Goal: Information Seeking & Learning: Check status

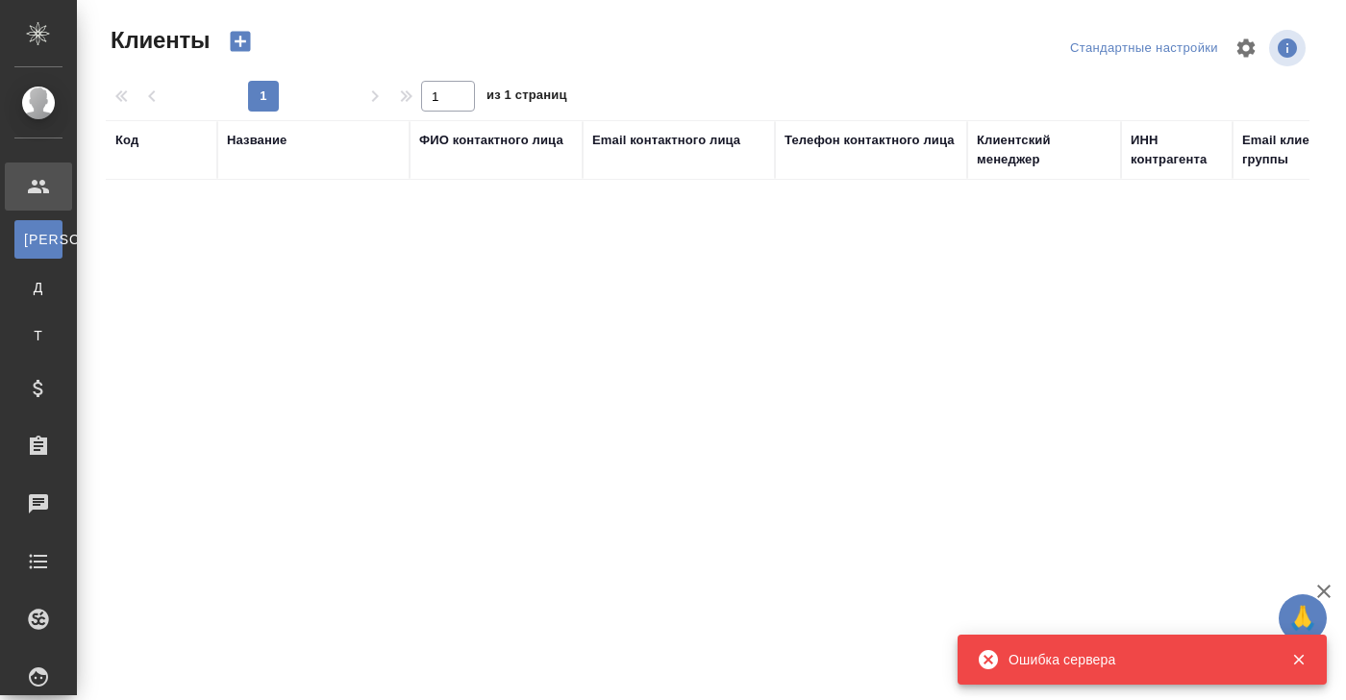
select select "RU"
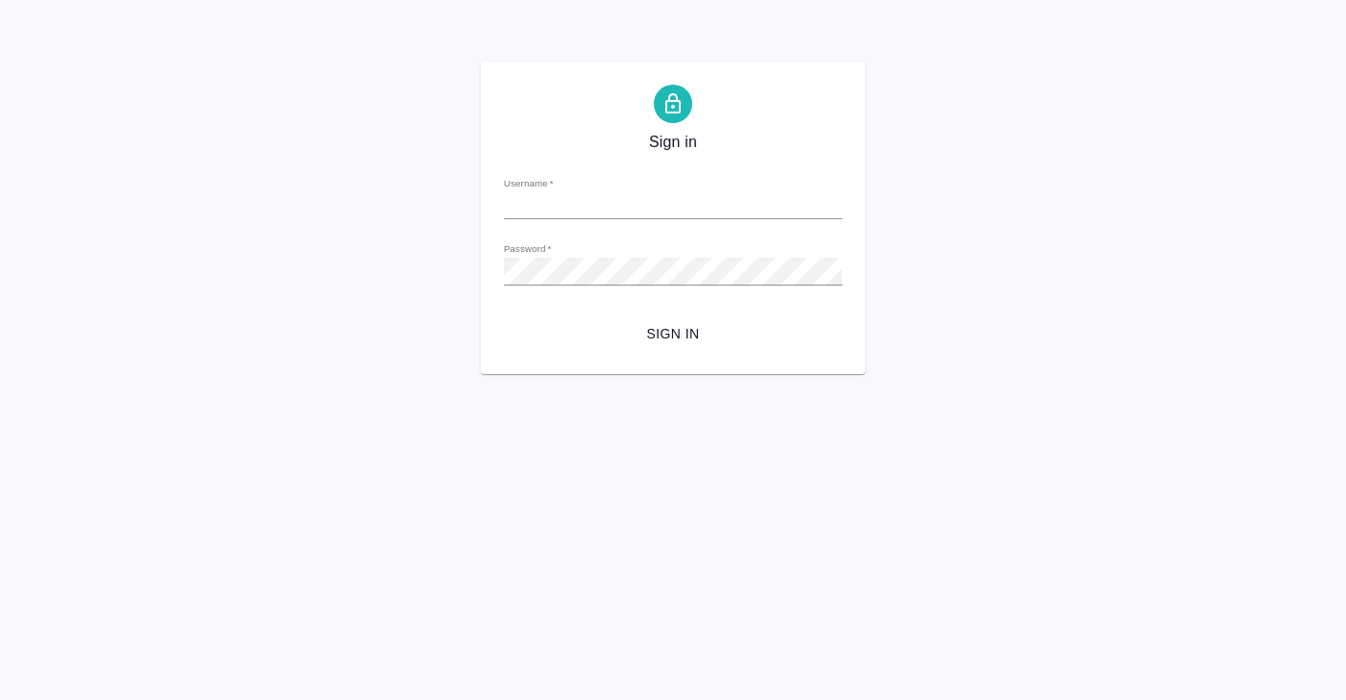
type input "[PERSON_NAME][EMAIL_ADDRESS][DOMAIN_NAME]"
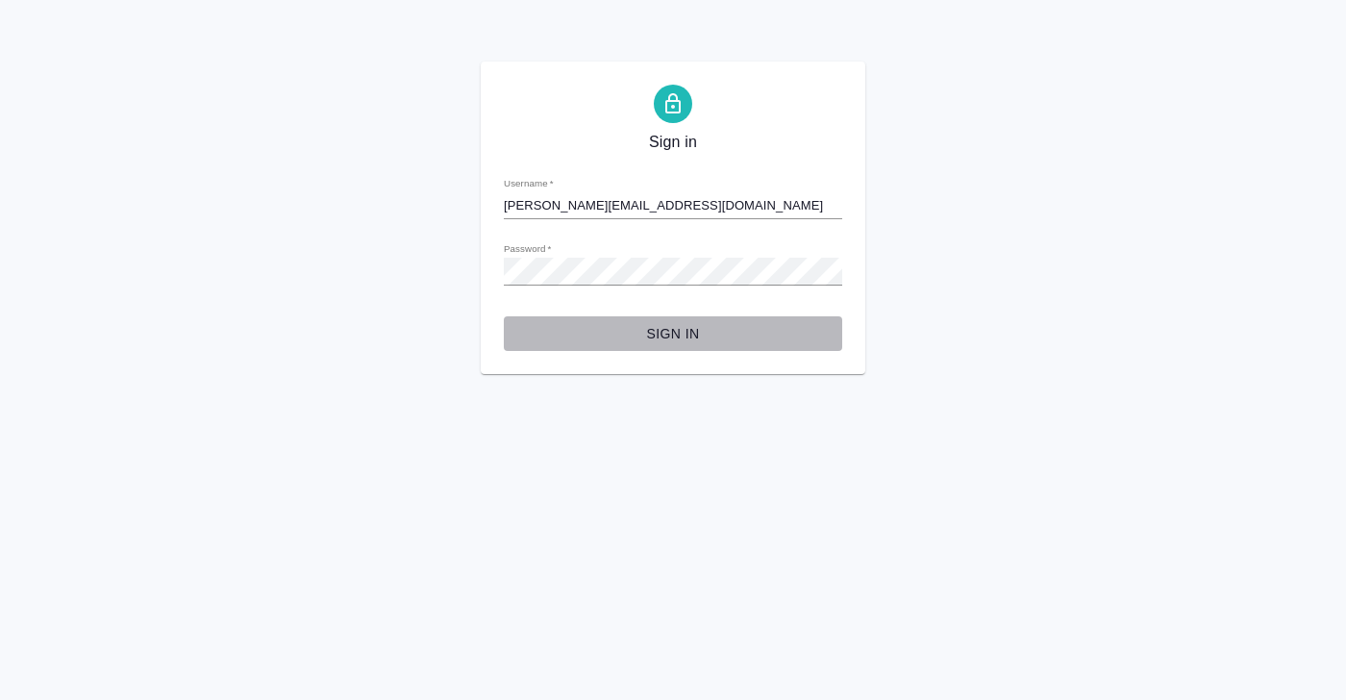
click at [669, 345] on span "Sign in" at bounding box center [673, 334] width 308 height 24
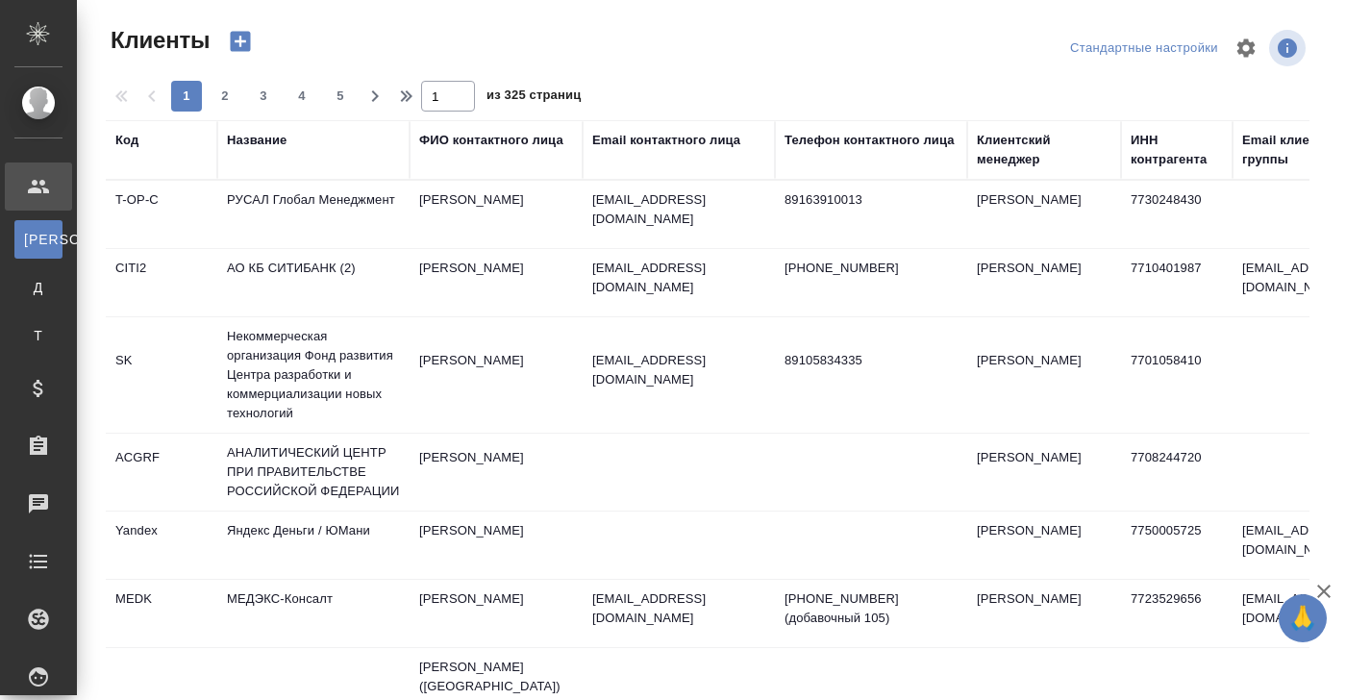
select select "RU"
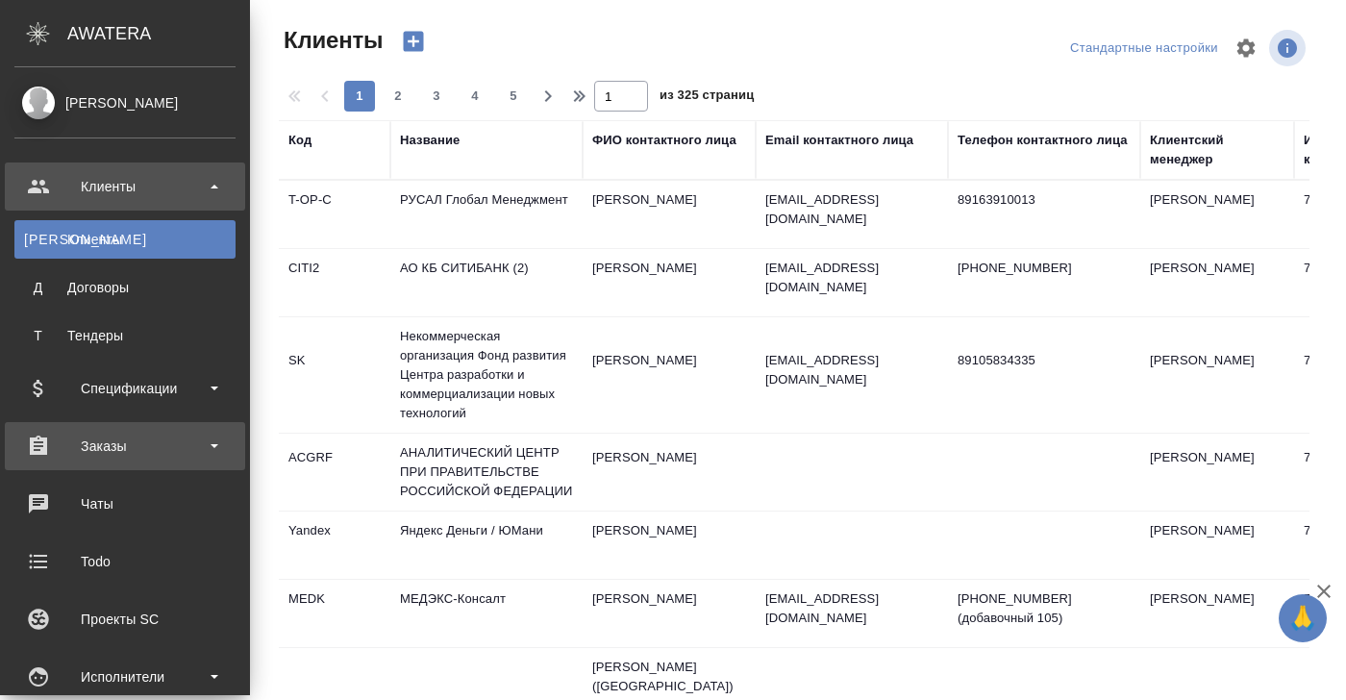
click at [94, 450] on div "Заказы" at bounding box center [124, 446] width 221 height 29
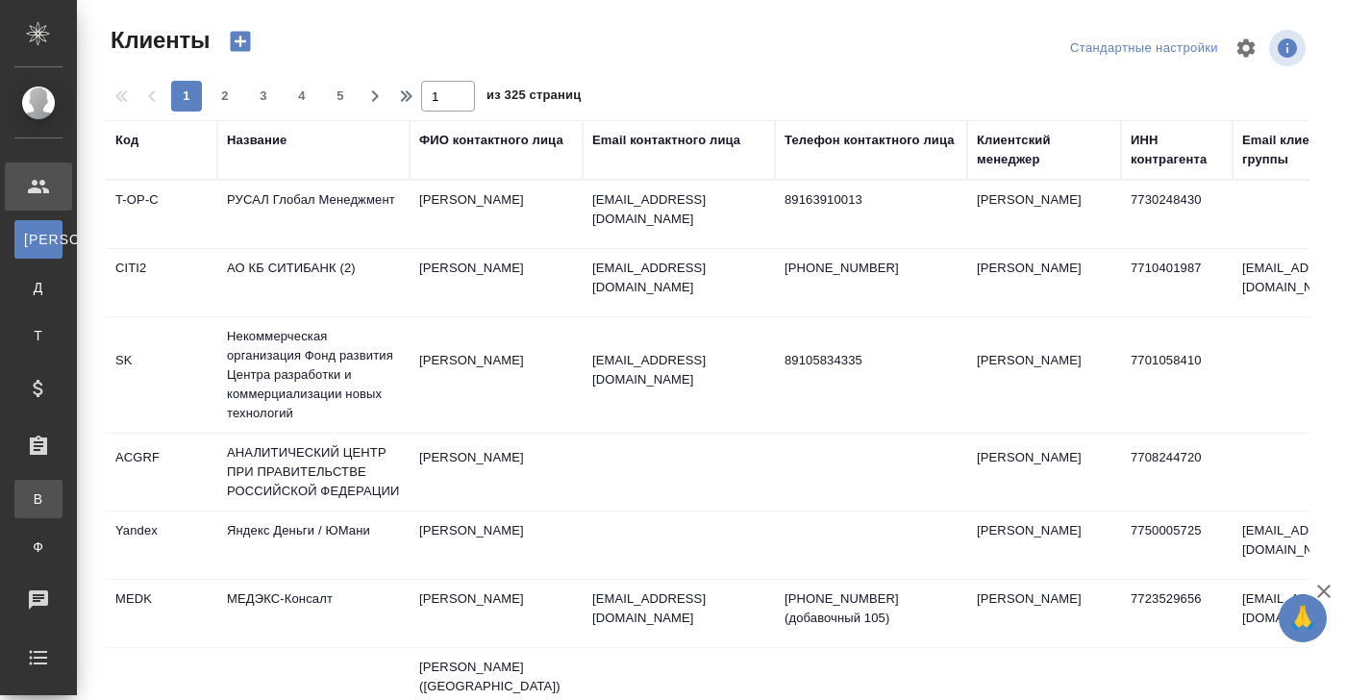
click at [29, 490] on div "Все заказы" at bounding box center [14, 498] width 29 height 19
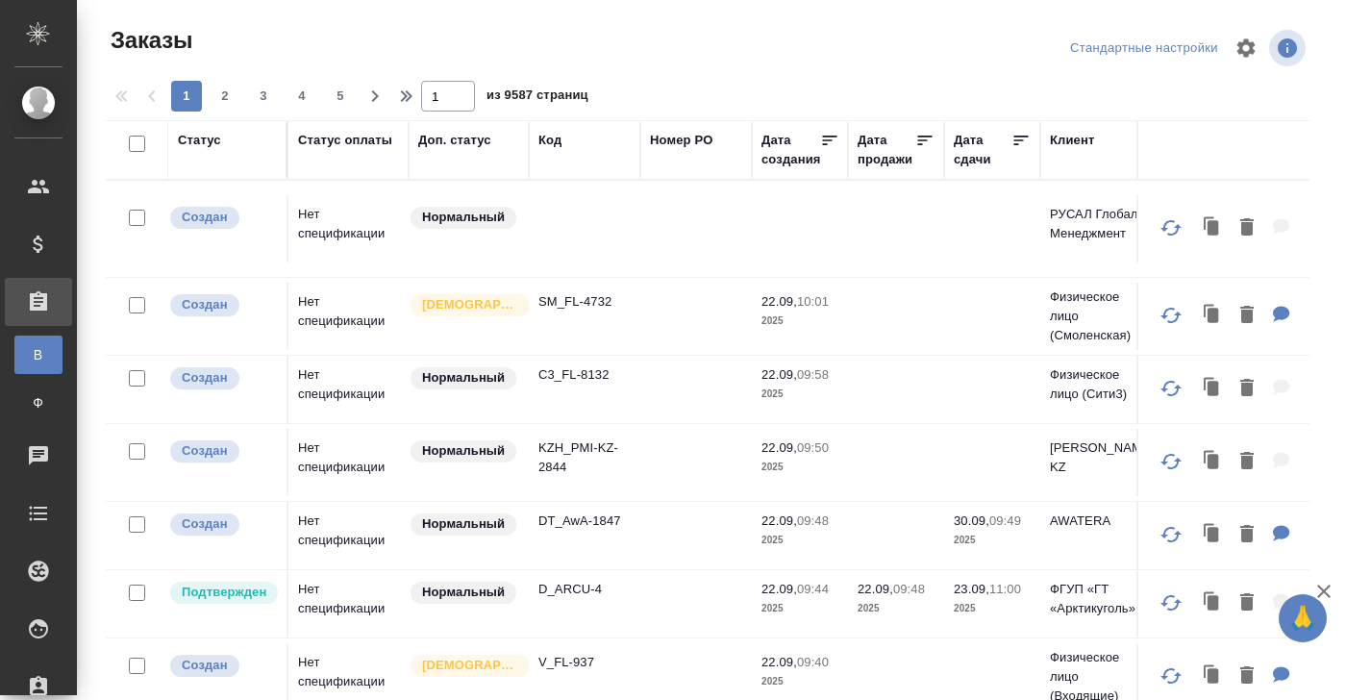
click at [553, 139] on div "Код" at bounding box center [549, 140] width 23 height 19
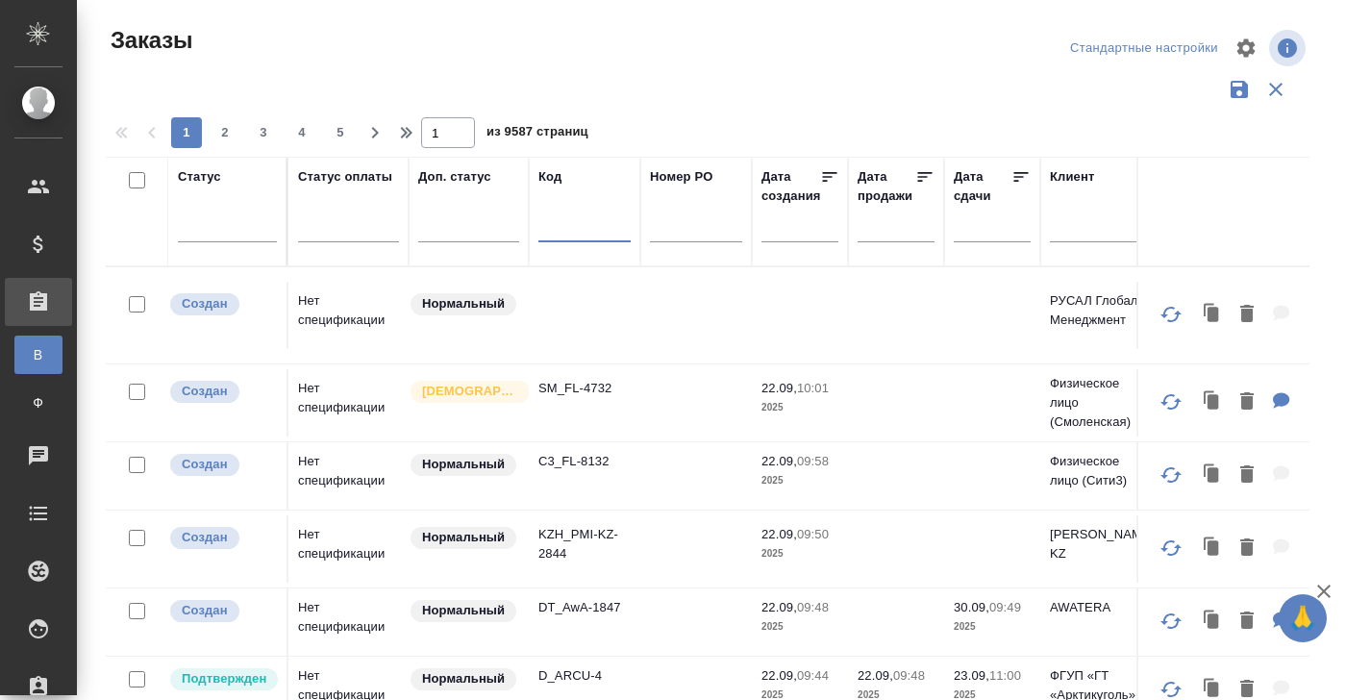
click at [561, 235] on input "text" at bounding box center [584, 230] width 92 height 24
paste input "S_NIN-41"
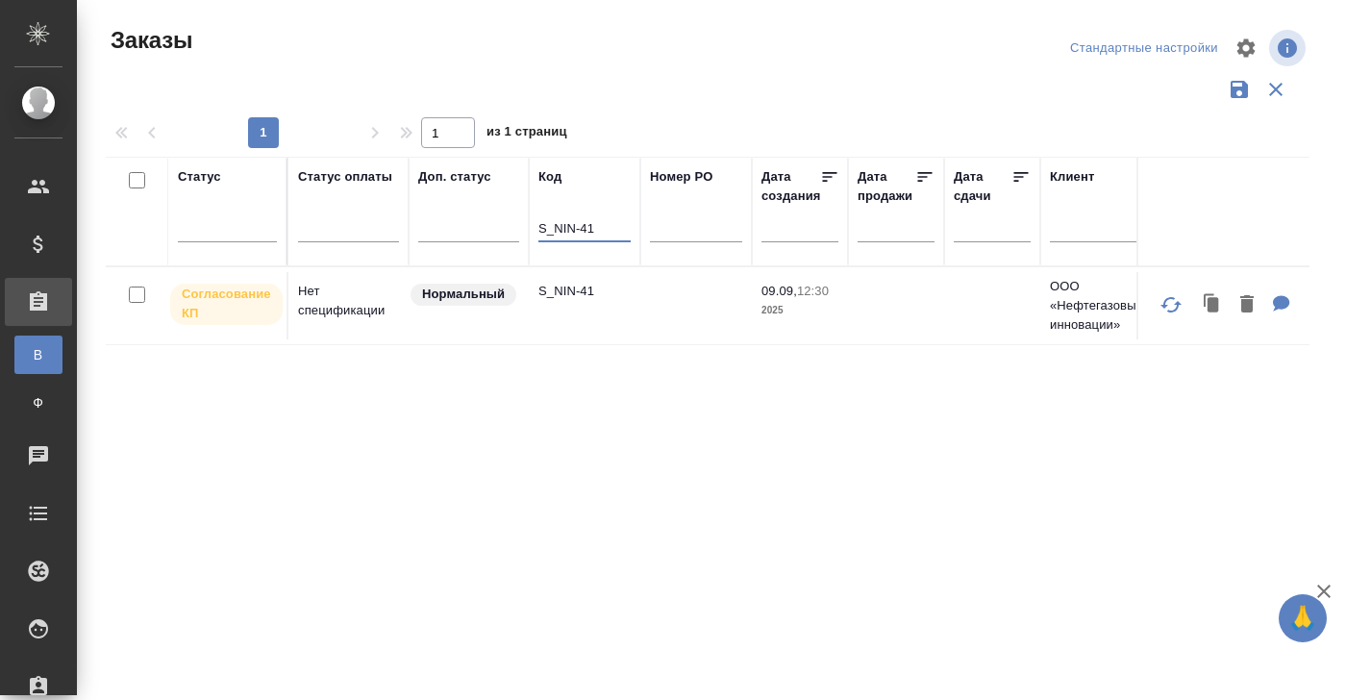
click at [564, 289] on p "S_NIN-41" at bounding box center [584, 291] width 92 height 19
drag, startPoint x: 608, startPoint y: 227, endPoint x: 453, endPoint y: 227, distance: 155.7
paste input "GNRM-1370"
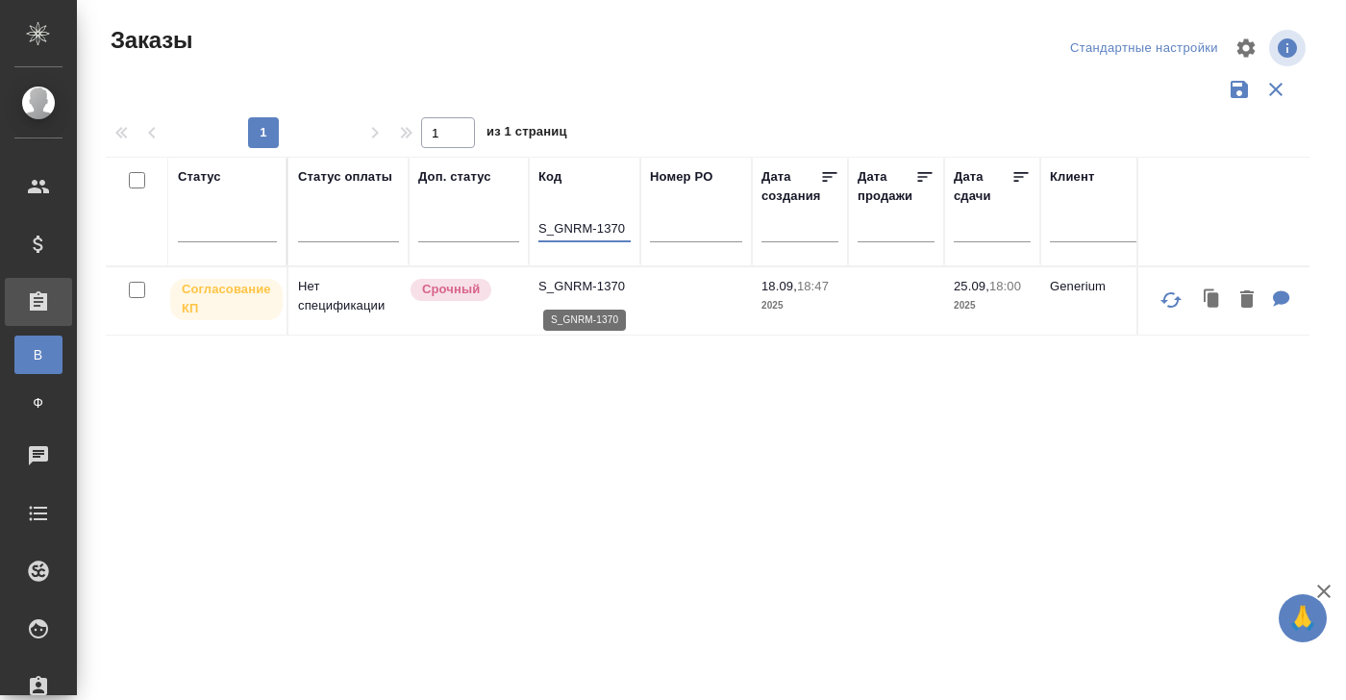
click at [589, 283] on p "S_GNRM-1370" at bounding box center [584, 286] width 92 height 19
drag, startPoint x: 540, startPoint y: 228, endPoint x: 682, endPoint y: 228, distance: 142.2
paste input "YCT-2023"
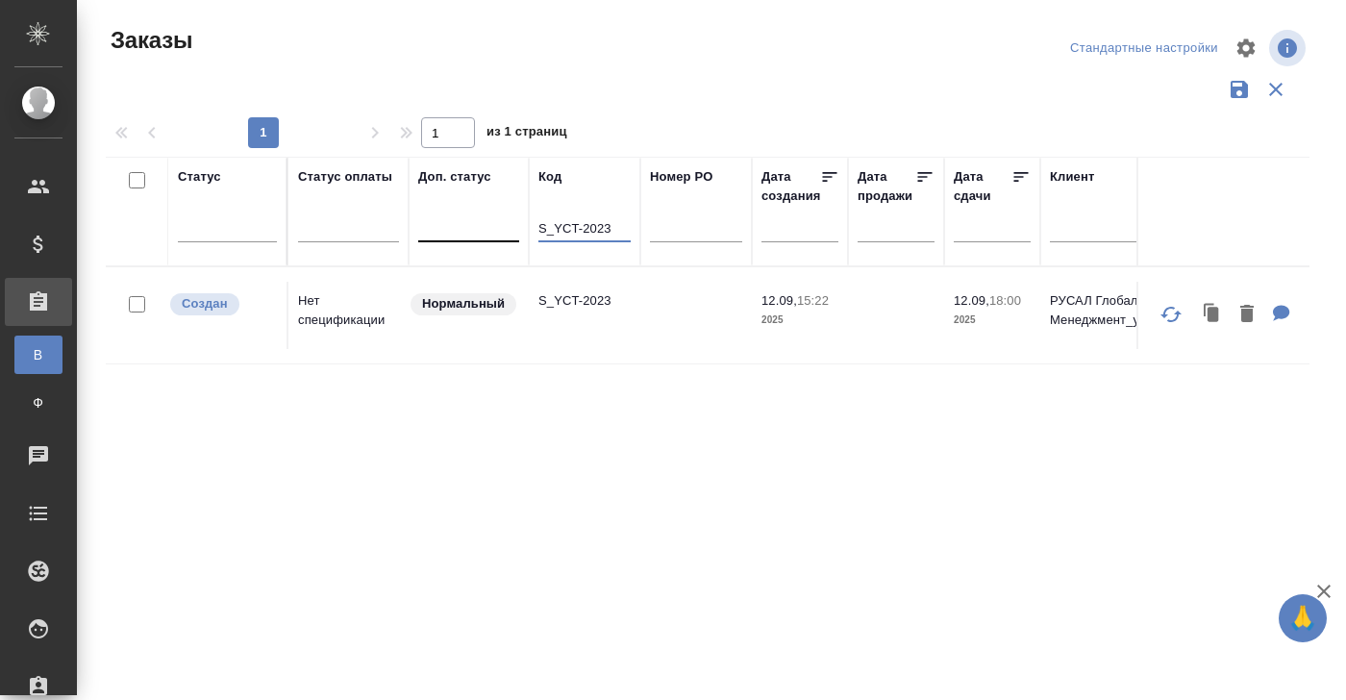
drag, startPoint x: 531, startPoint y: 230, endPoint x: 479, endPoint y: 230, distance: 52.9
paste input "INT-VTD-1"
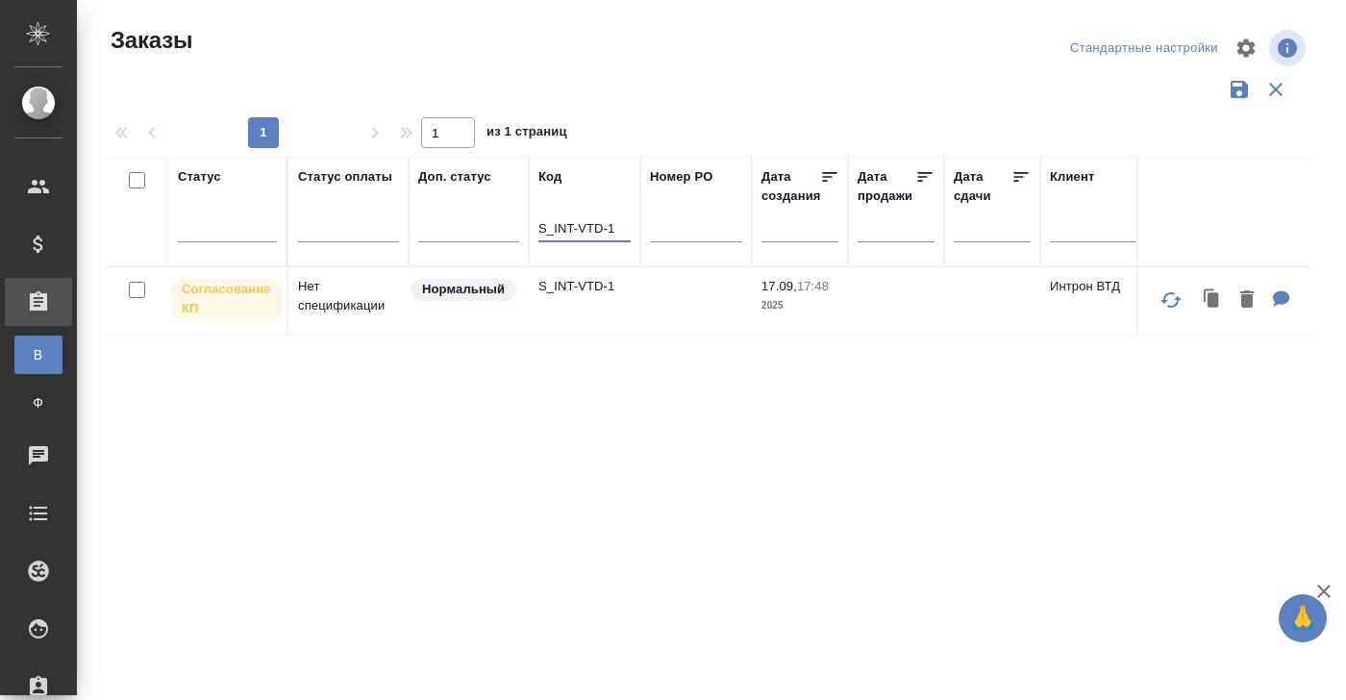
click at [574, 288] on p "S_INT-VTD-1" at bounding box center [584, 286] width 92 height 19
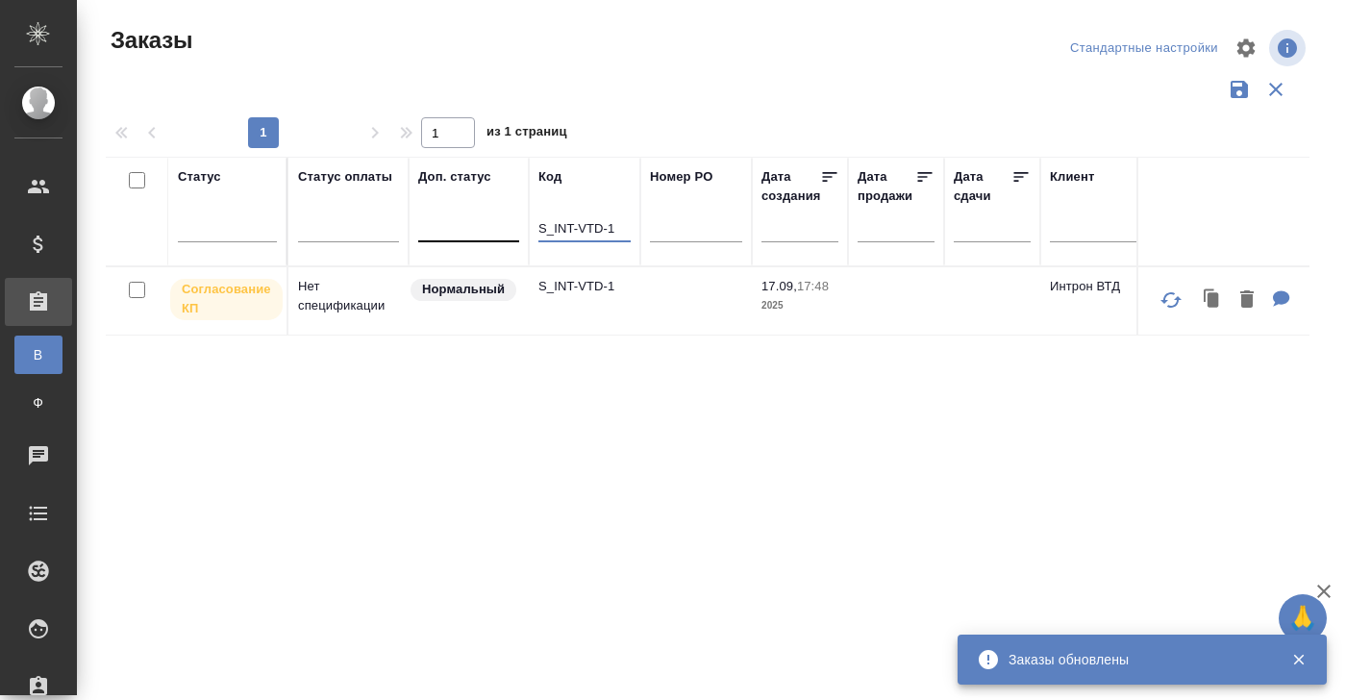
drag, startPoint x: 619, startPoint y: 227, endPoint x: 459, endPoint y: 227, distance: 159.5
paste input "YCT-2010"
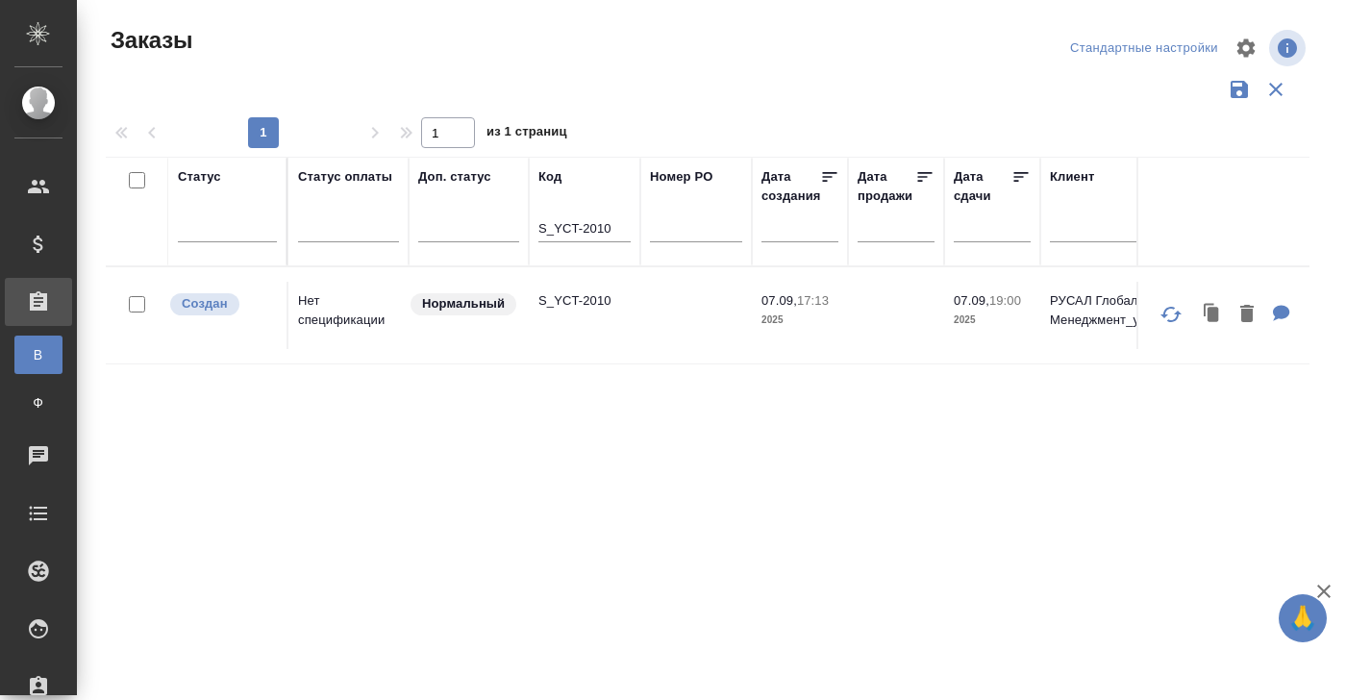
click at [591, 289] on td "S_YCT-2010" at bounding box center [584, 315] width 111 height 67
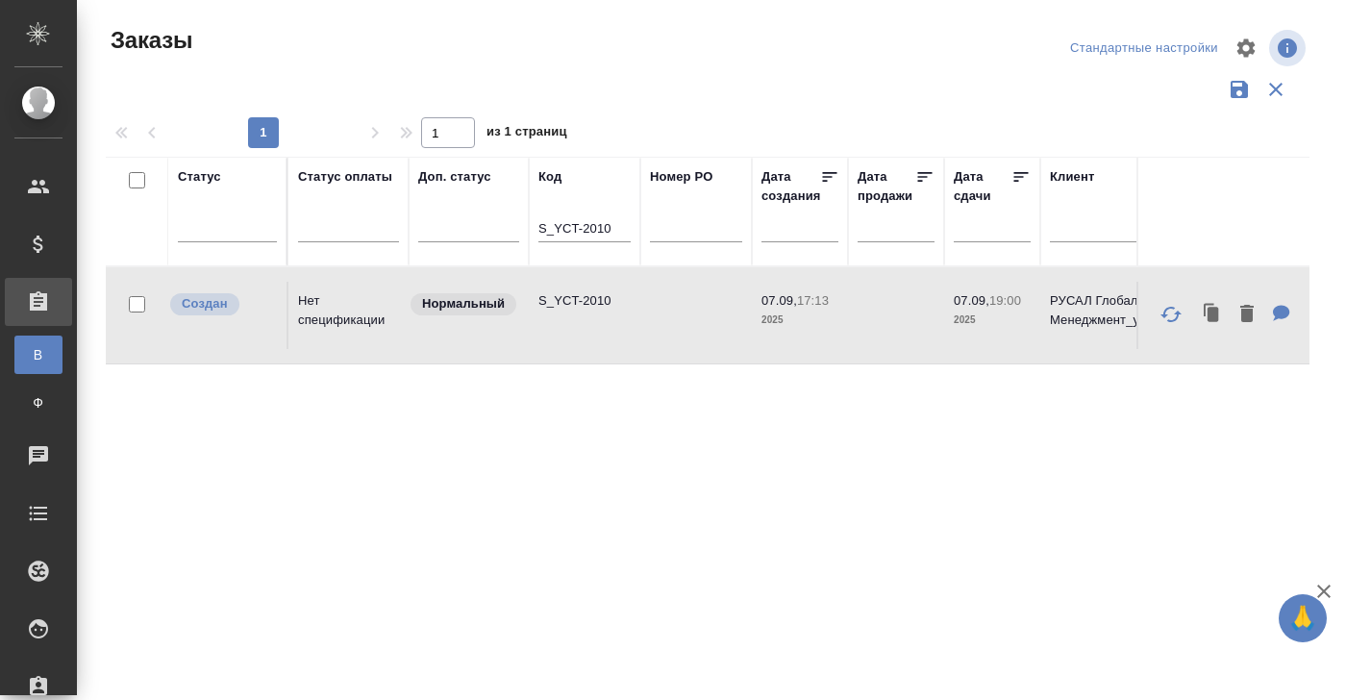
click at [591, 289] on td "S_YCT-2010" at bounding box center [584, 315] width 111 height 67
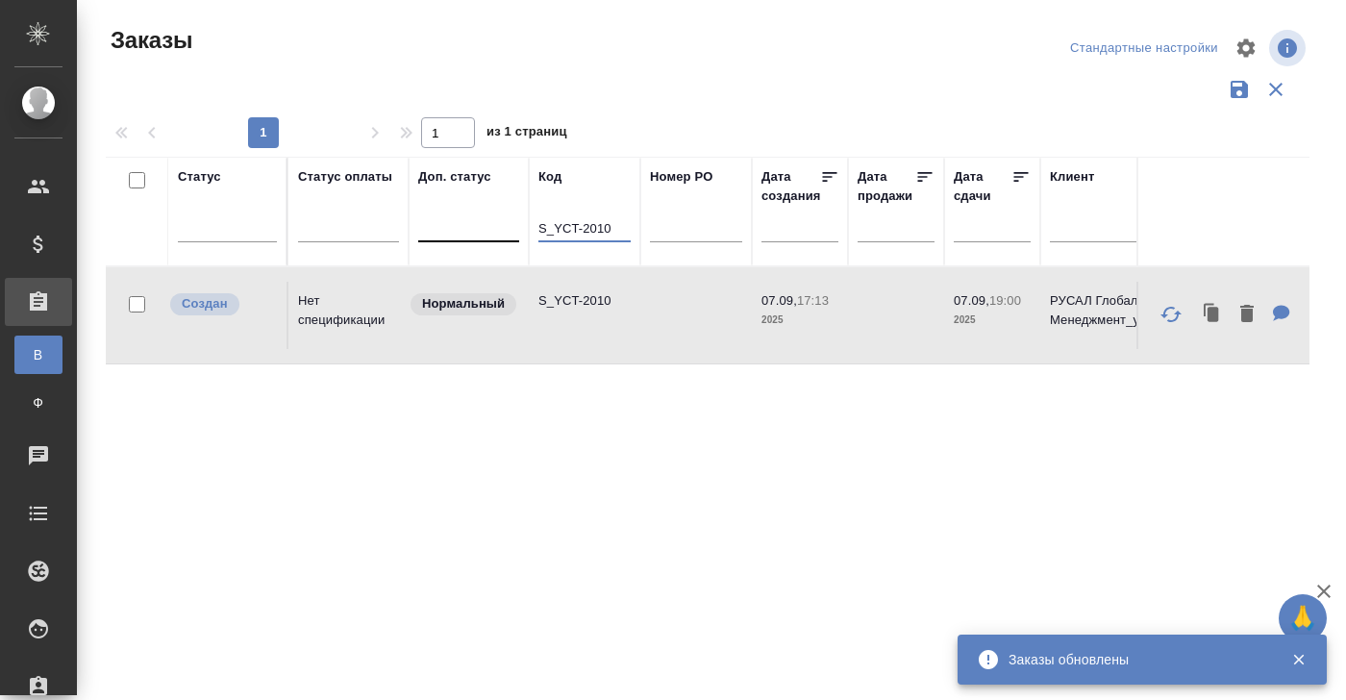
drag, startPoint x: 630, startPoint y: 225, endPoint x: 461, endPoint y: 225, distance: 168.2
paste input "INIX-1"
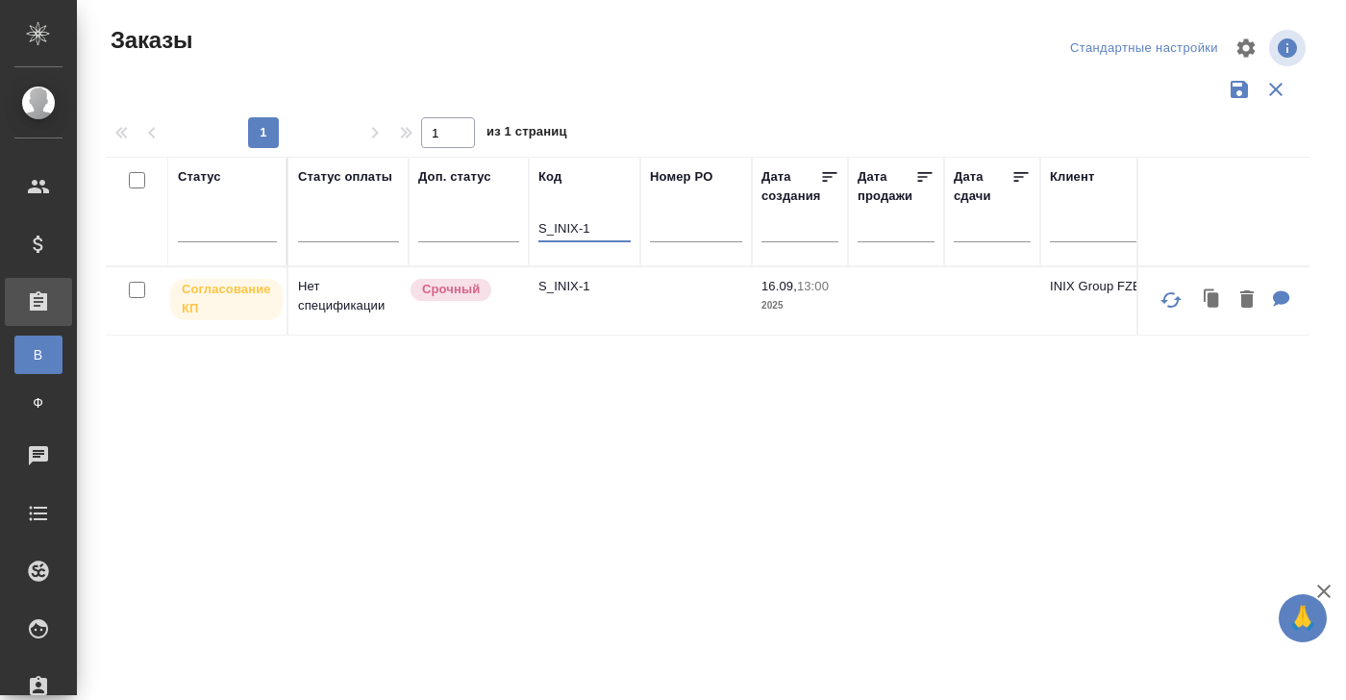
click at [561, 290] on p "S_INIX-1" at bounding box center [584, 286] width 92 height 19
drag, startPoint x: 601, startPoint y: 221, endPoint x: 483, endPoint y: 222, distance: 117.3
paste input "WHIRL-8"
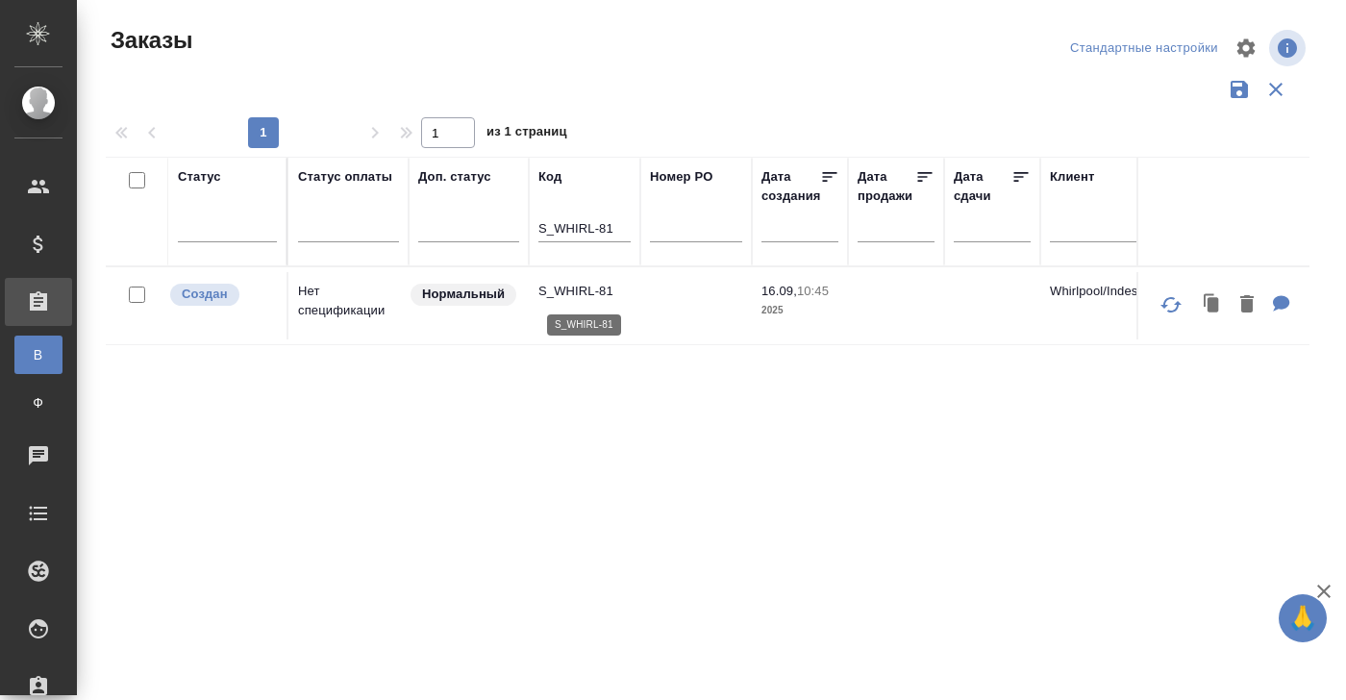
click at [593, 296] on p "S_WHIRL-81" at bounding box center [584, 291] width 92 height 19
drag, startPoint x: 625, startPoint y: 221, endPoint x: 377, endPoint y: 229, distance: 248.1
paste input "FL-5990"
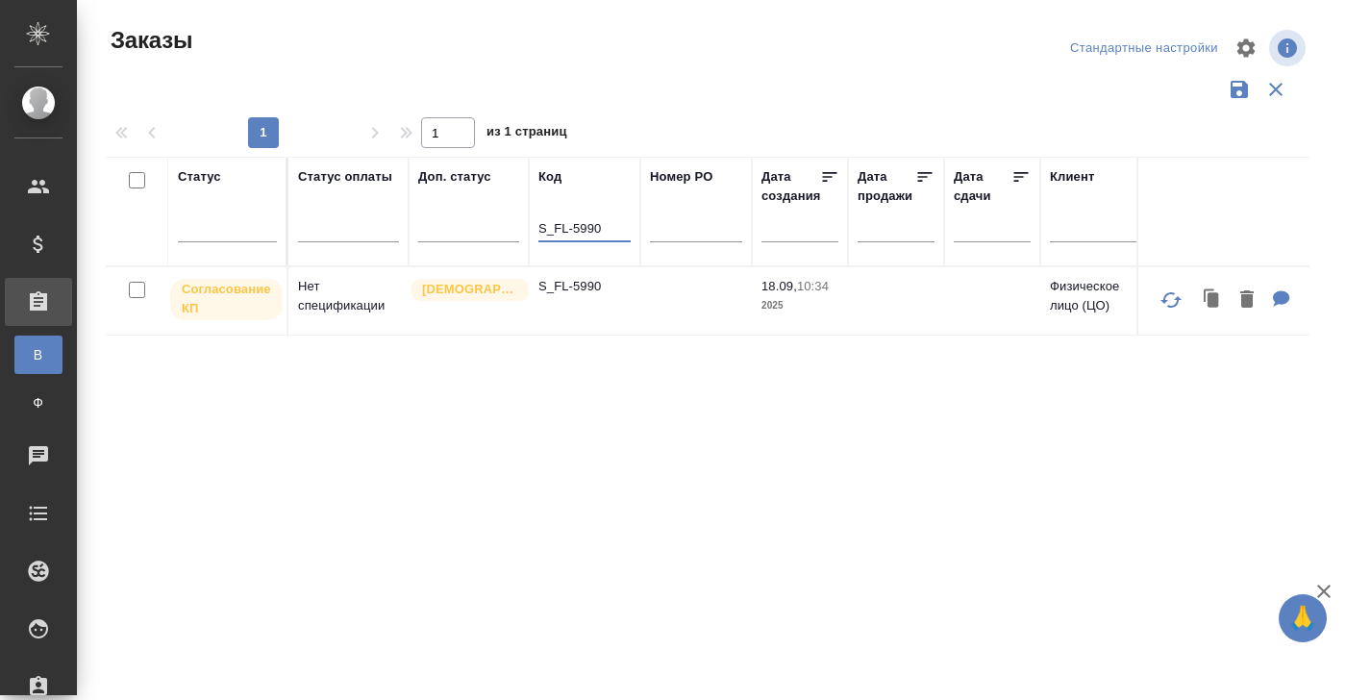
click at [583, 297] on td "S_FL-5990" at bounding box center [584, 300] width 111 height 67
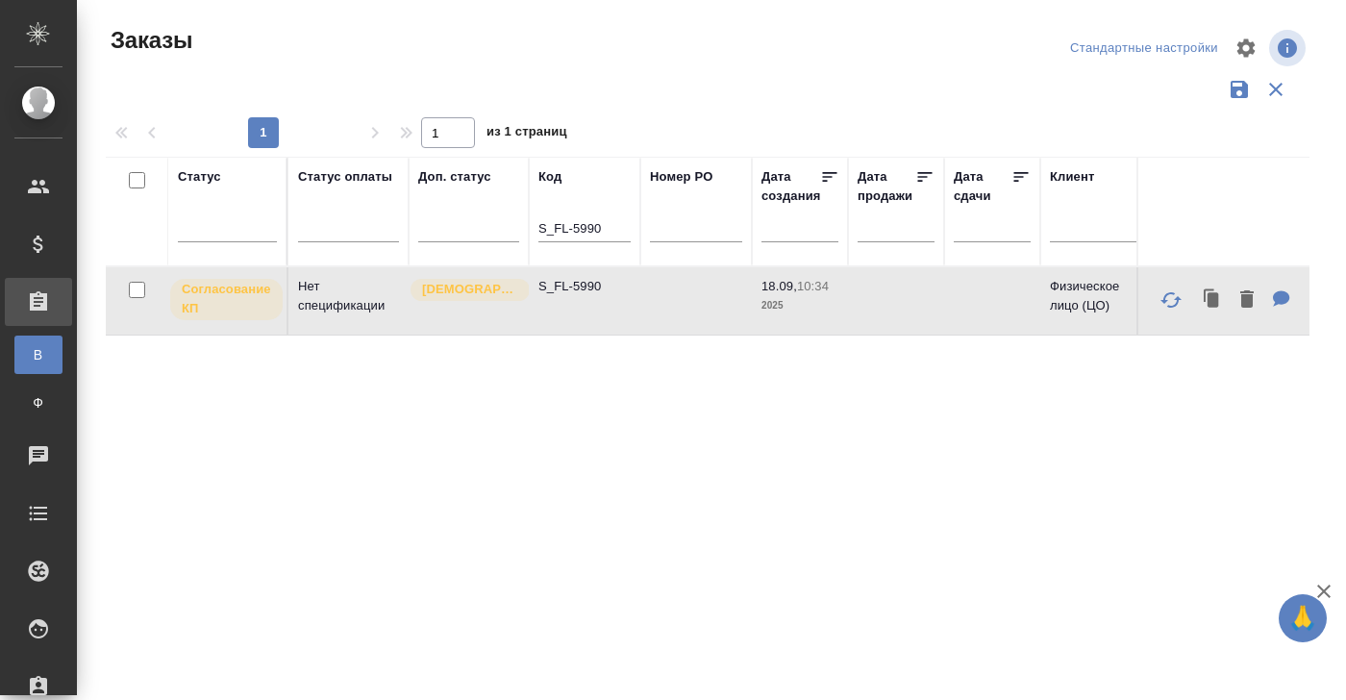
click at [583, 297] on td "S_FL-5990" at bounding box center [584, 300] width 111 height 67
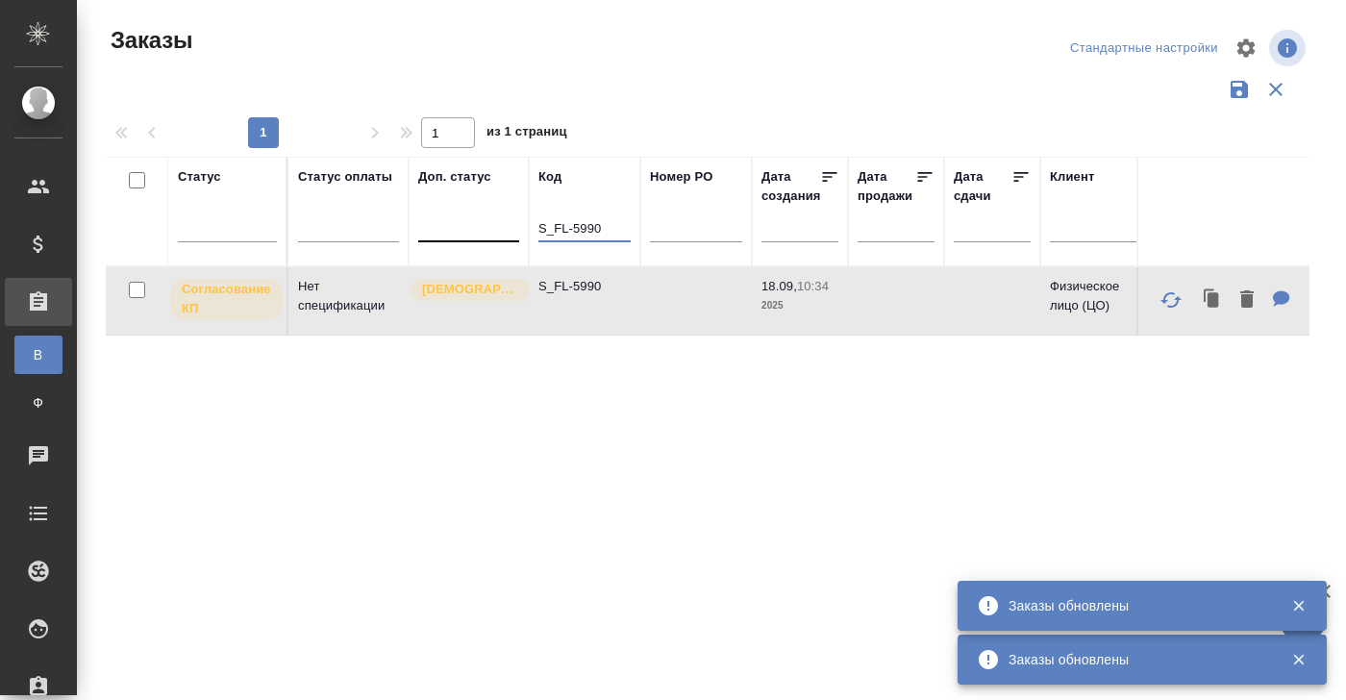
drag, startPoint x: 609, startPoint y: 226, endPoint x: 458, endPoint y: 226, distance: 150.9
paste input "PDG-3"
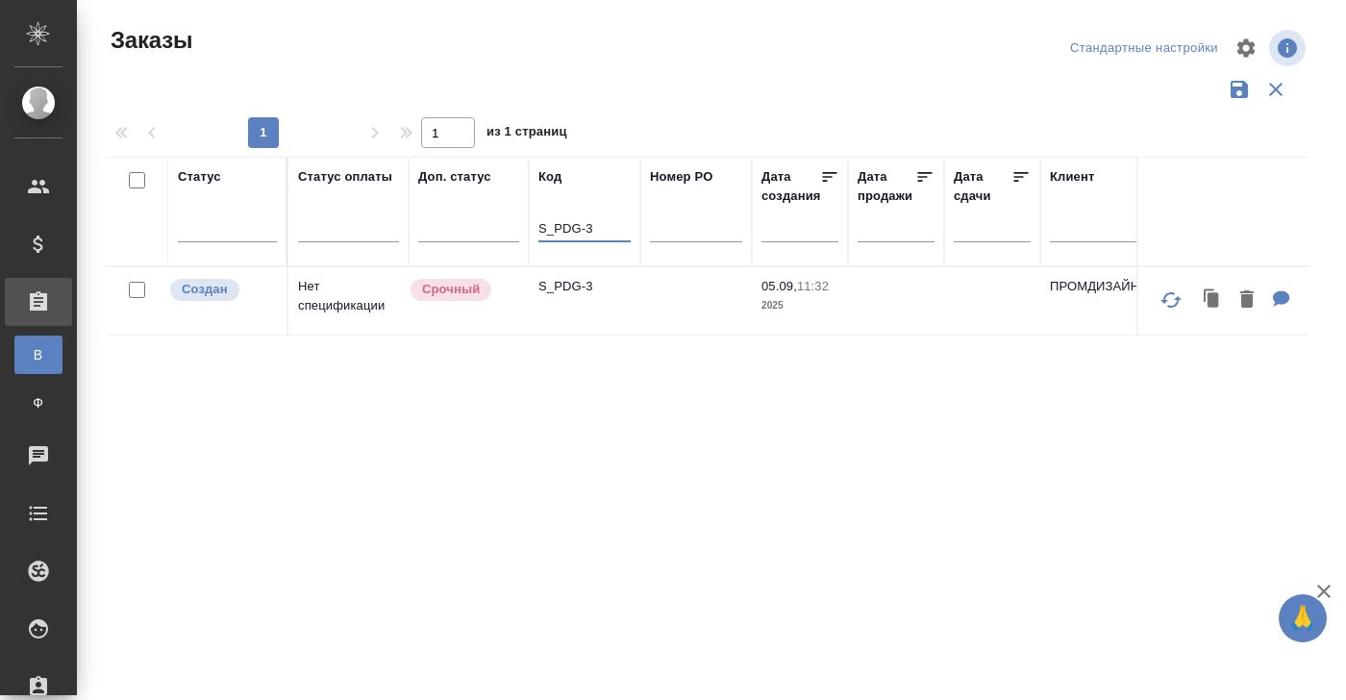
click at [334, 293] on td "Нет спецификации" at bounding box center [348, 300] width 120 height 67
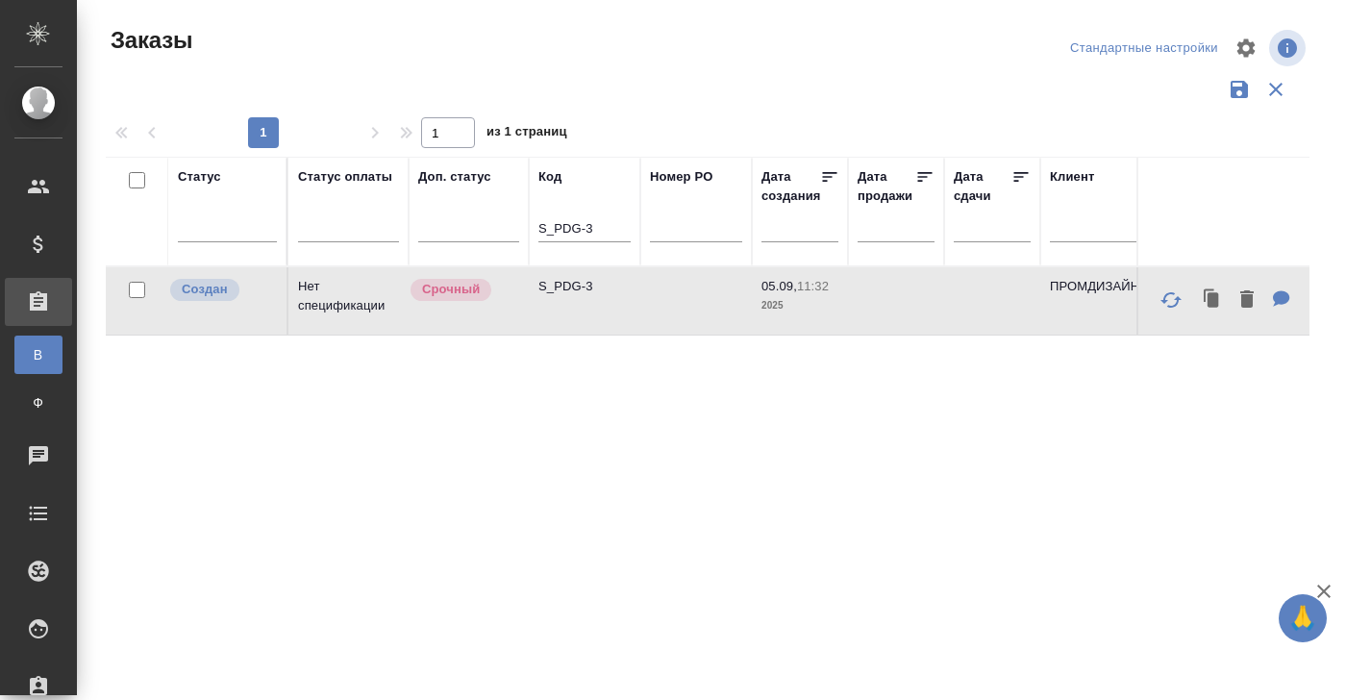
click at [334, 293] on td "Нет спецификации" at bounding box center [348, 300] width 120 height 67
drag, startPoint x: 613, startPoint y: 227, endPoint x: 457, endPoint y: 227, distance: 155.7
paste input "NNRD-304"
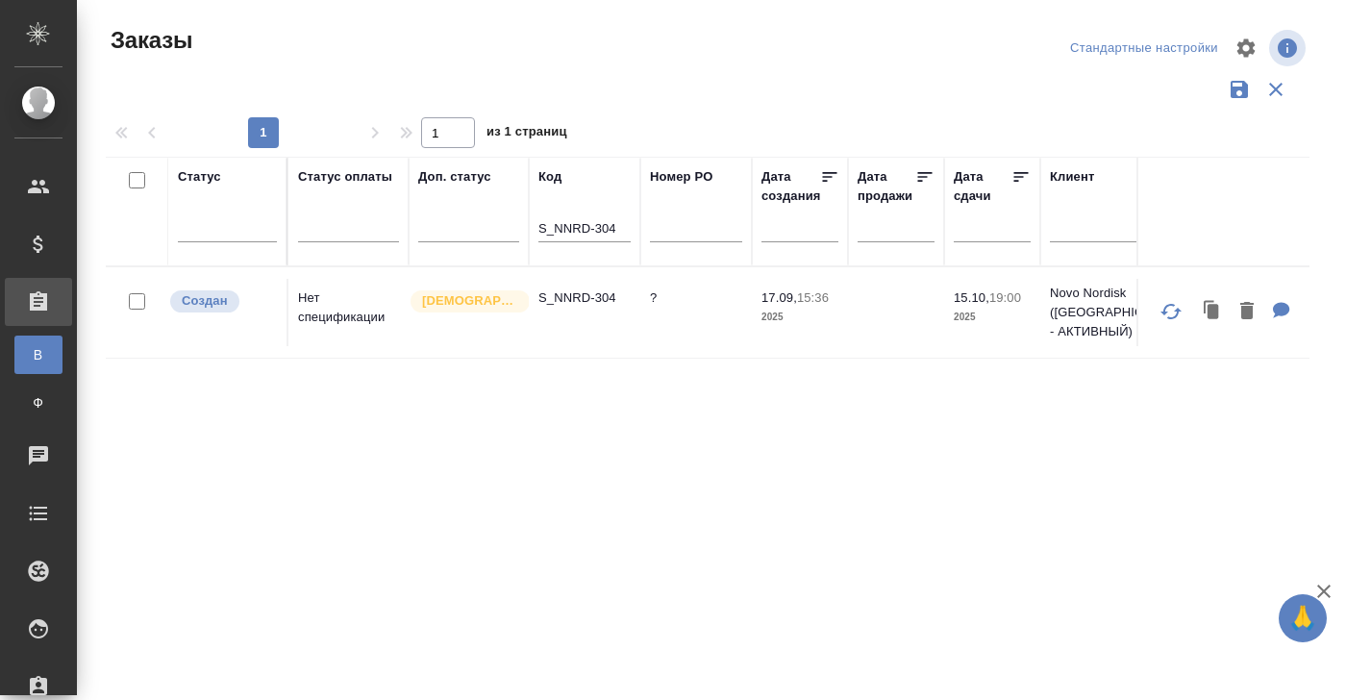
click at [331, 296] on td "Нет спецификации" at bounding box center [348, 312] width 120 height 67
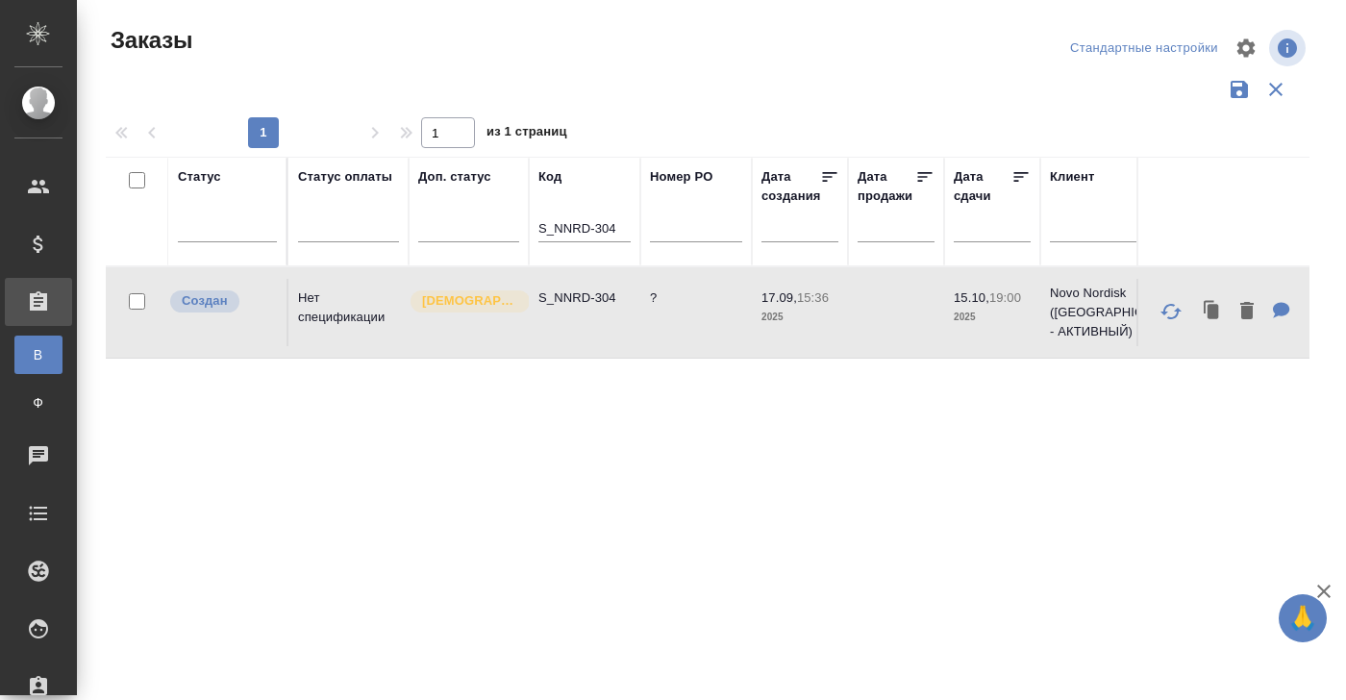
click at [331, 296] on td "Нет спецификации" at bounding box center [348, 312] width 120 height 67
drag, startPoint x: 620, startPoint y: 227, endPoint x: 468, endPoint y: 227, distance: 151.9
paste input "SRVR-688"
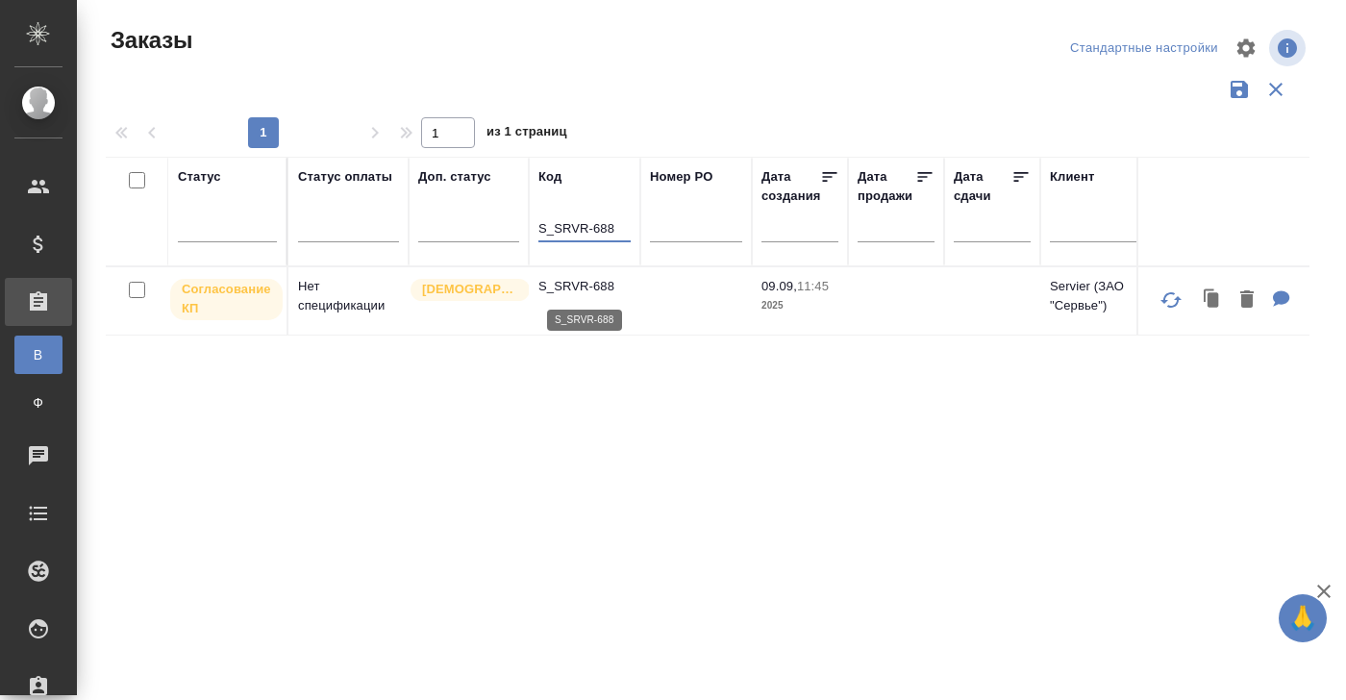
click at [564, 283] on p "S_SRVR-688" at bounding box center [584, 286] width 92 height 19
drag, startPoint x: 623, startPoint y: 227, endPoint x: 471, endPoint y: 227, distance: 151.9
paste input "NIN-41"
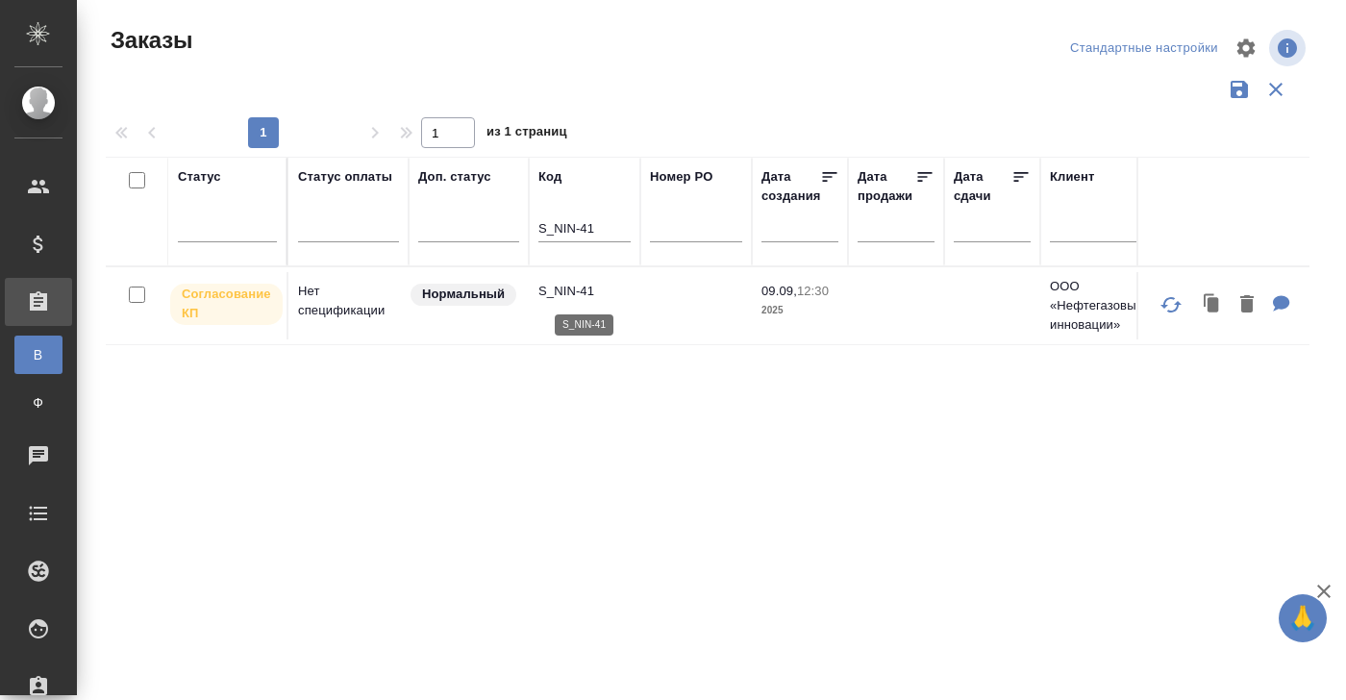
click at [583, 291] on p "S_NIN-41" at bounding box center [584, 291] width 92 height 19
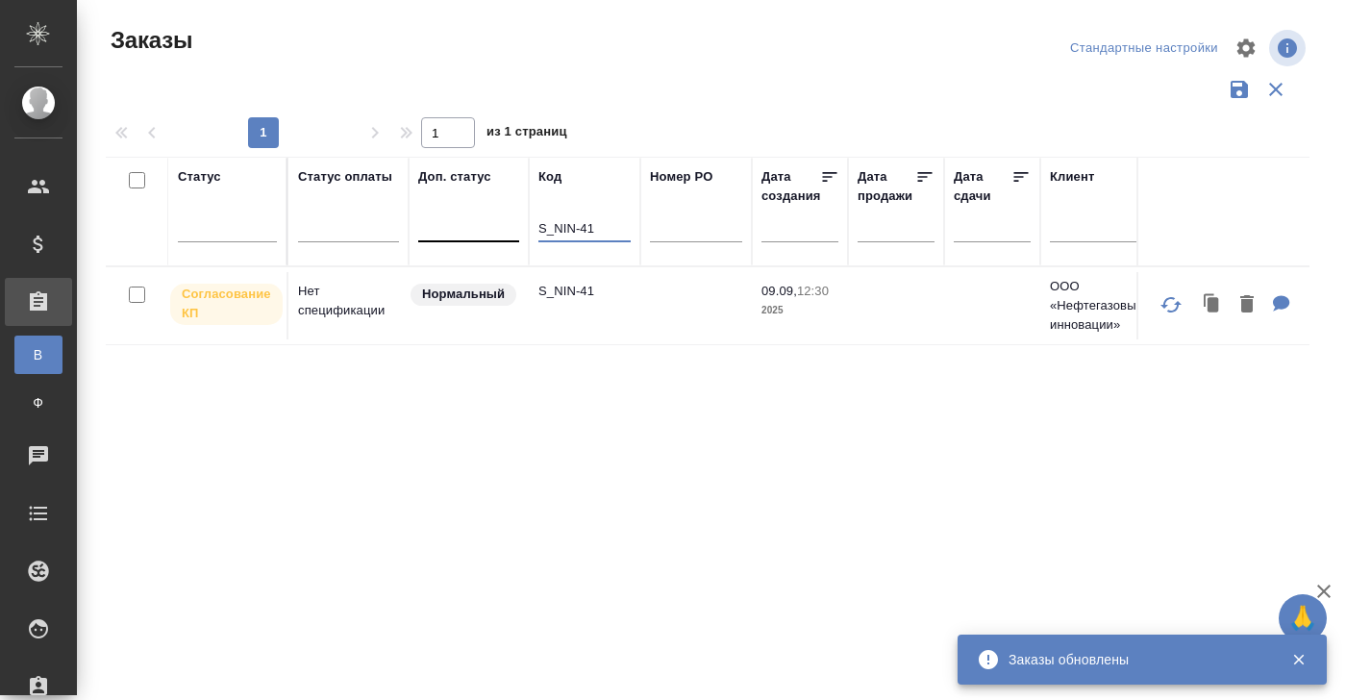
drag, startPoint x: 616, startPoint y: 229, endPoint x: 457, endPoint y: 229, distance: 158.6
paste input "WS-698"
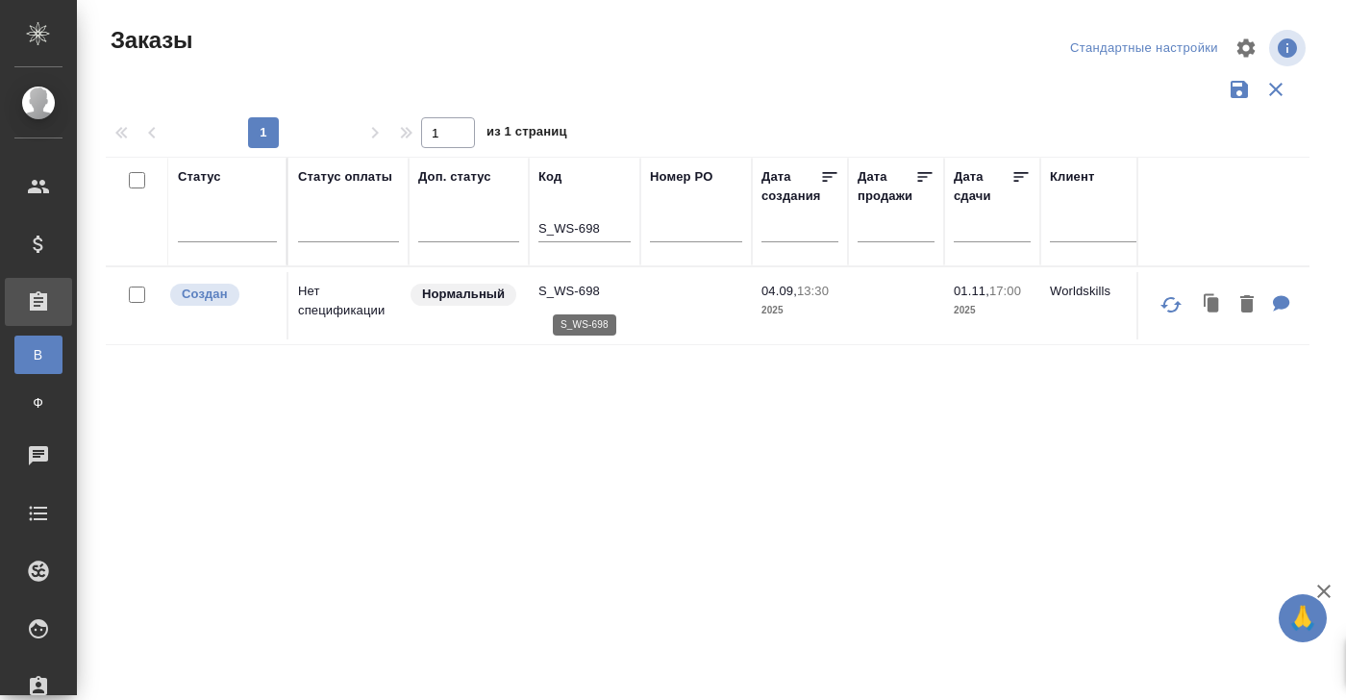
click at [588, 283] on p "S_WS-698" at bounding box center [584, 291] width 92 height 19
drag, startPoint x: 607, startPoint y: 225, endPoint x: 469, endPoint y: 226, distance: 138.4
paste input "OLMP-317"
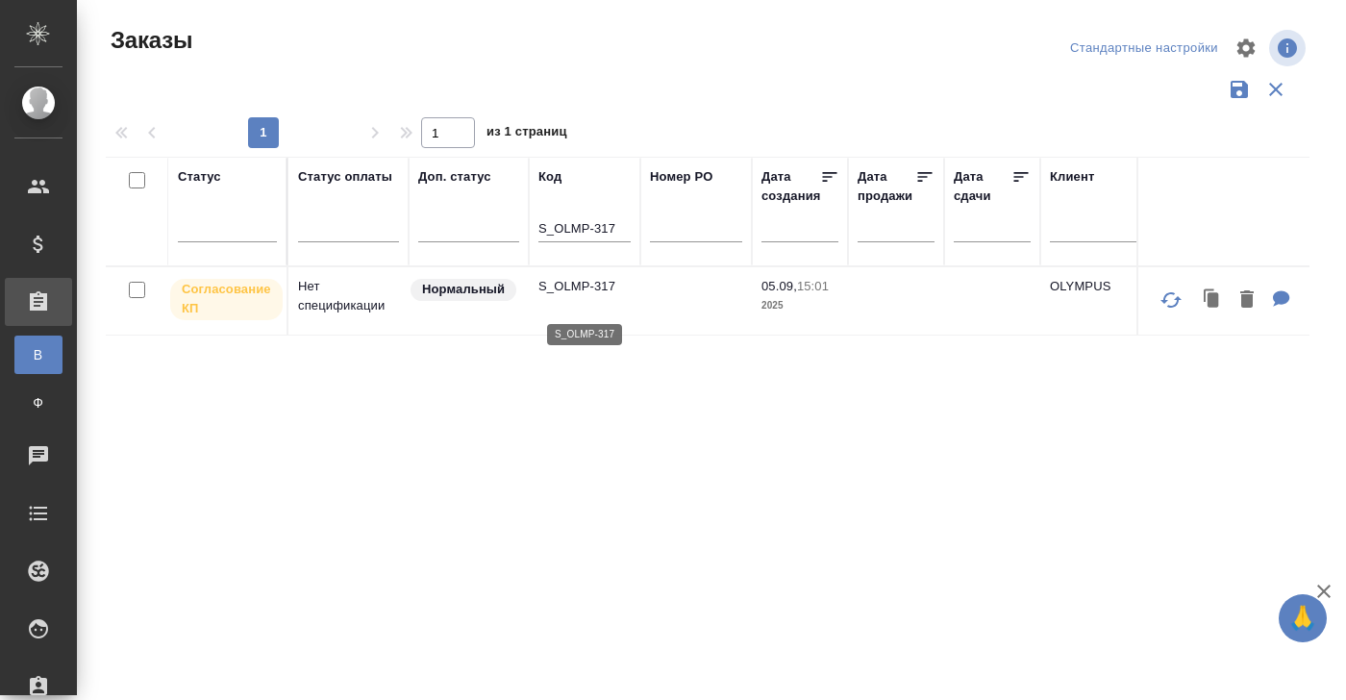
click at [577, 295] on p "S_OLMP-317" at bounding box center [584, 286] width 92 height 19
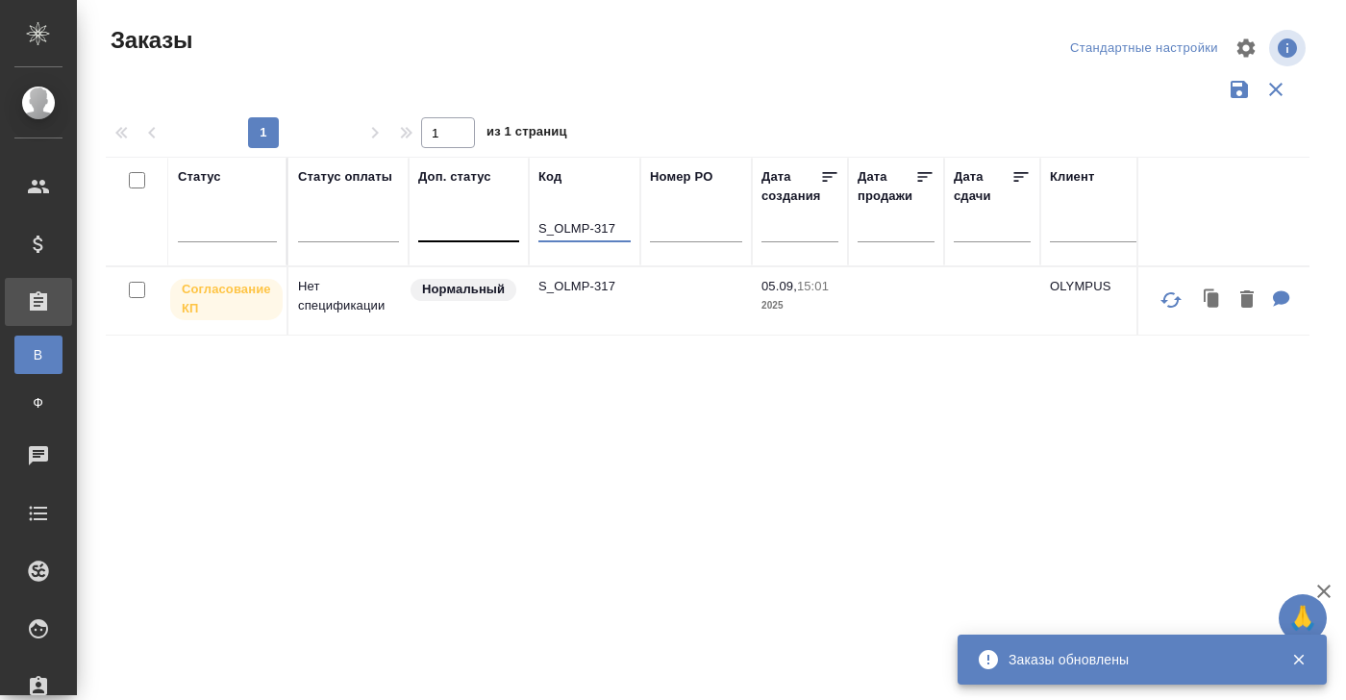
drag, startPoint x: 624, startPoint y: 227, endPoint x: 434, endPoint y: 227, distance: 189.3
paste input "INIX-1"
type input "S_INIX-1"
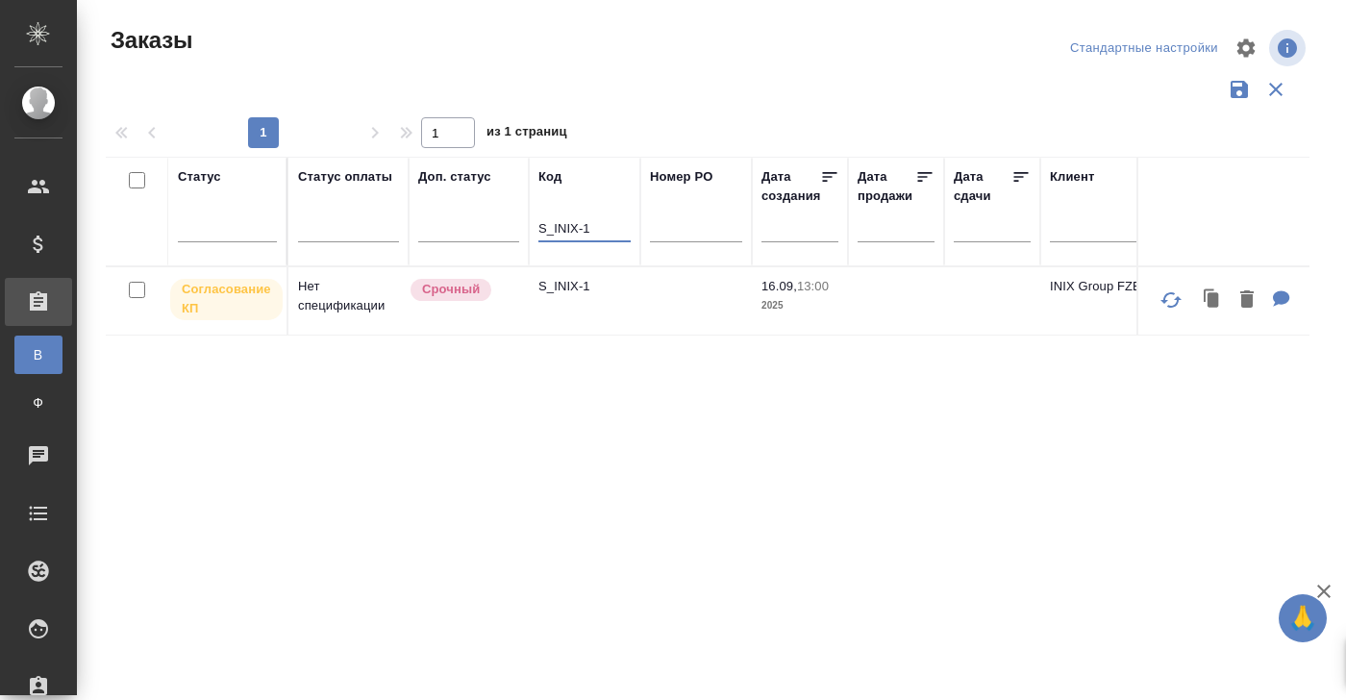
click at [596, 284] on p "S_INIX-1" at bounding box center [584, 286] width 92 height 19
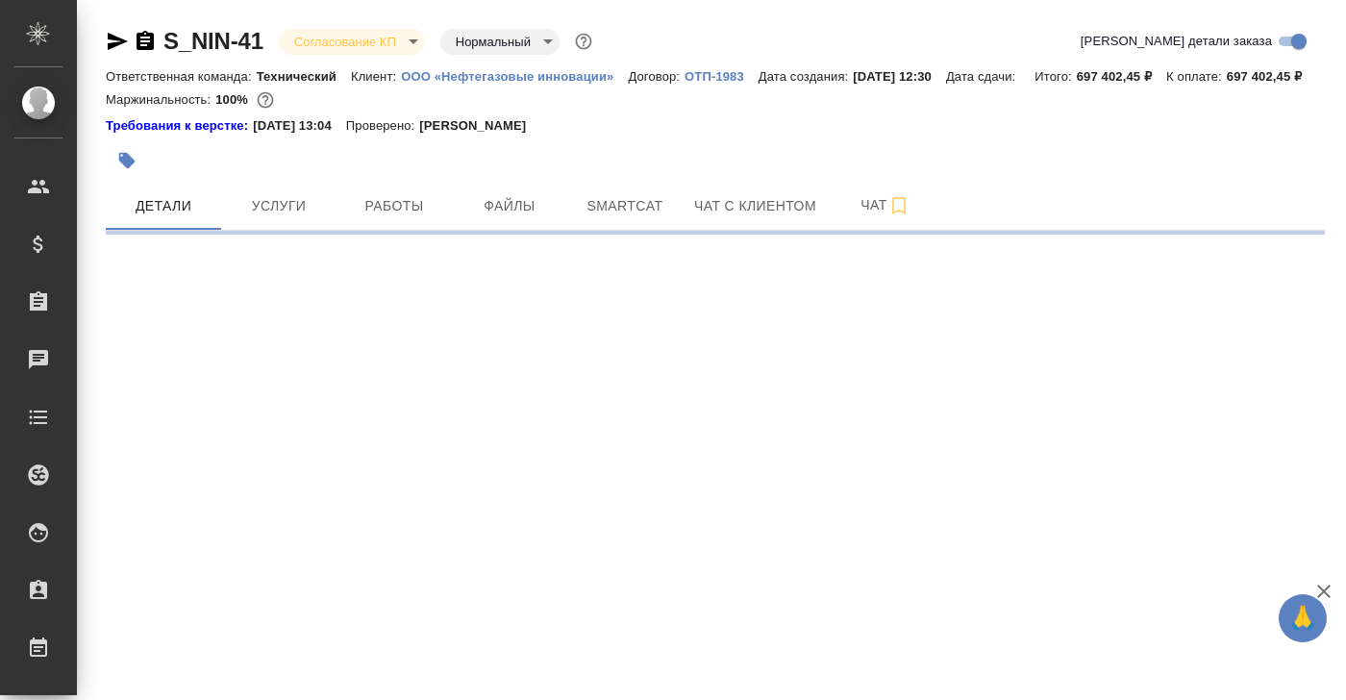
select select "RU"
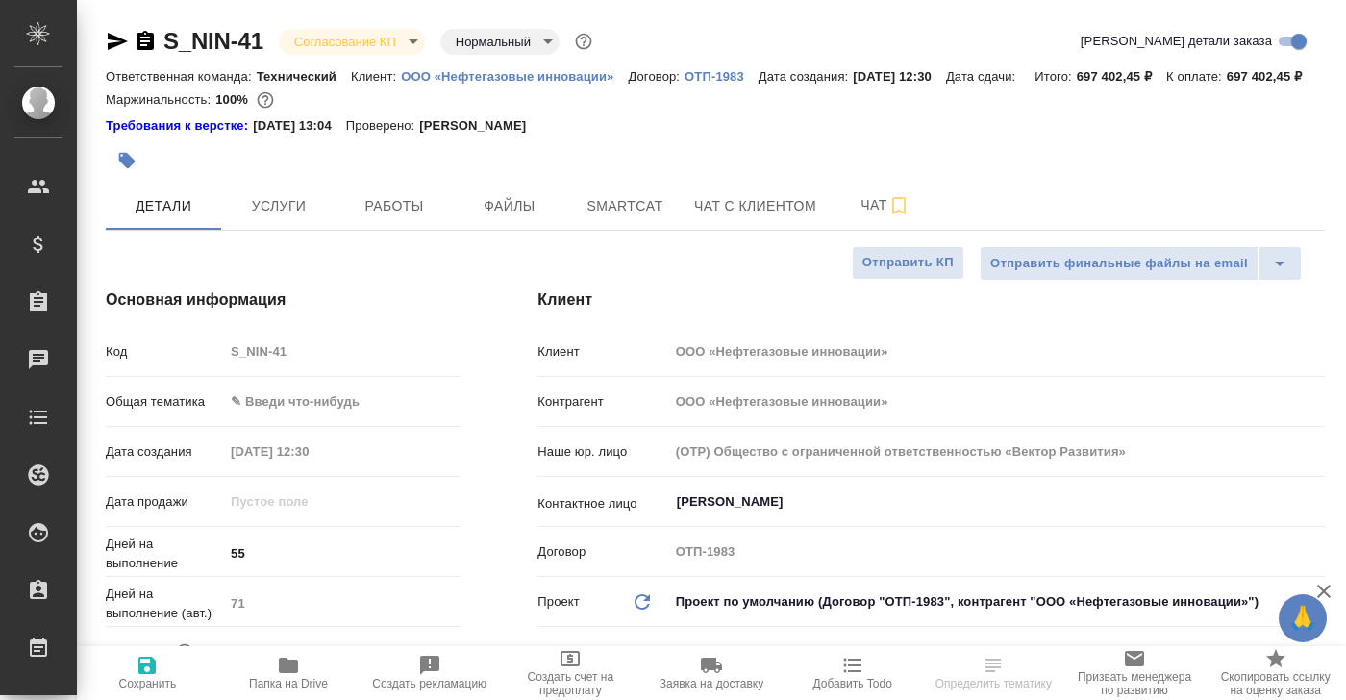
type textarea "x"
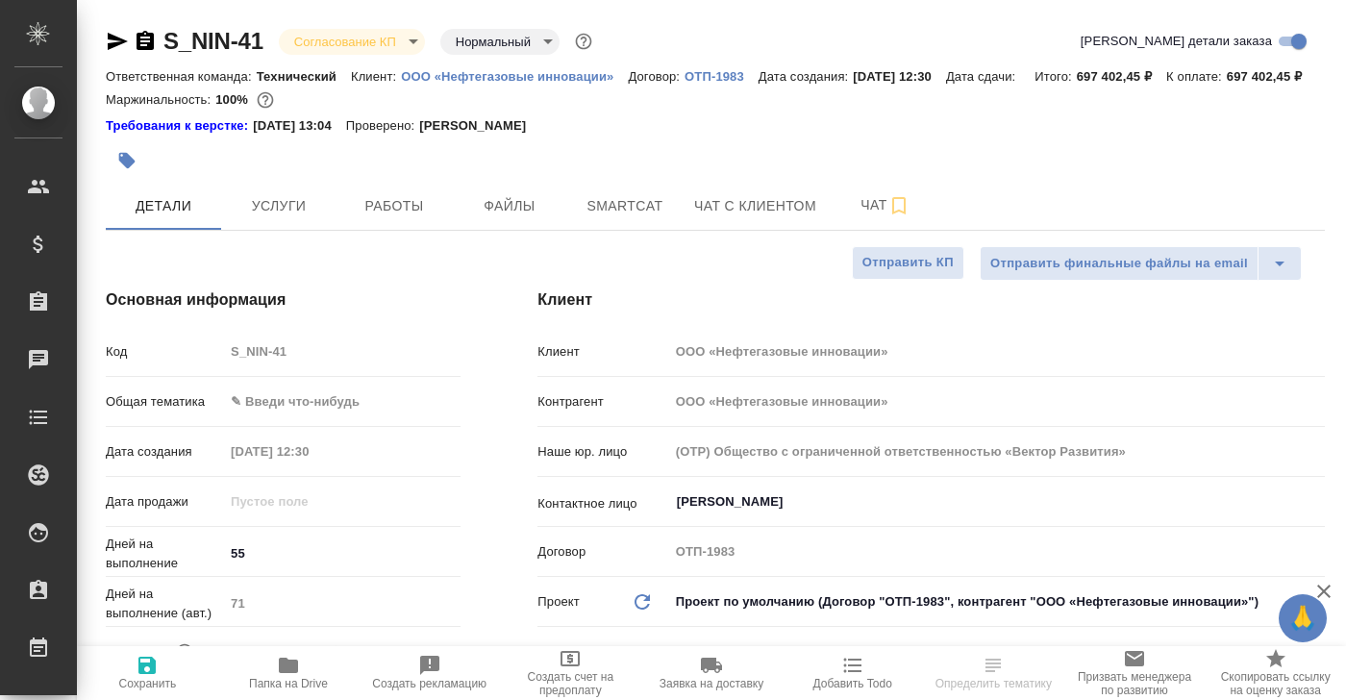
type textarea "x"
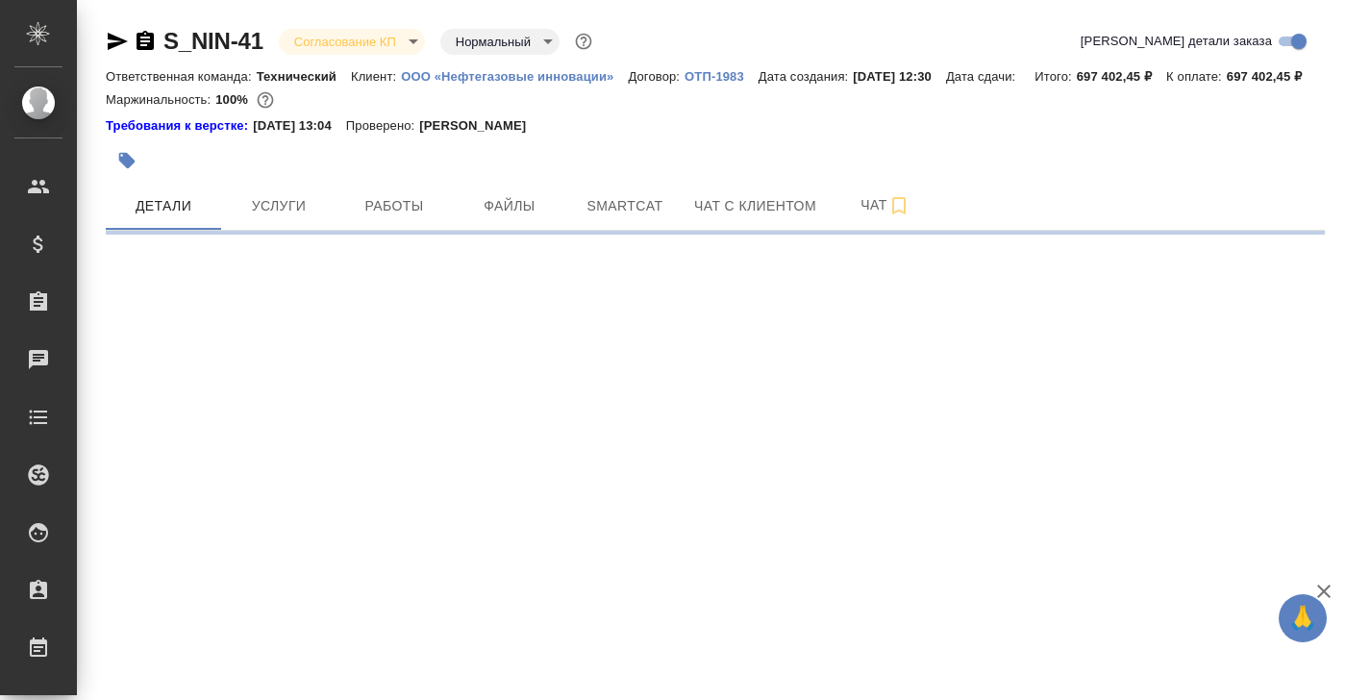
select select "RU"
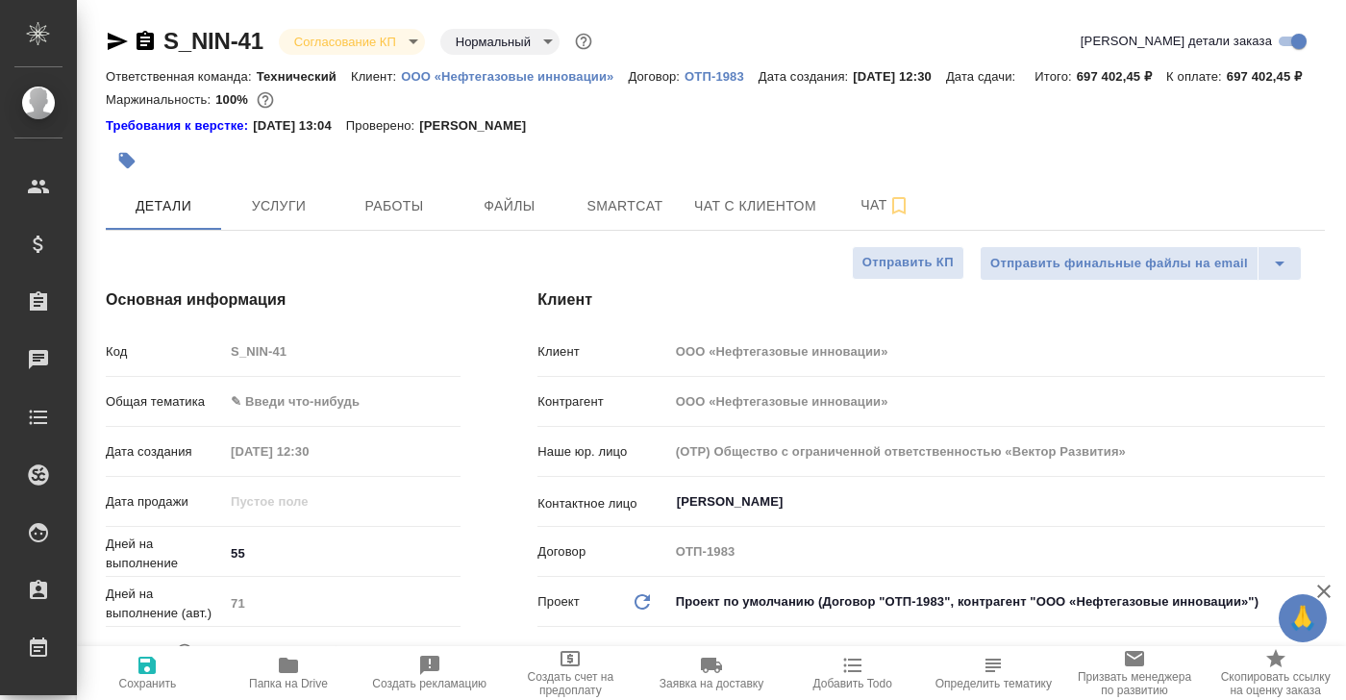
type textarea "x"
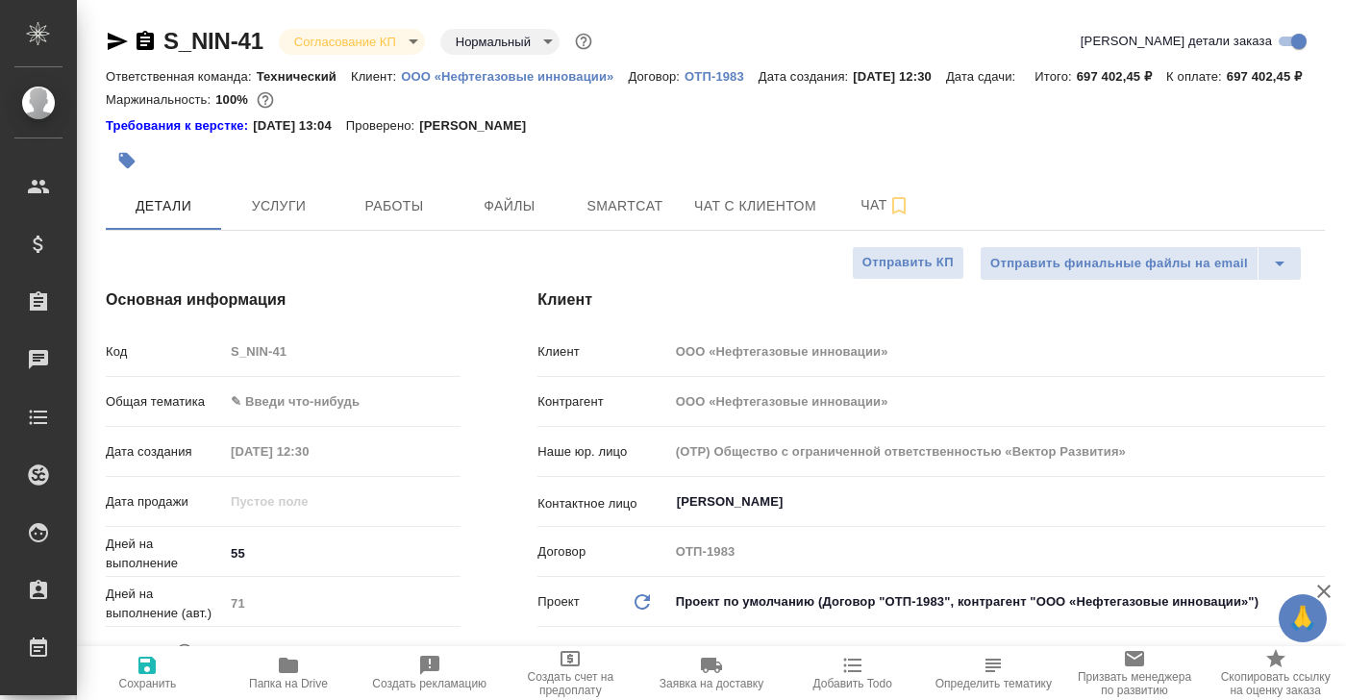
type textarea "x"
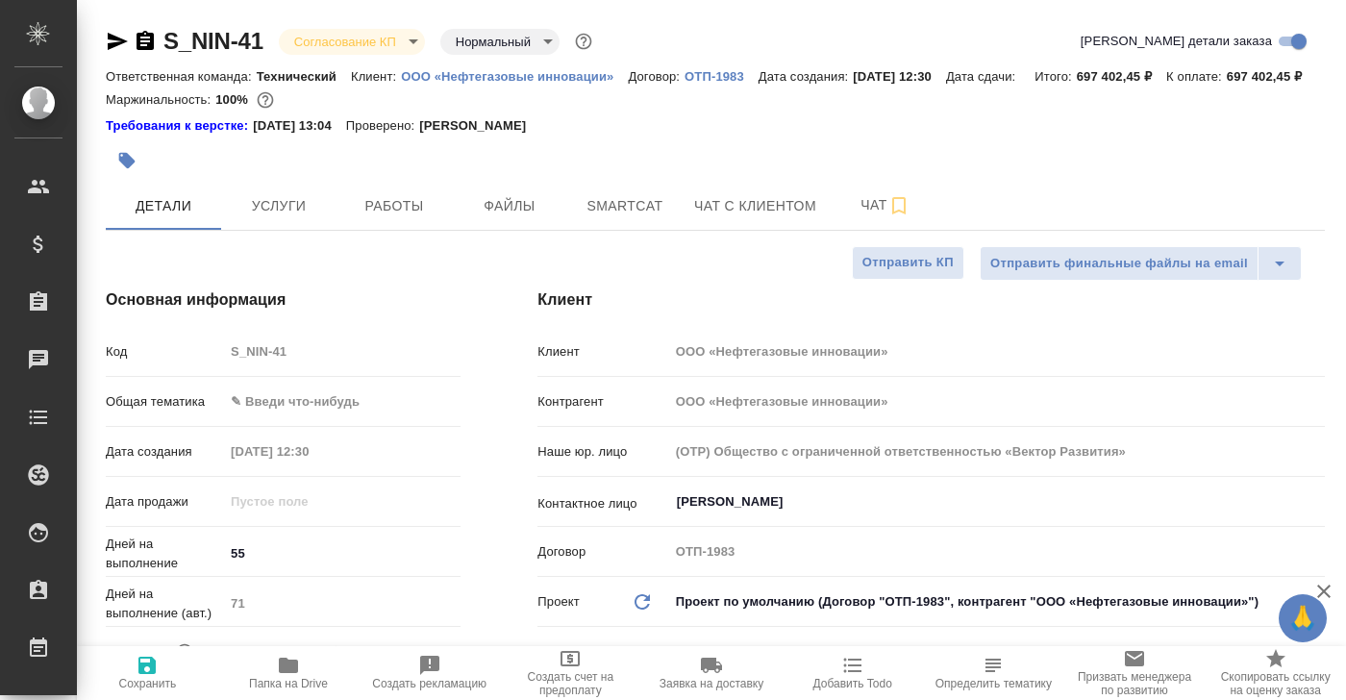
type textarea "x"
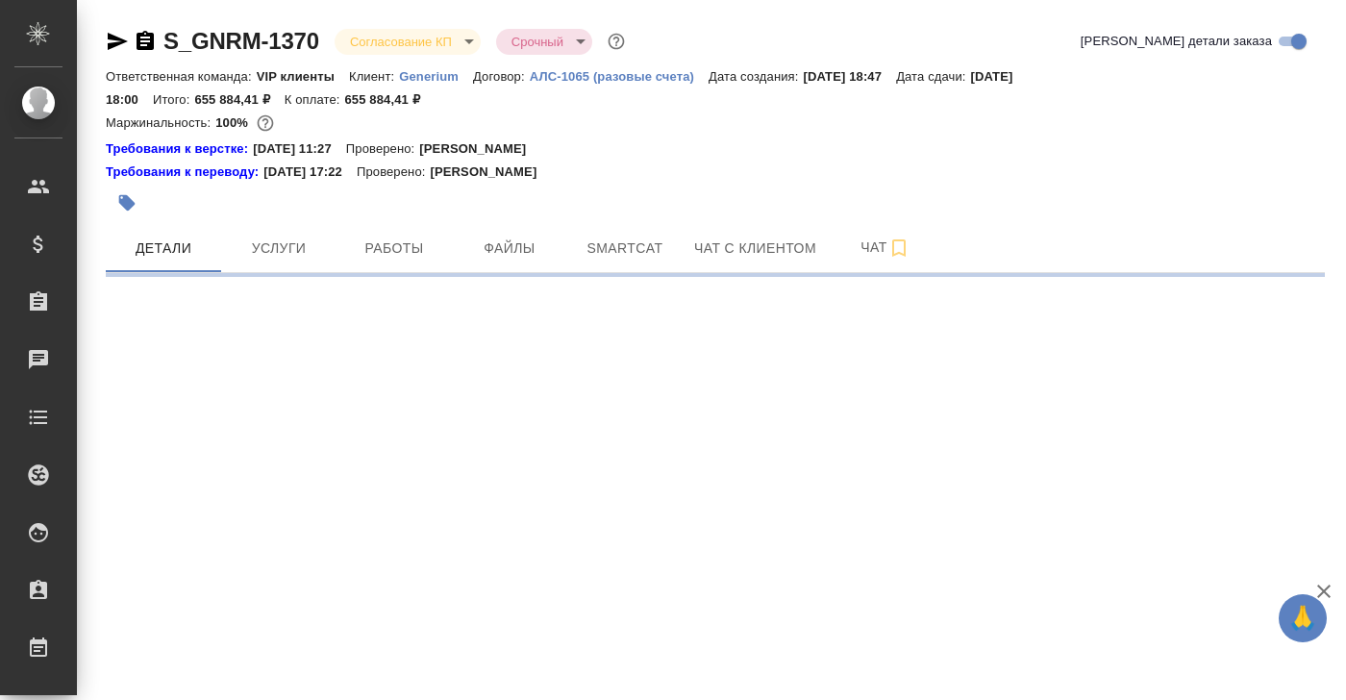
select select "RU"
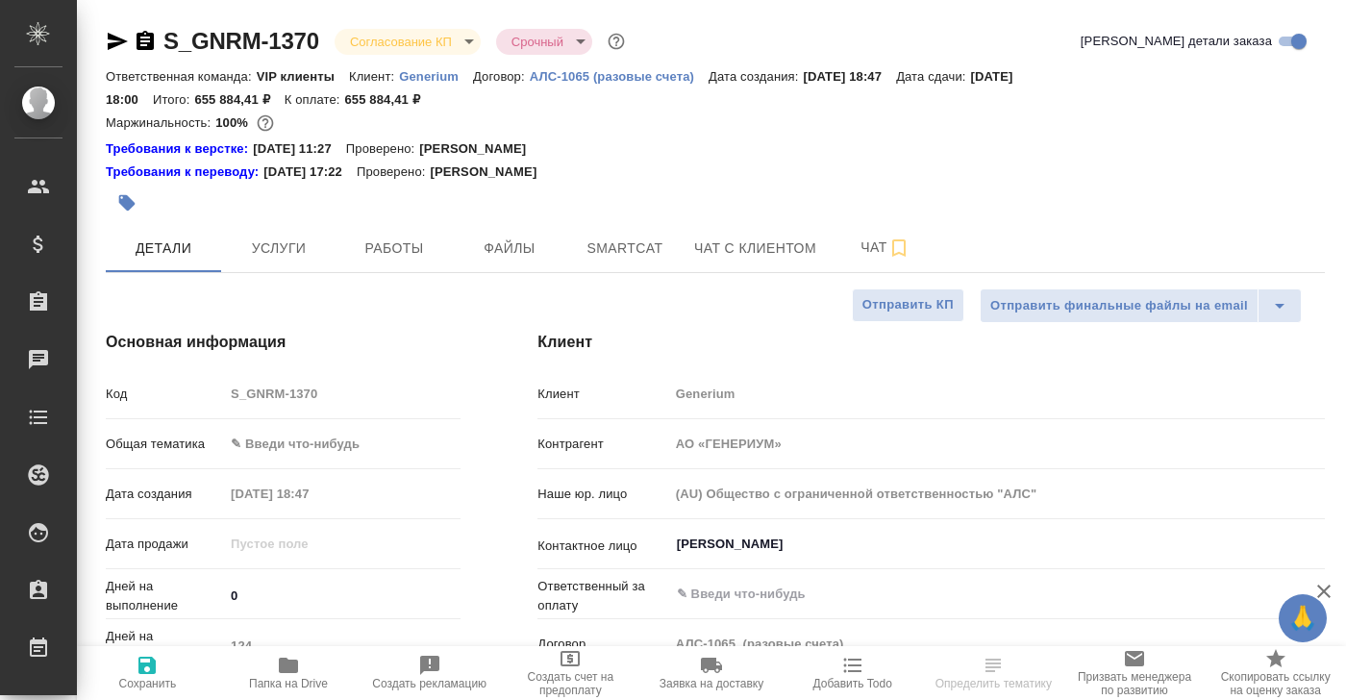
type textarea "x"
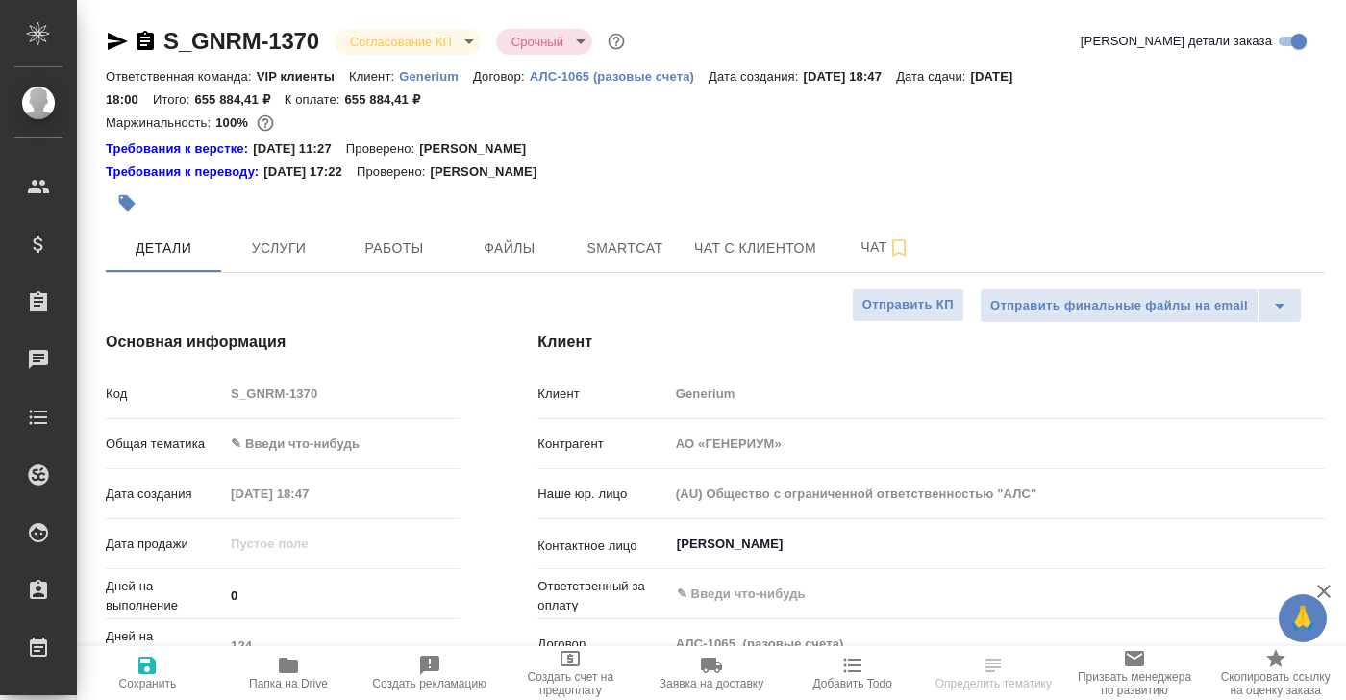
type textarea "x"
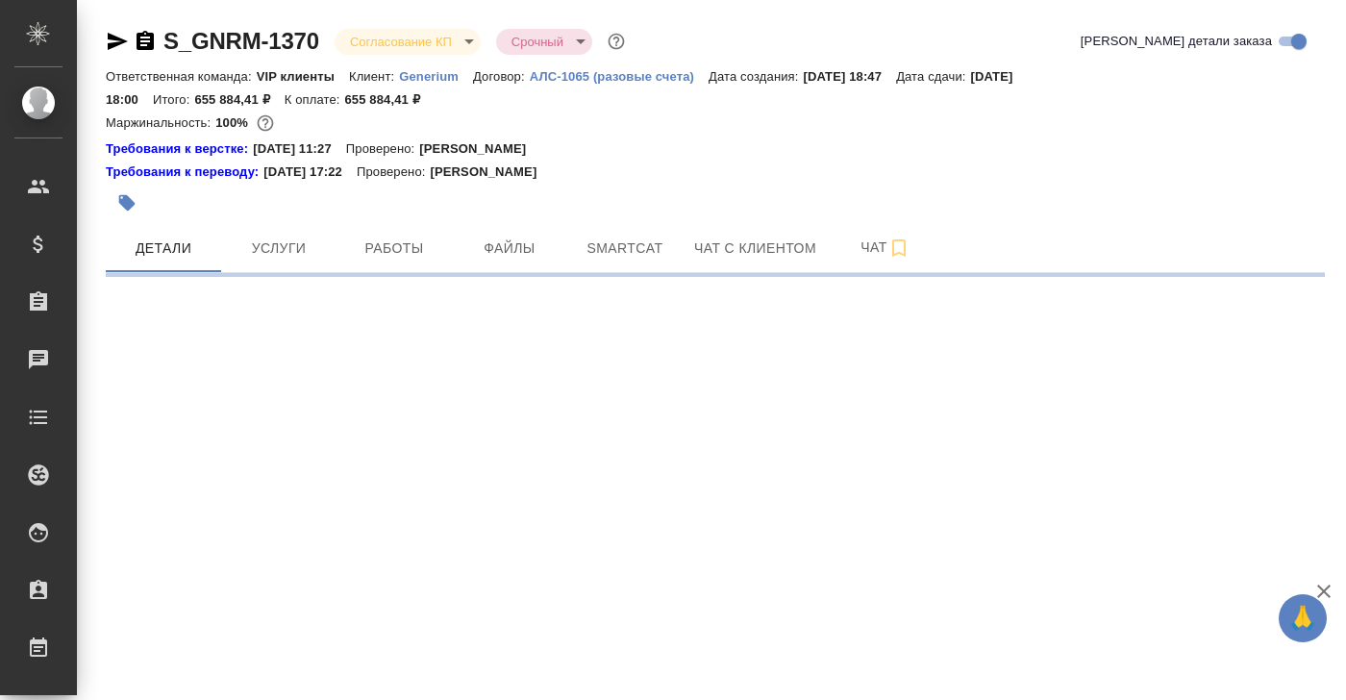
select select "RU"
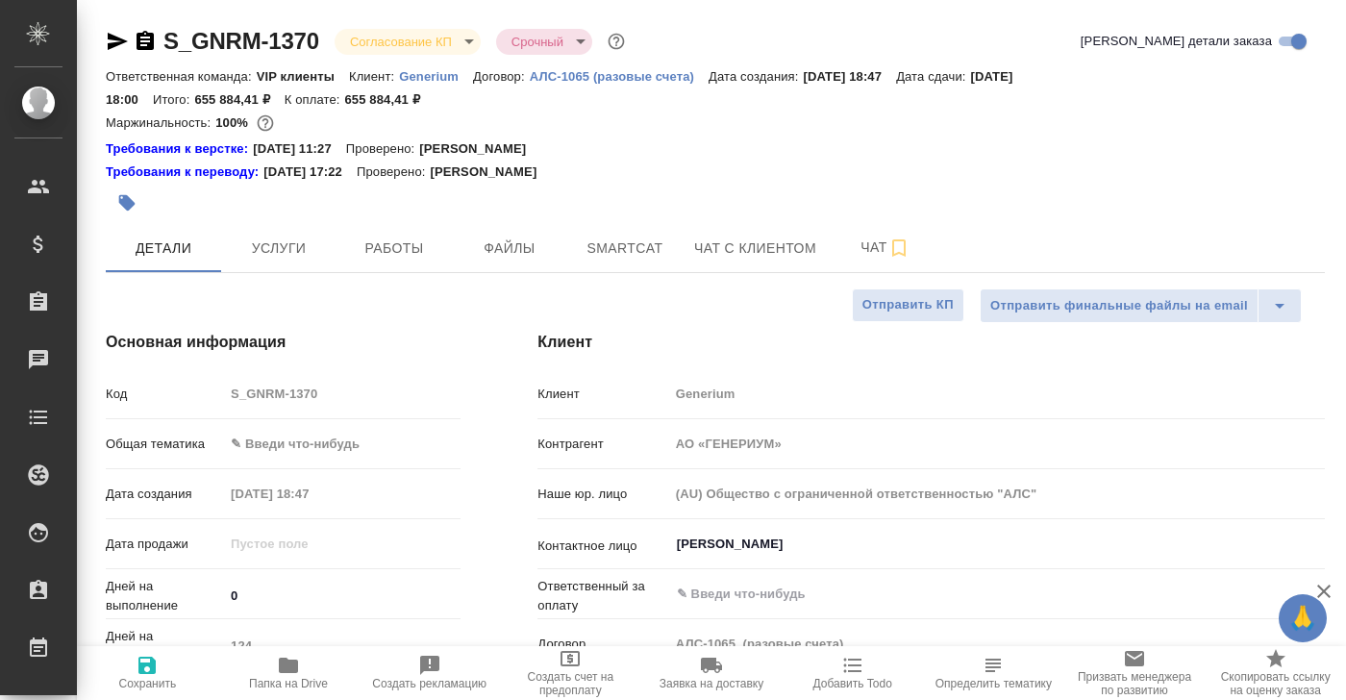
type textarea "x"
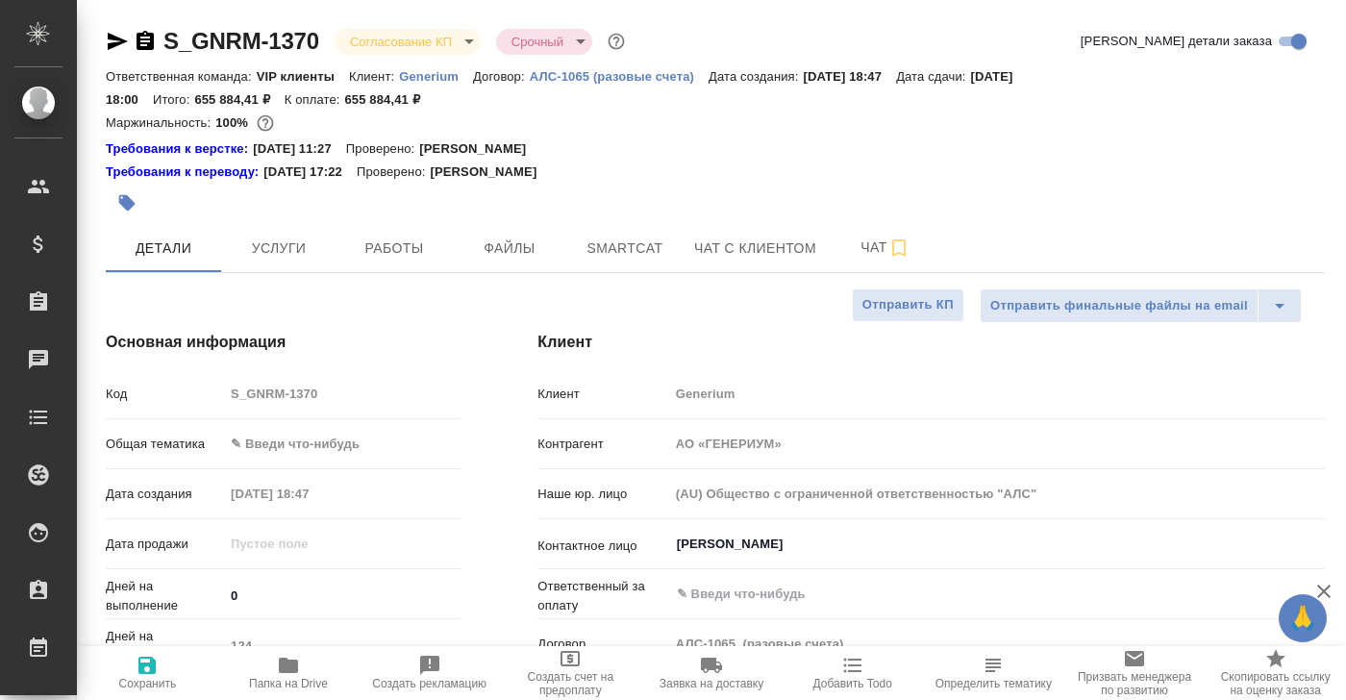
type textarea "x"
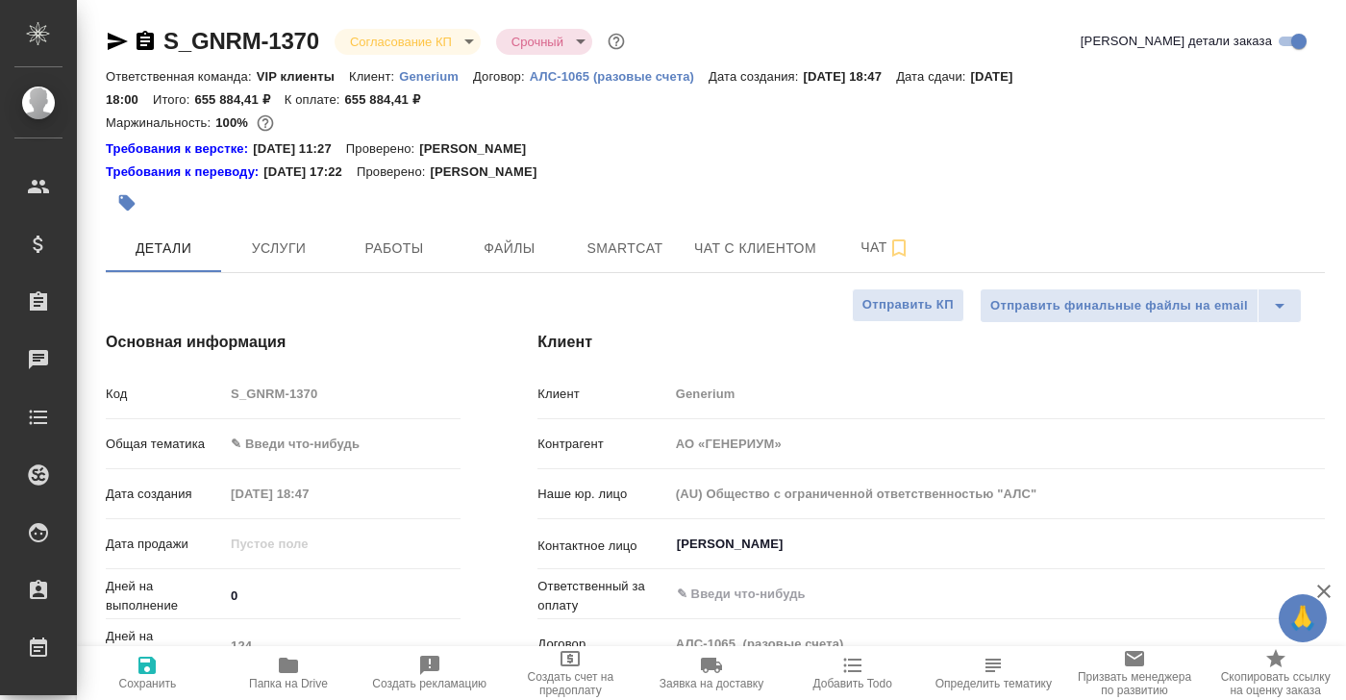
type textarea "x"
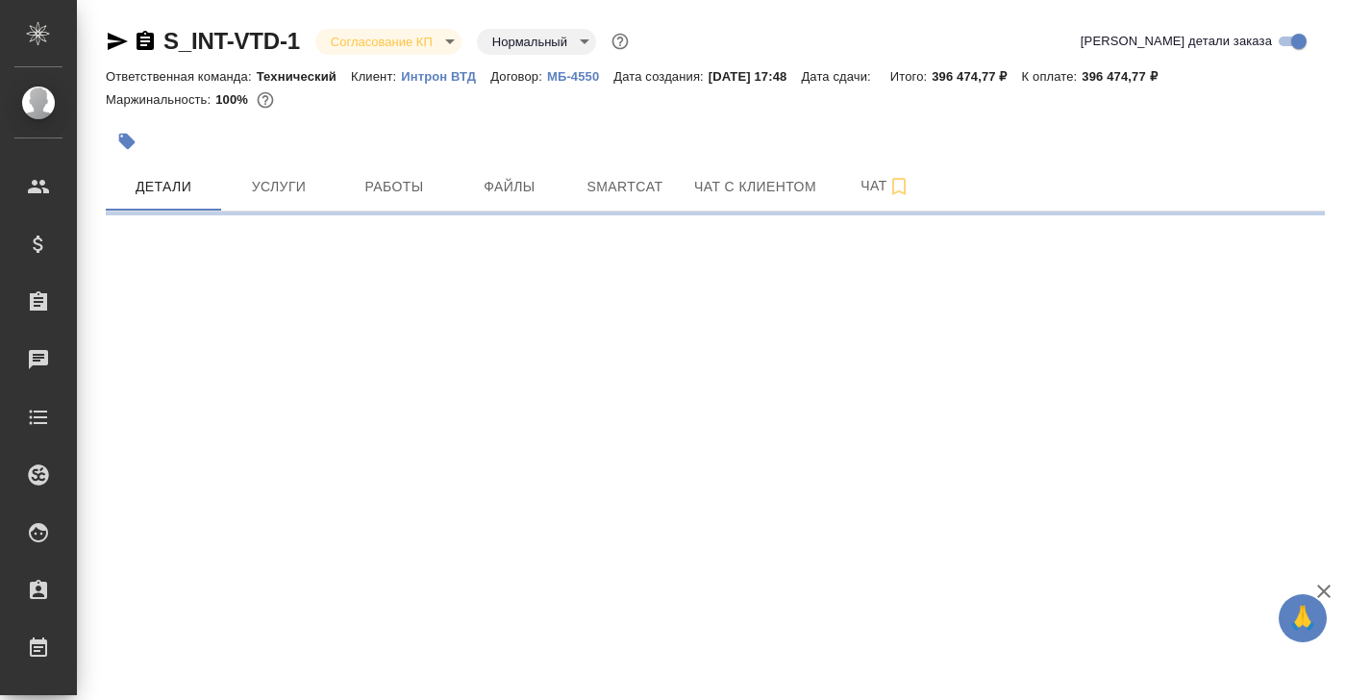
select select "RU"
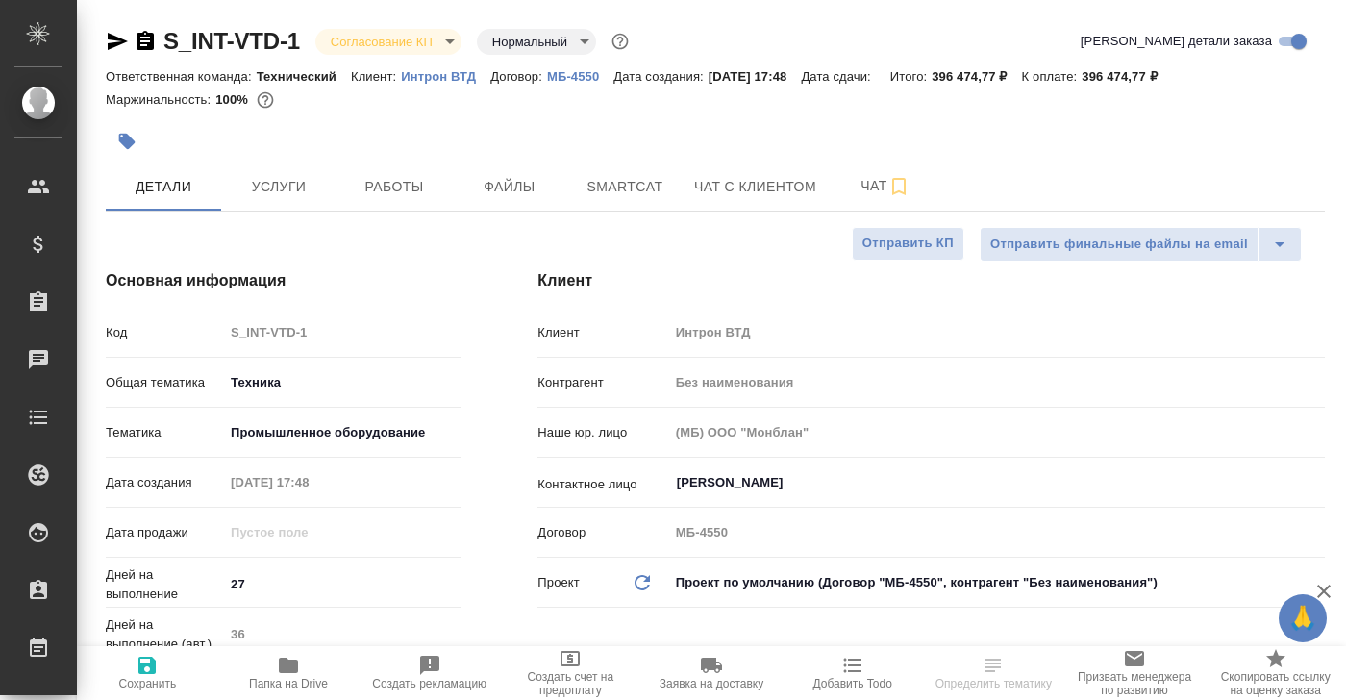
type textarea "x"
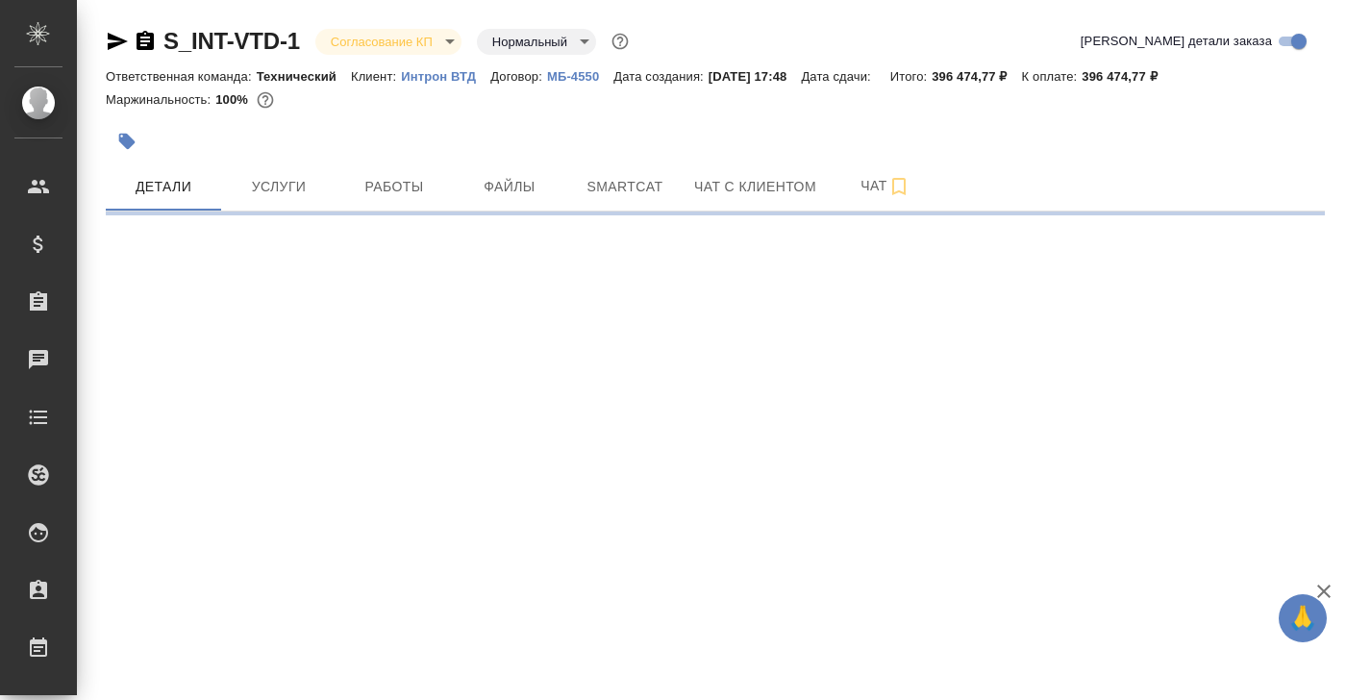
select select "RU"
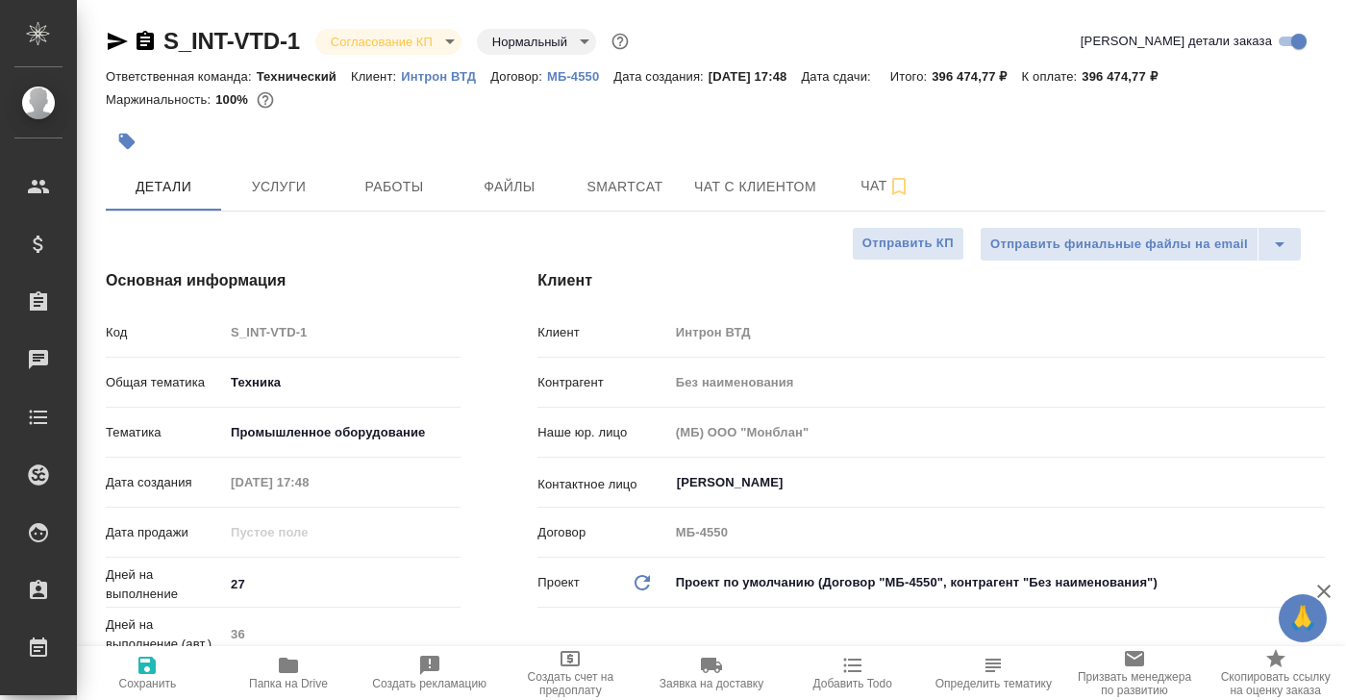
type textarea "x"
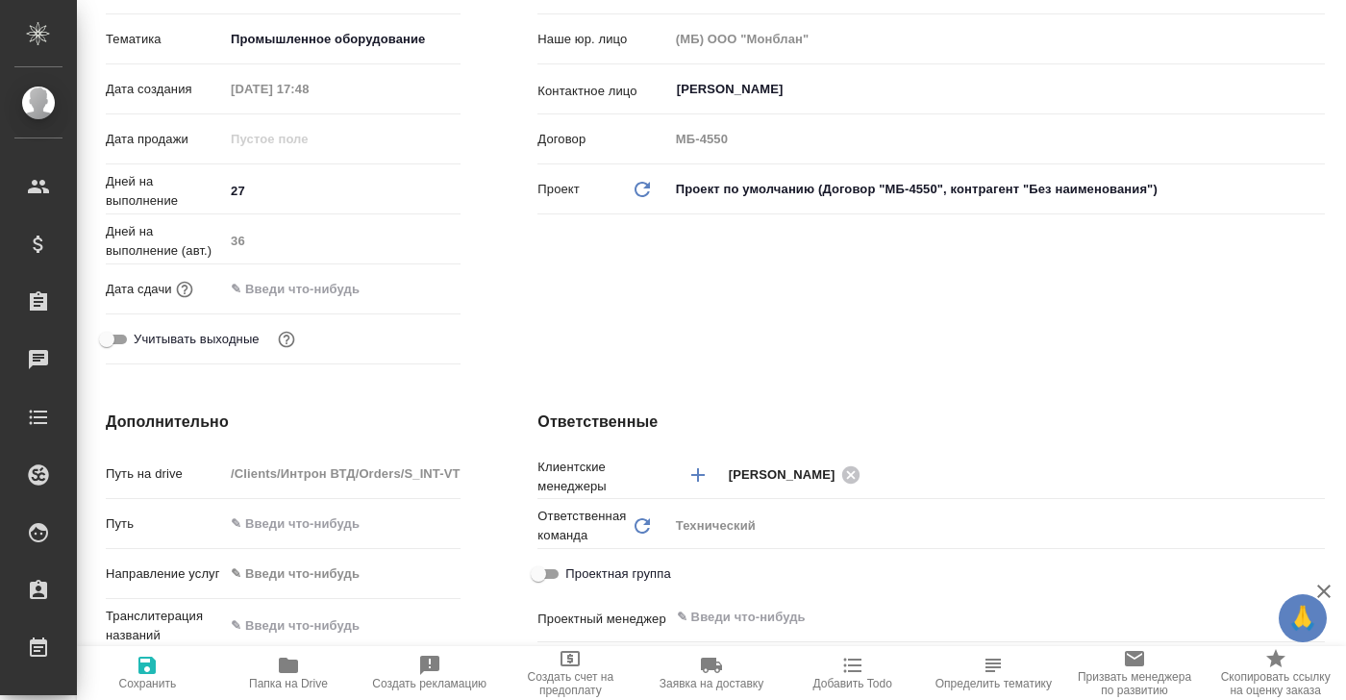
scroll to position [325, 0]
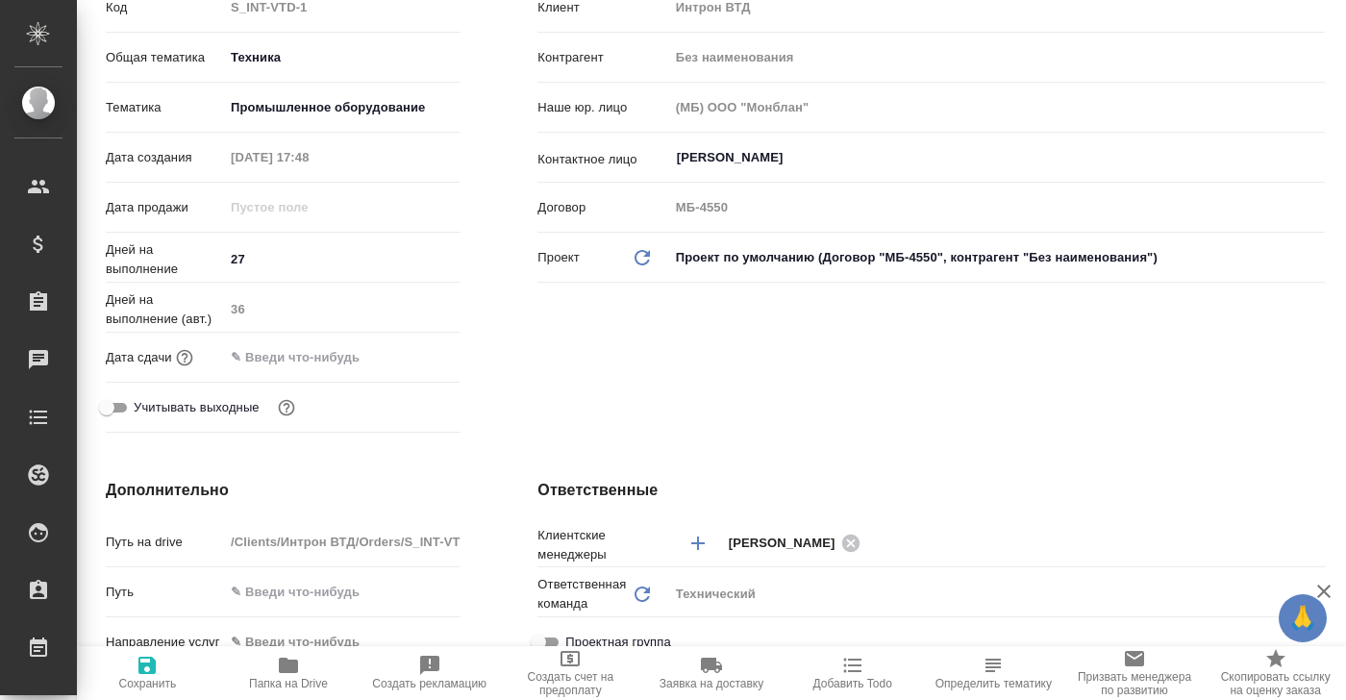
type textarea "x"
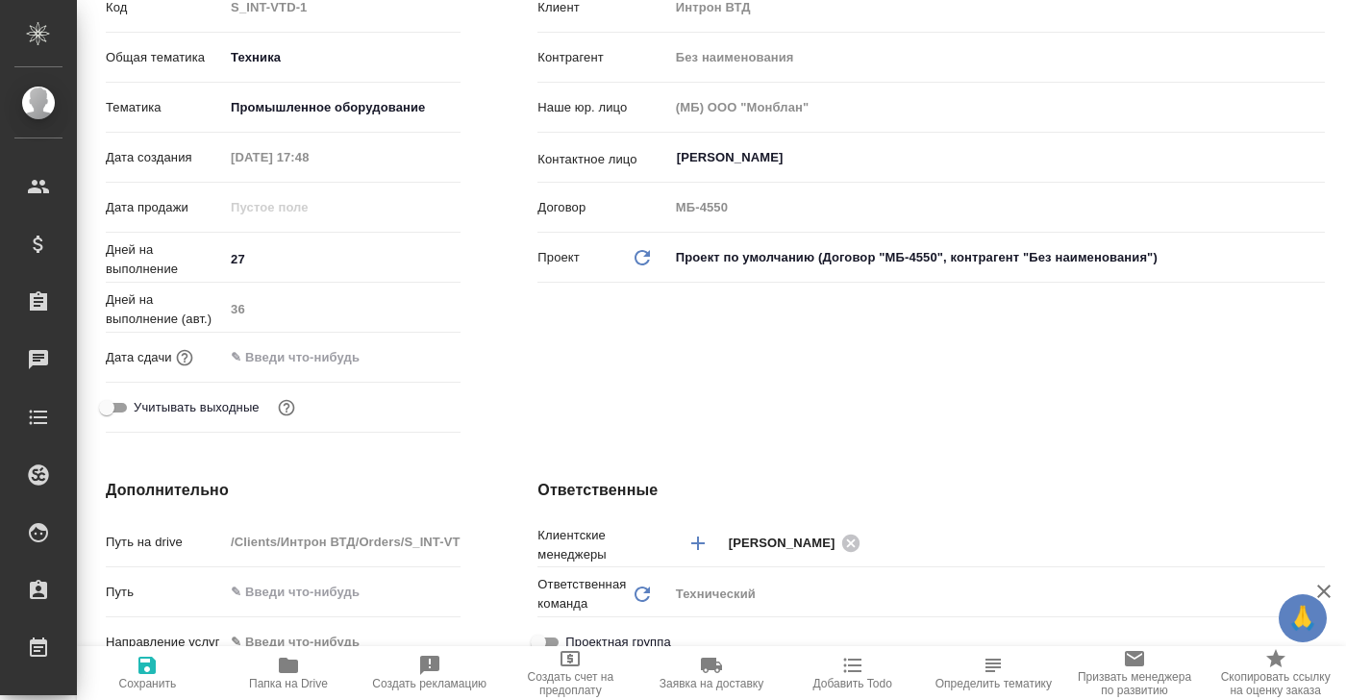
type textarea "x"
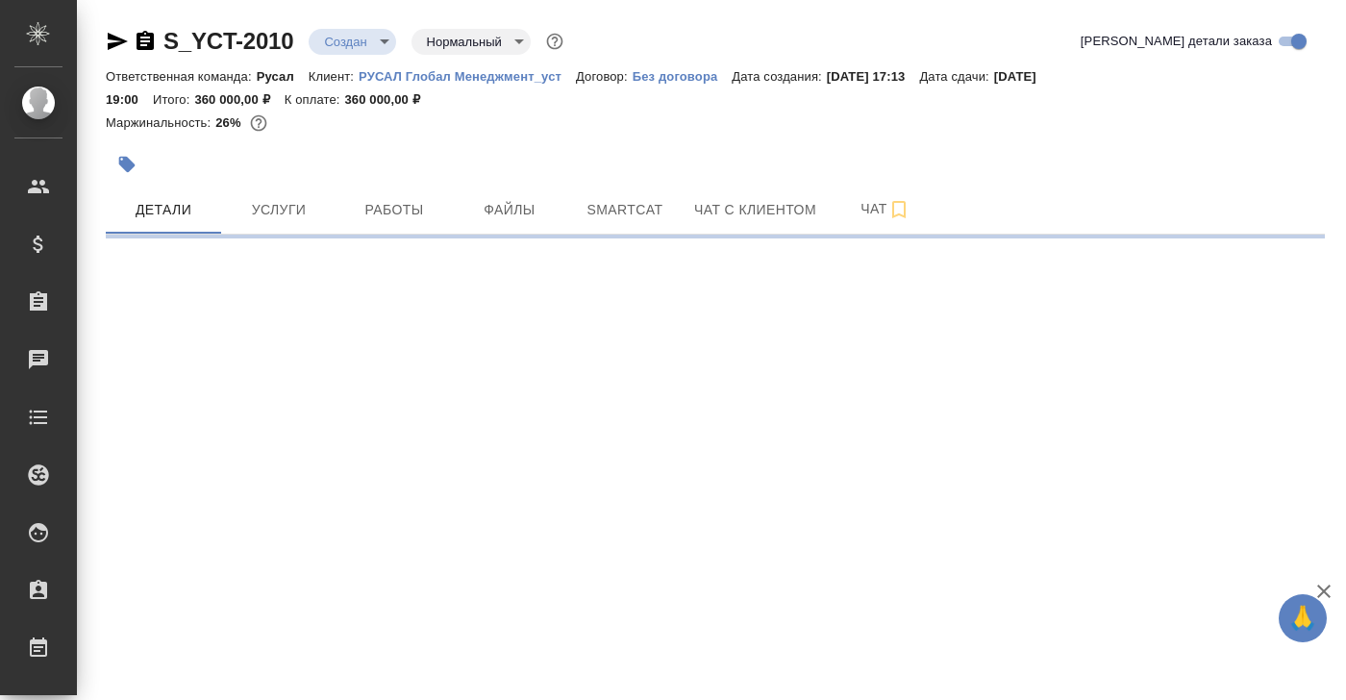
select select "RU"
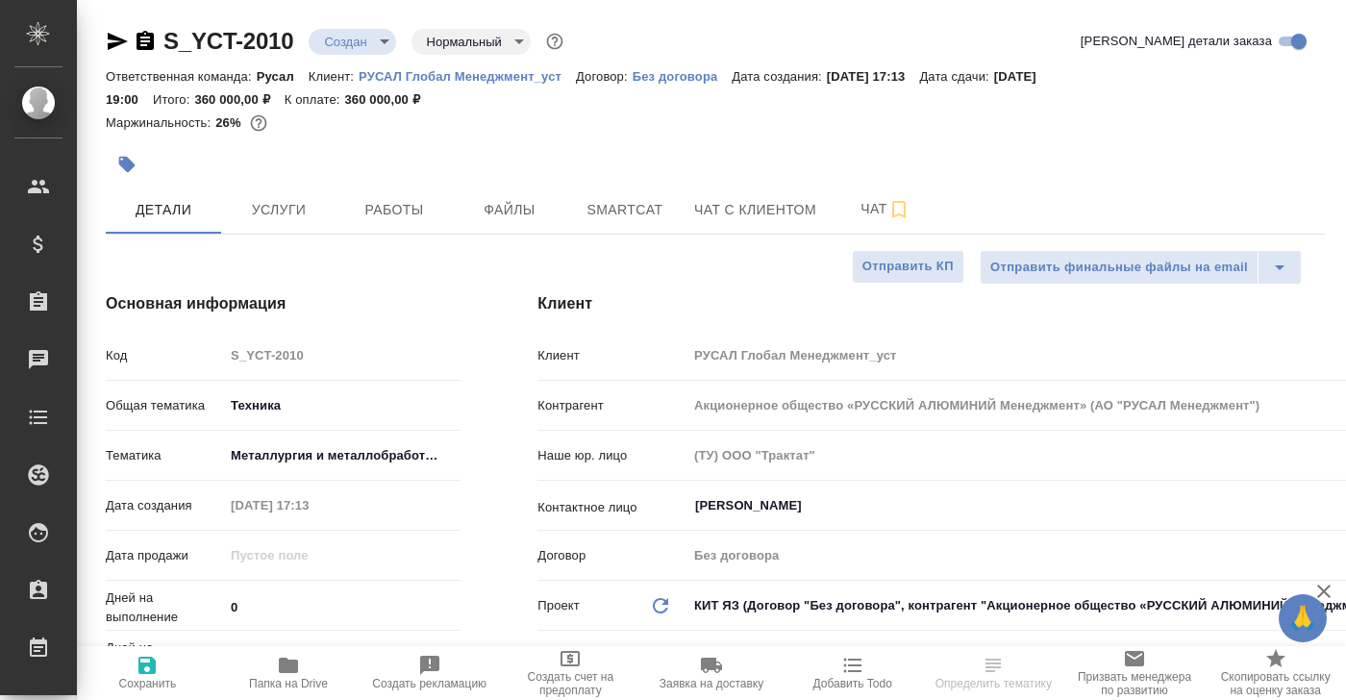
type textarea "x"
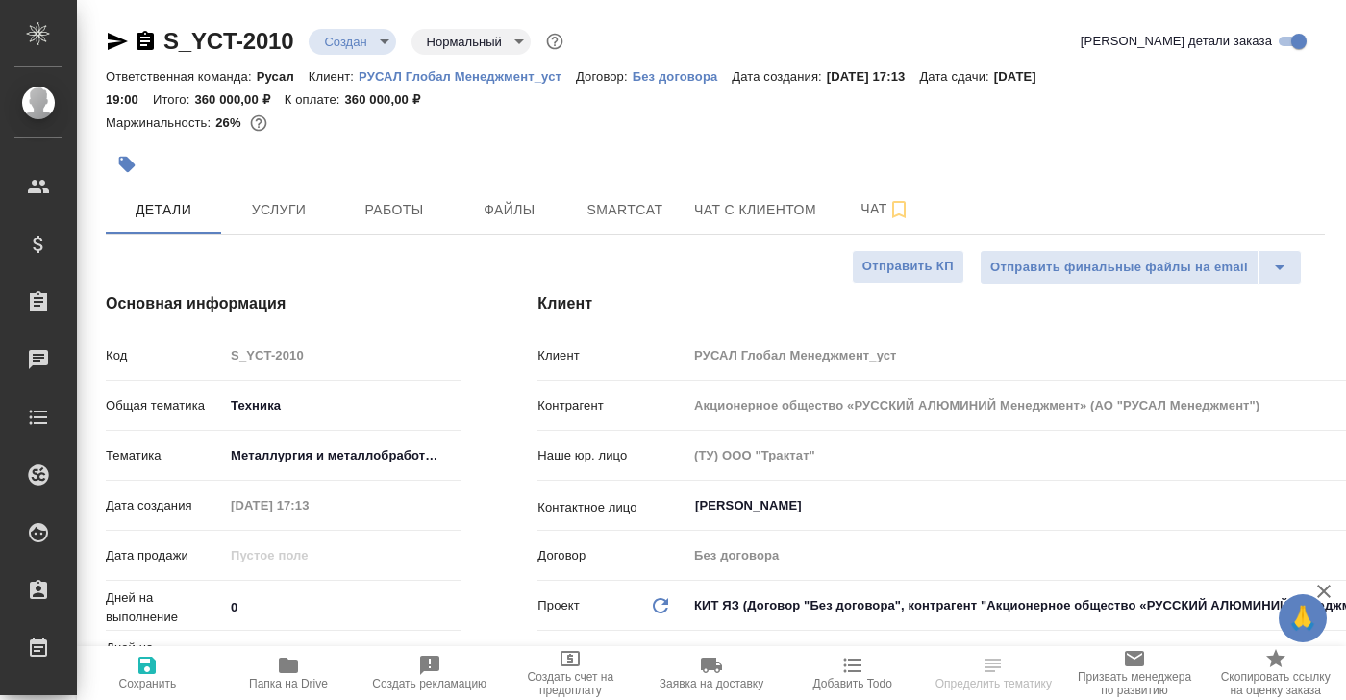
type textarea "x"
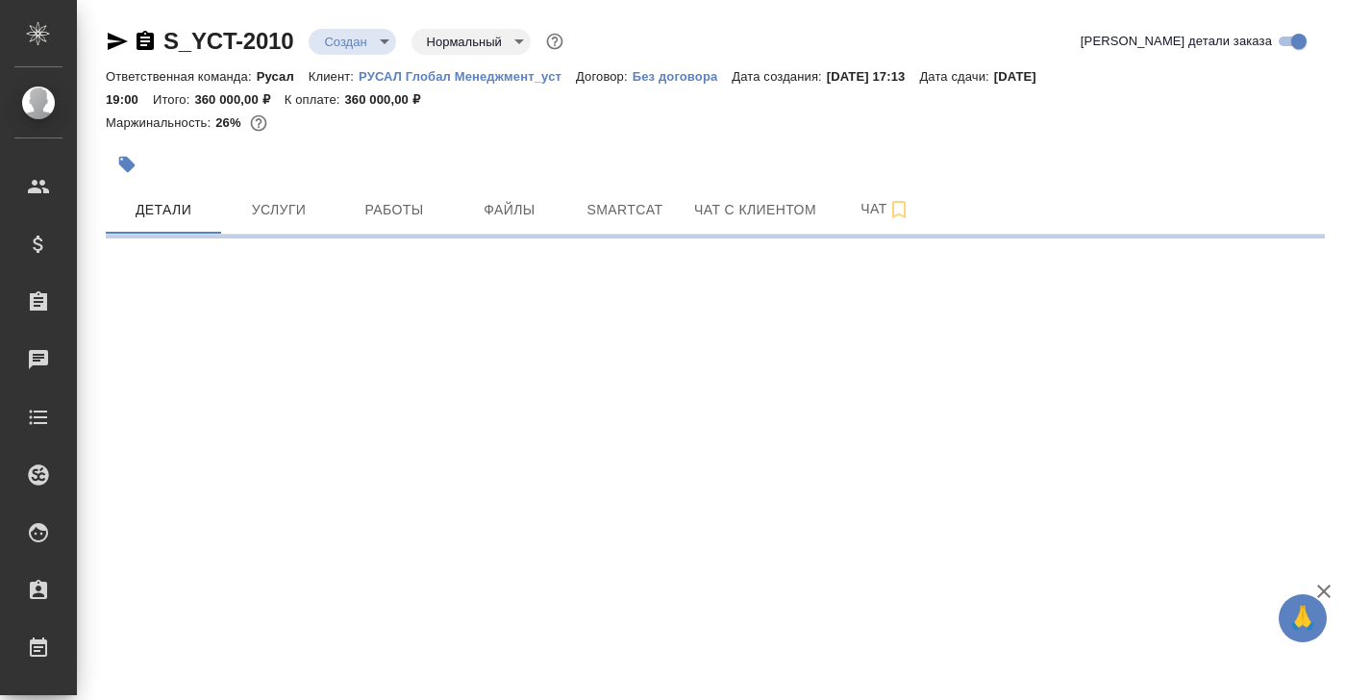
select select "RU"
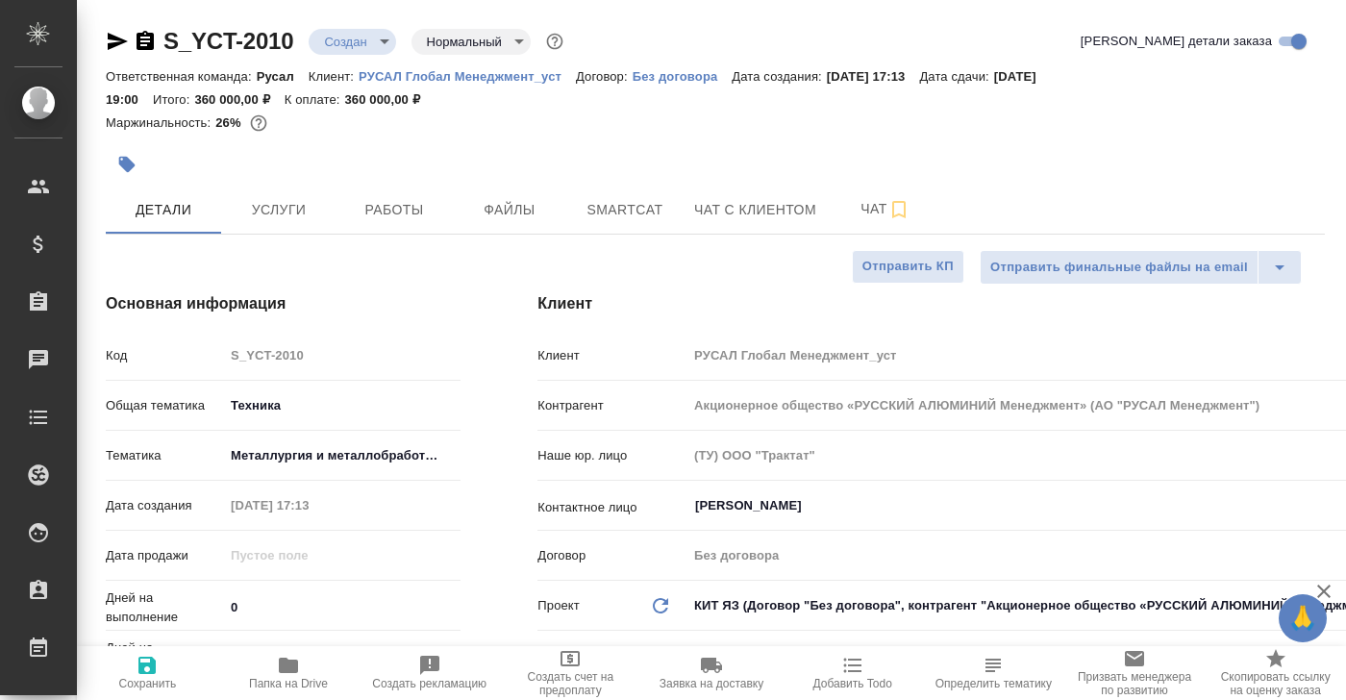
type textarea "x"
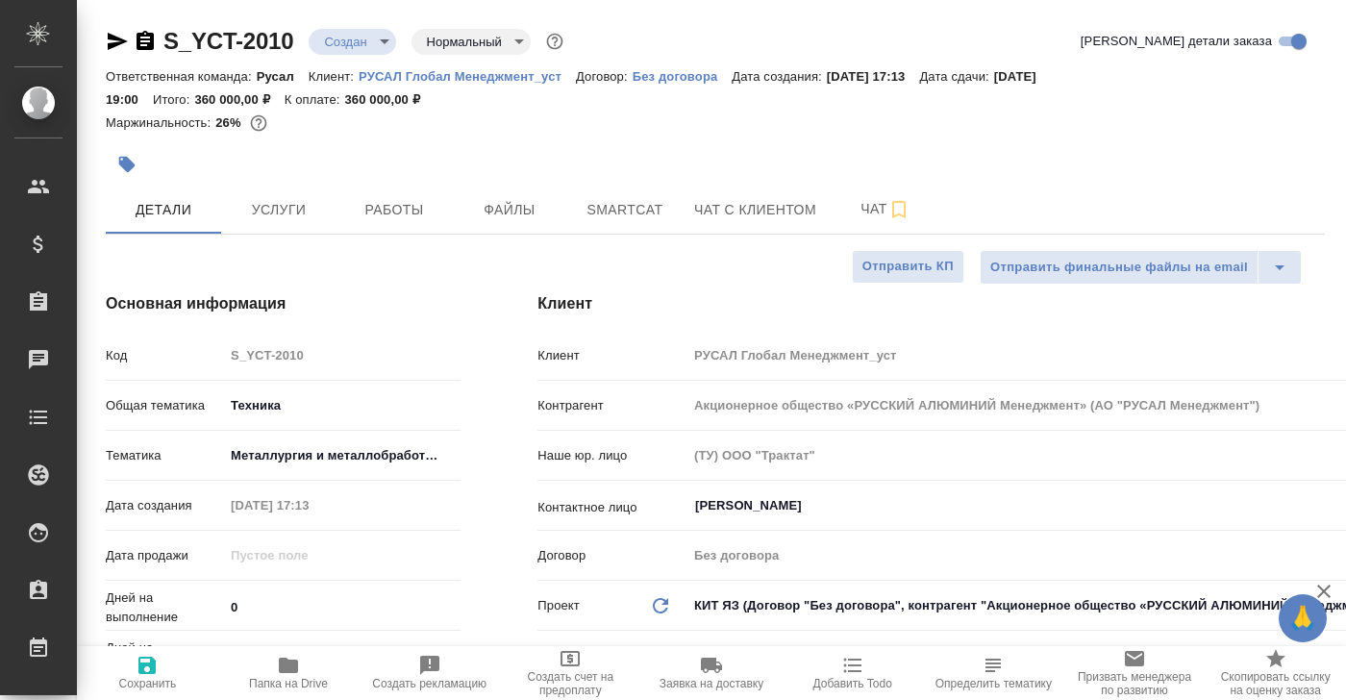
type textarea "x"
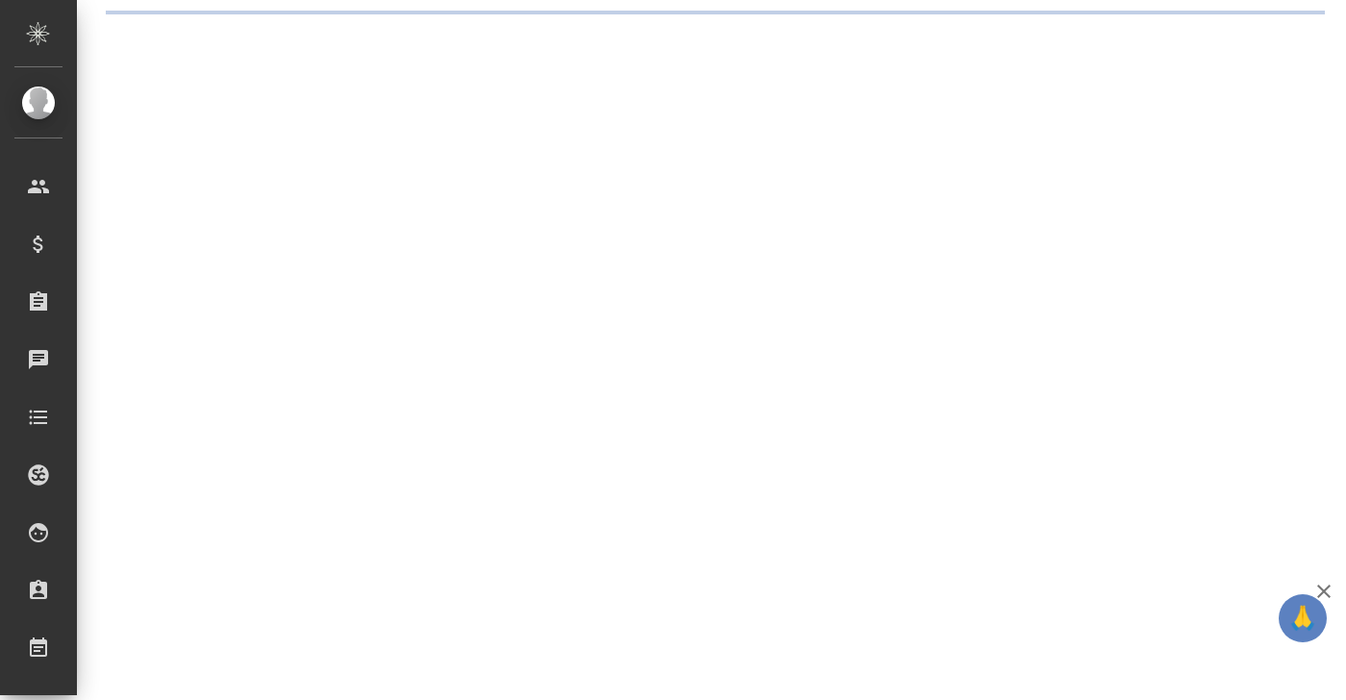
select select "RU"
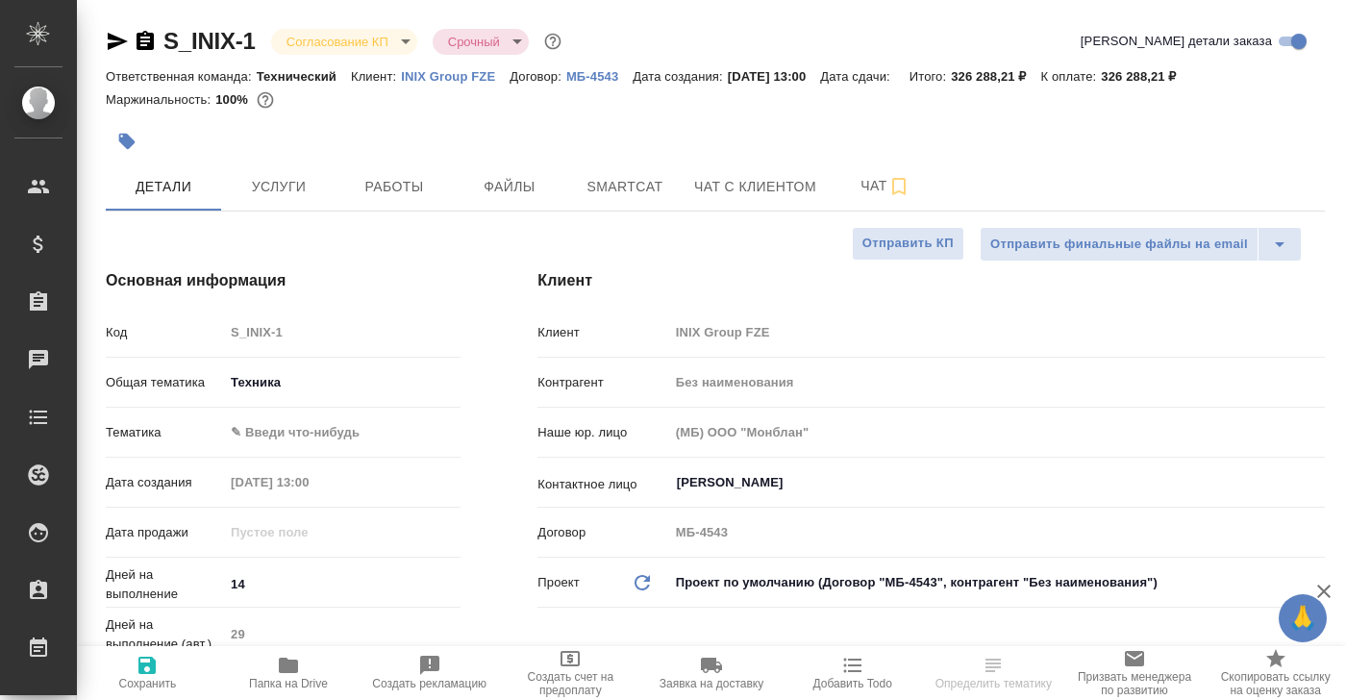
type textarea "x"
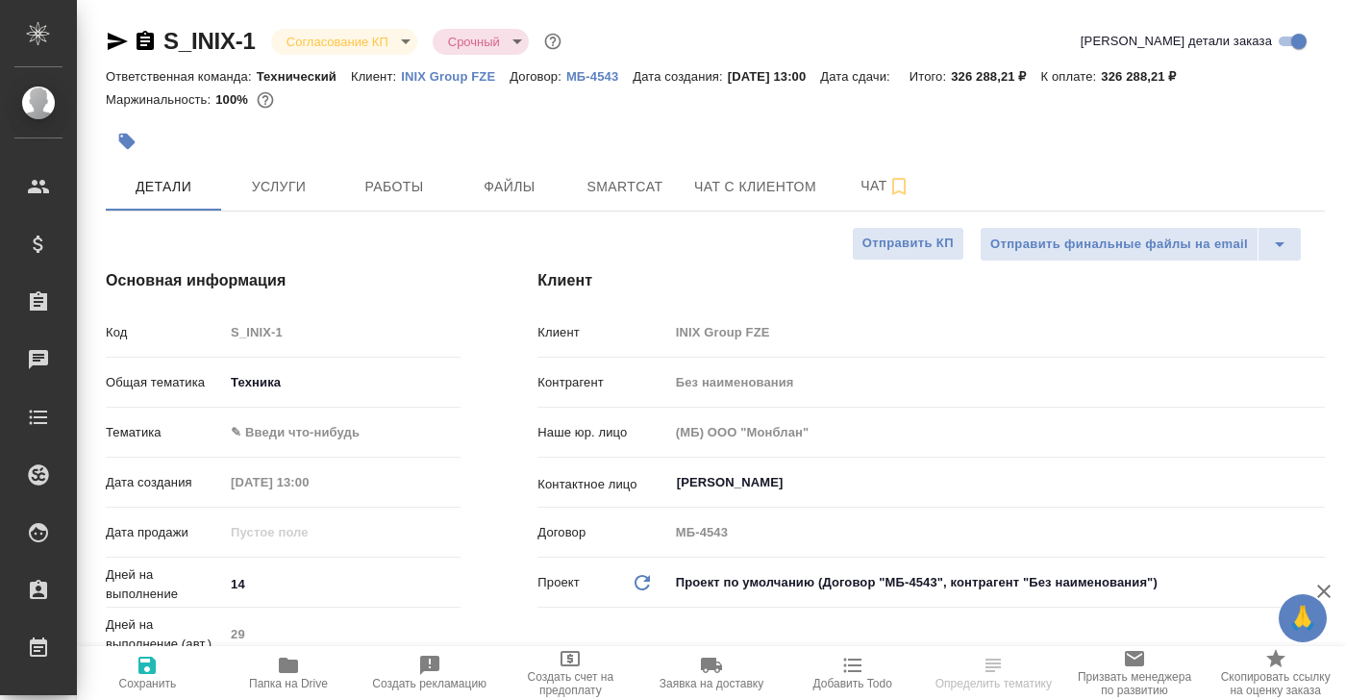
type textarea "x"
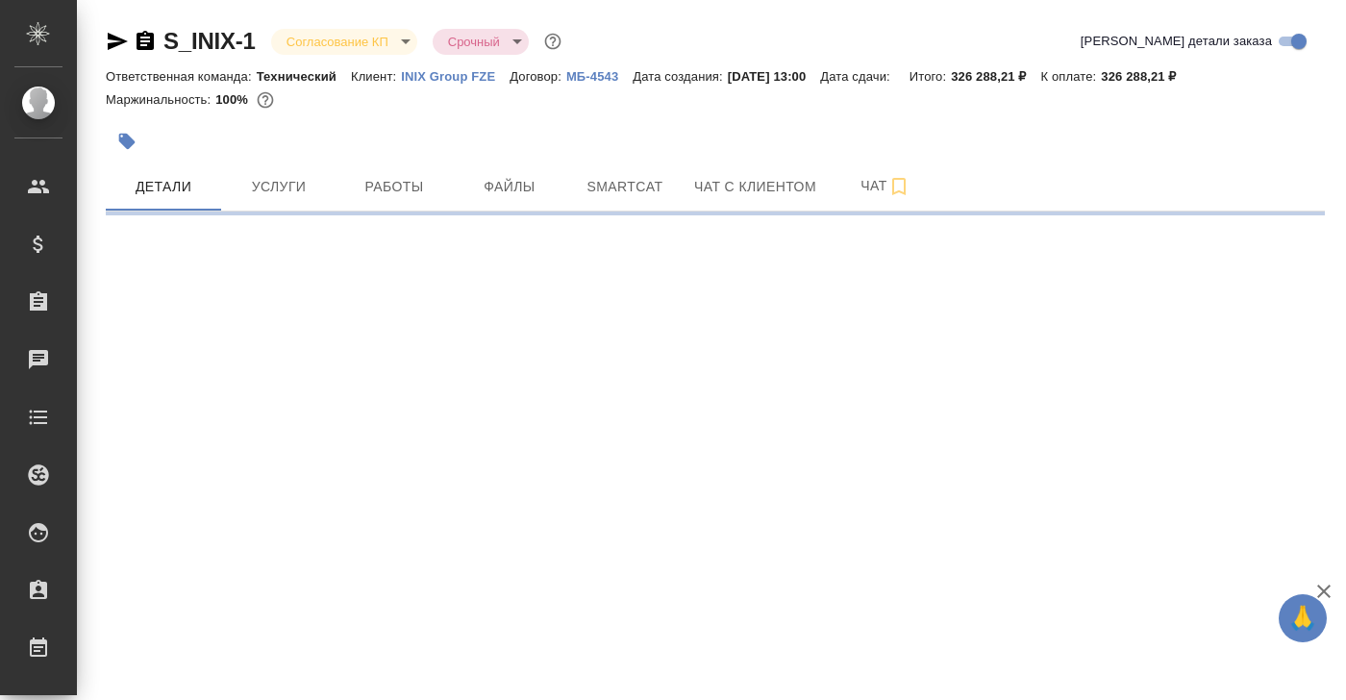
select select "RU"
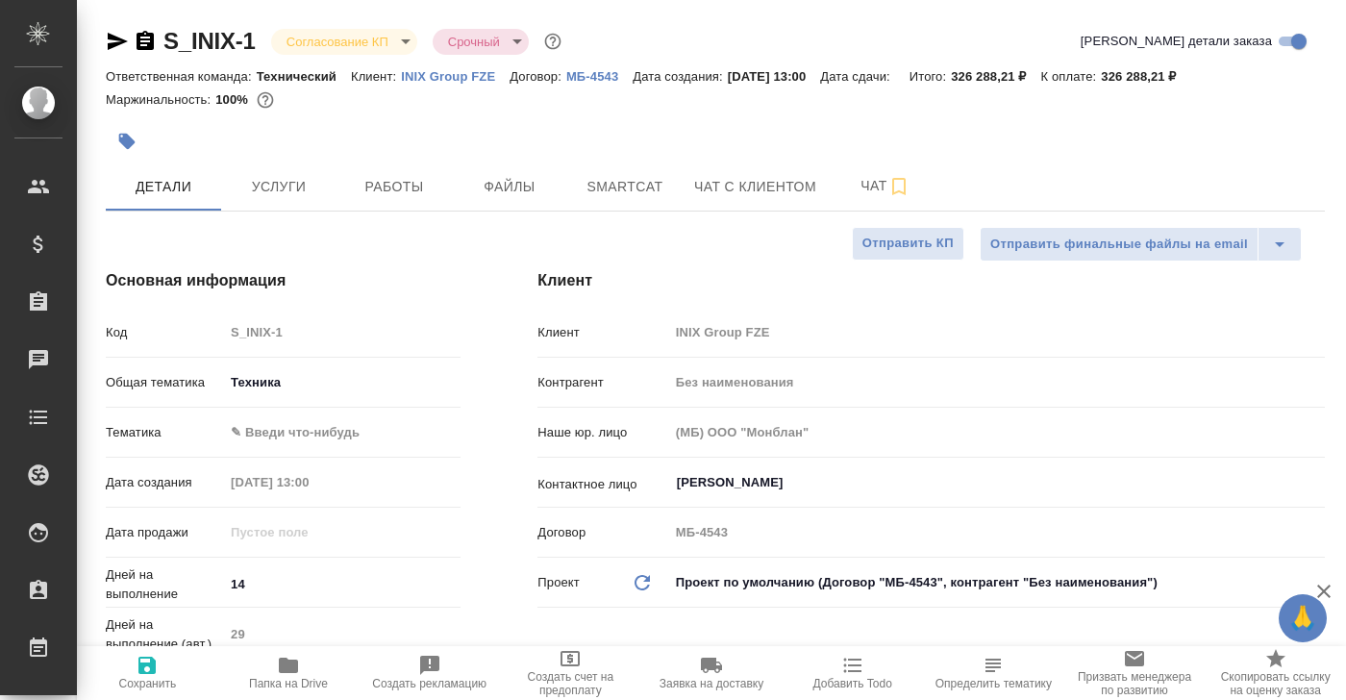
type textarea "x"
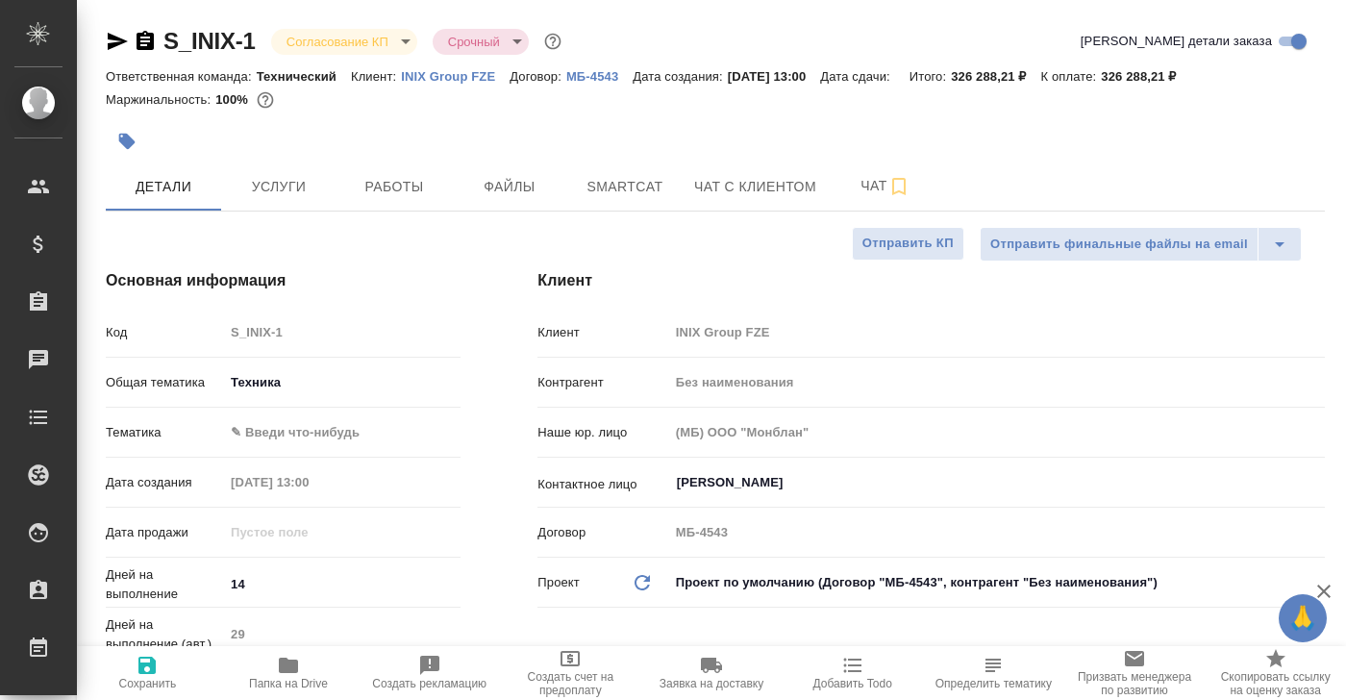
type textarea "x"
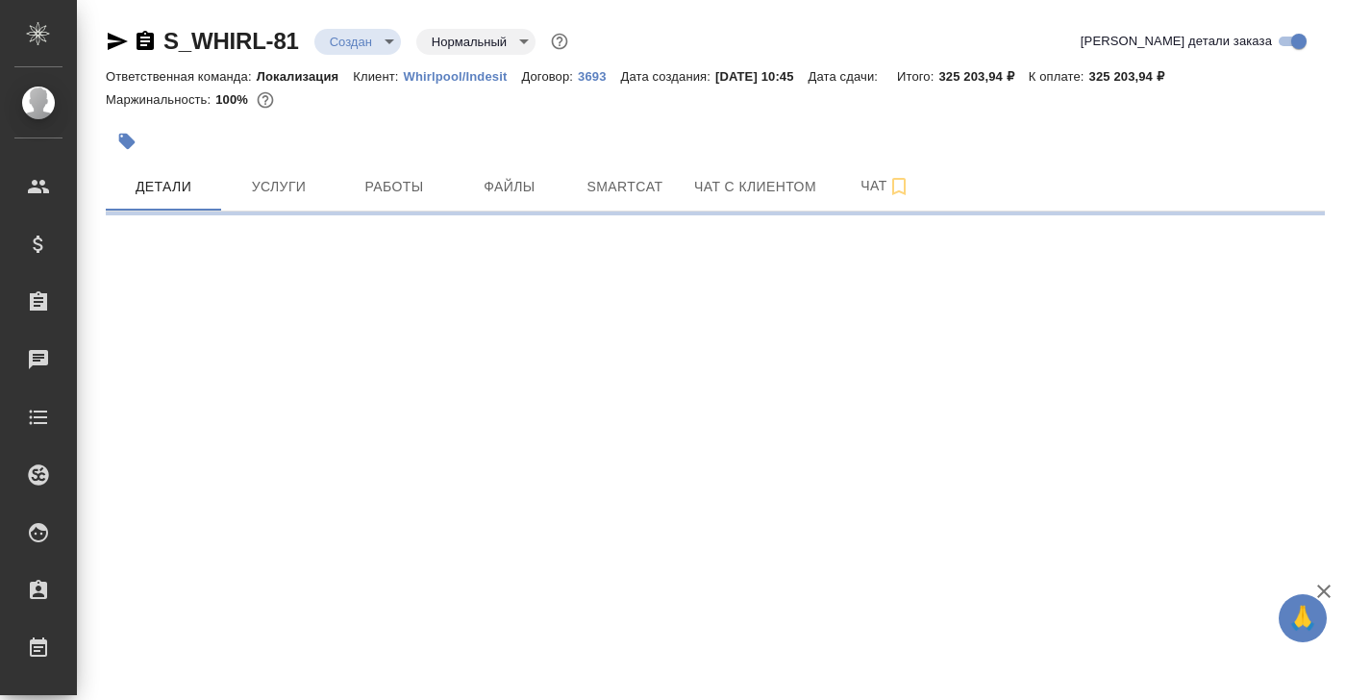
select select "RU"
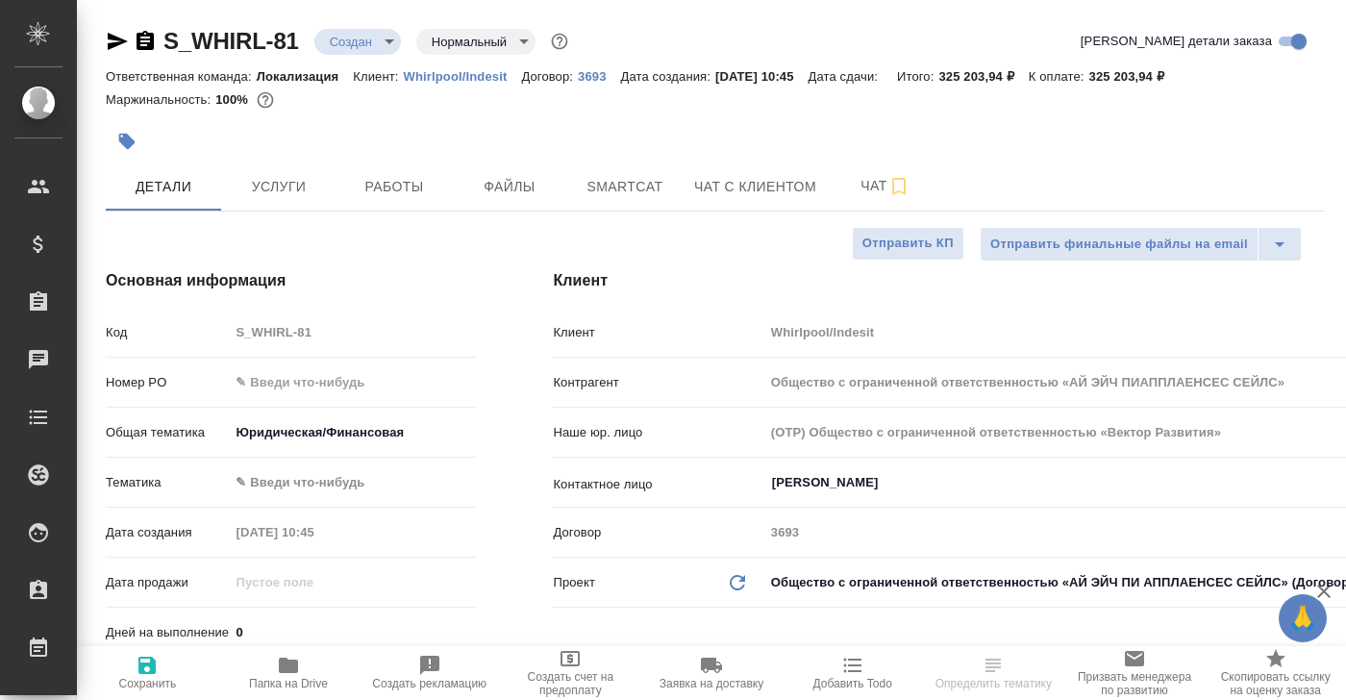
type textarea "x"
type input "Общество с ограниченной ответственностью «АЙ ЭЙЧ ПИАППЛАЕНСЕС СЕЙЛС»"
type textarea "x"
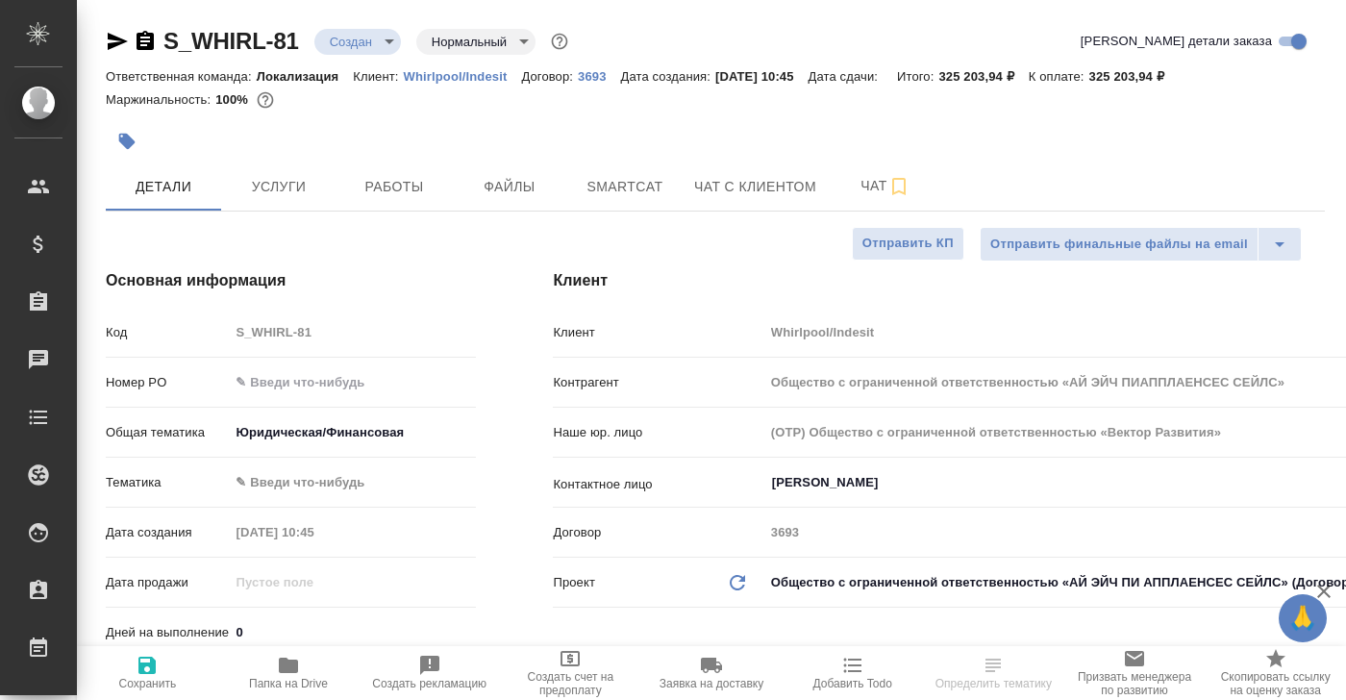
type textarea "x"
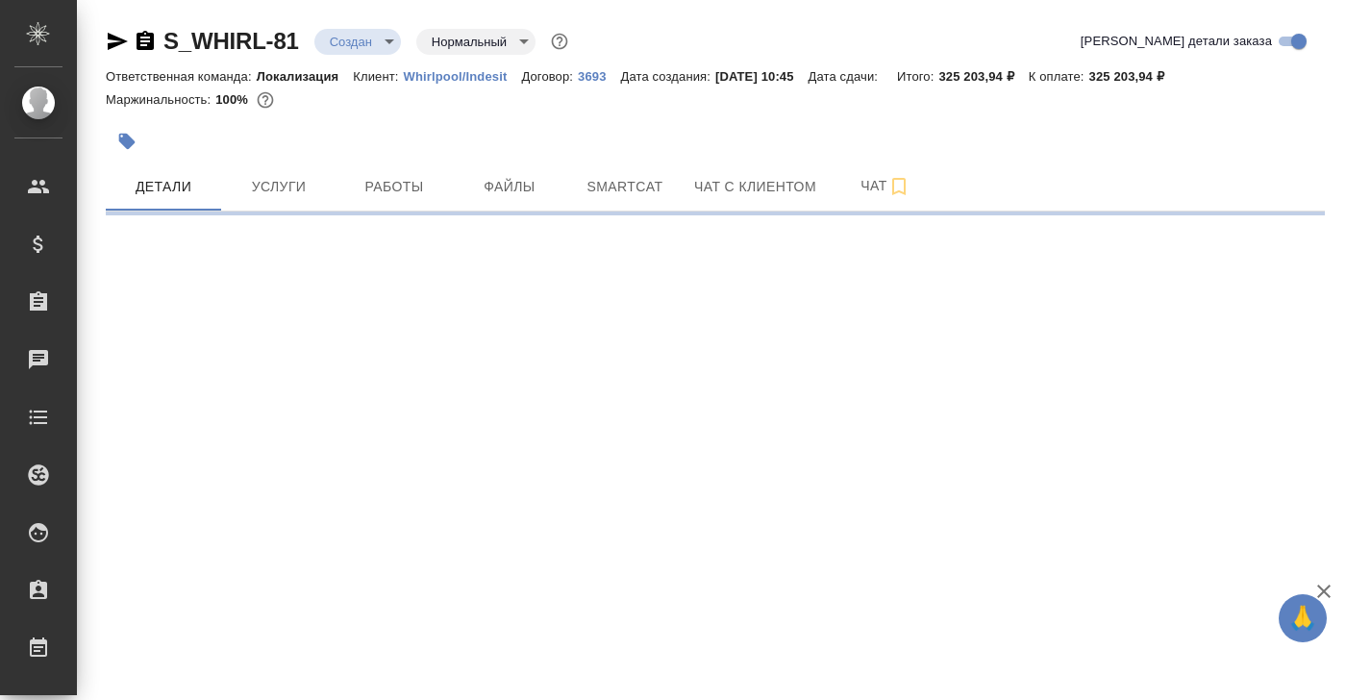
select select "RU"
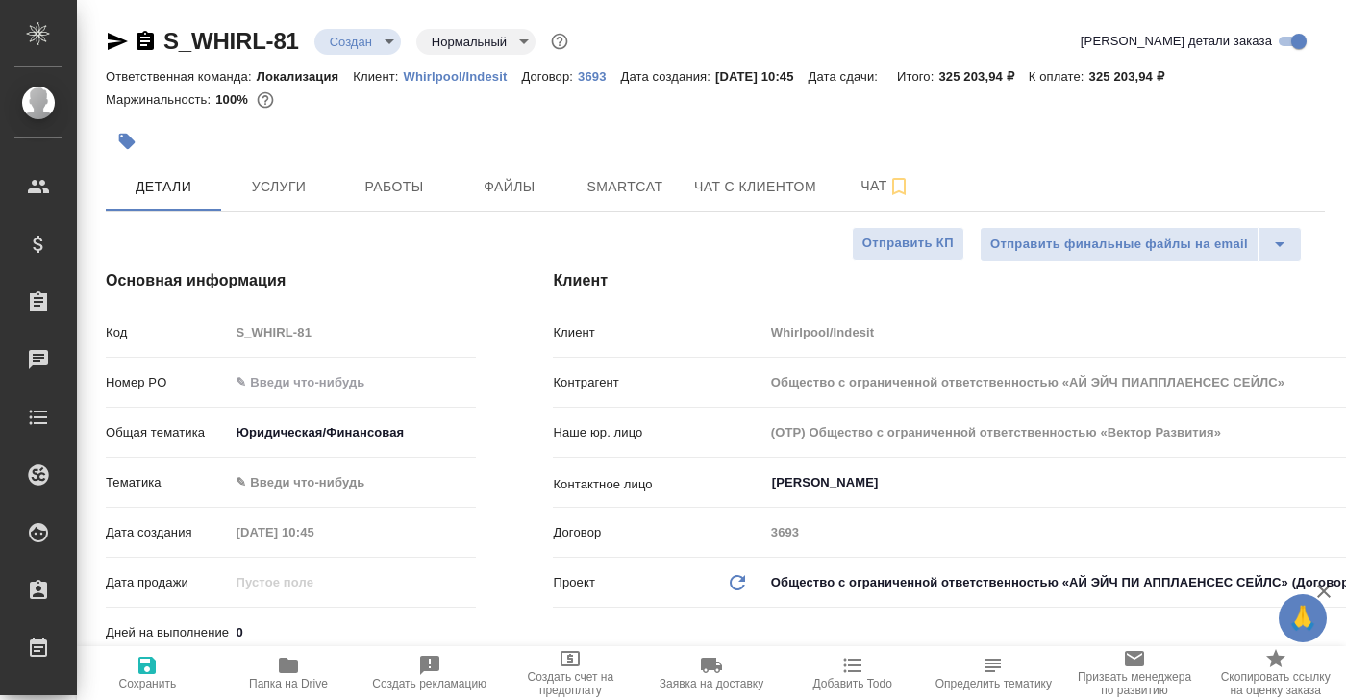
type textarea "x"
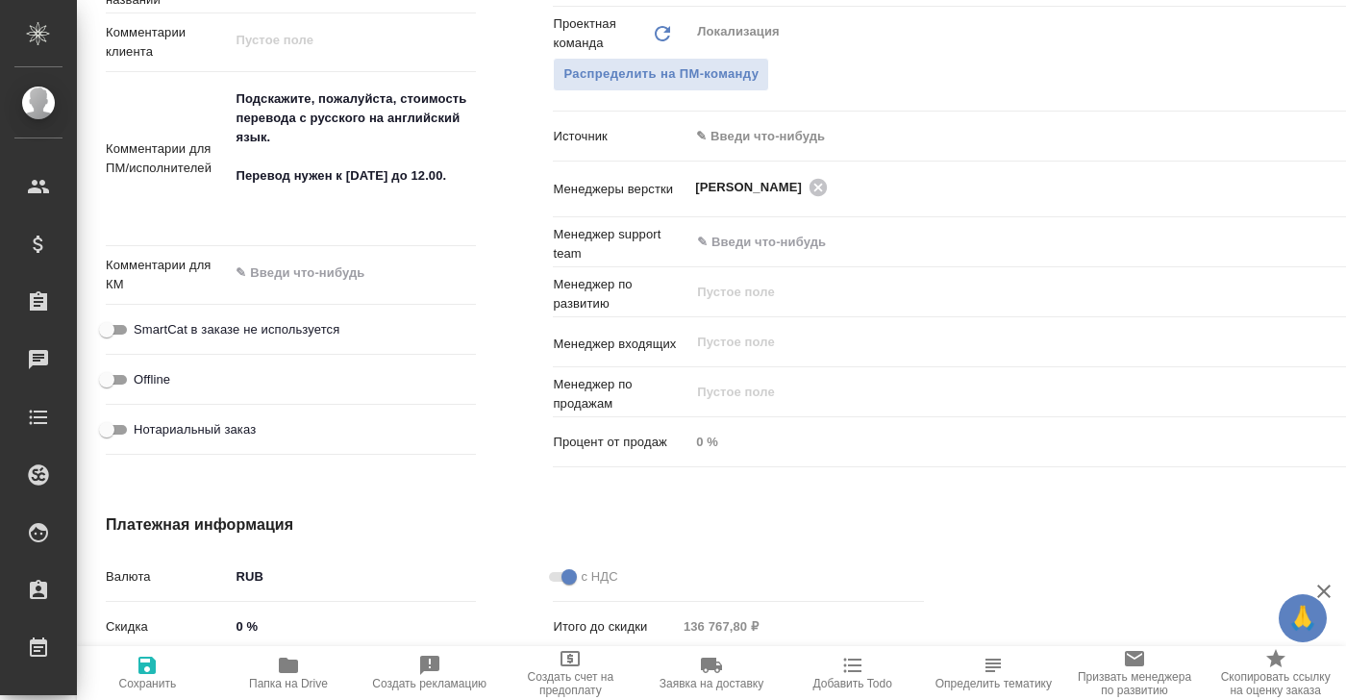
scroll to position [1095, 0]
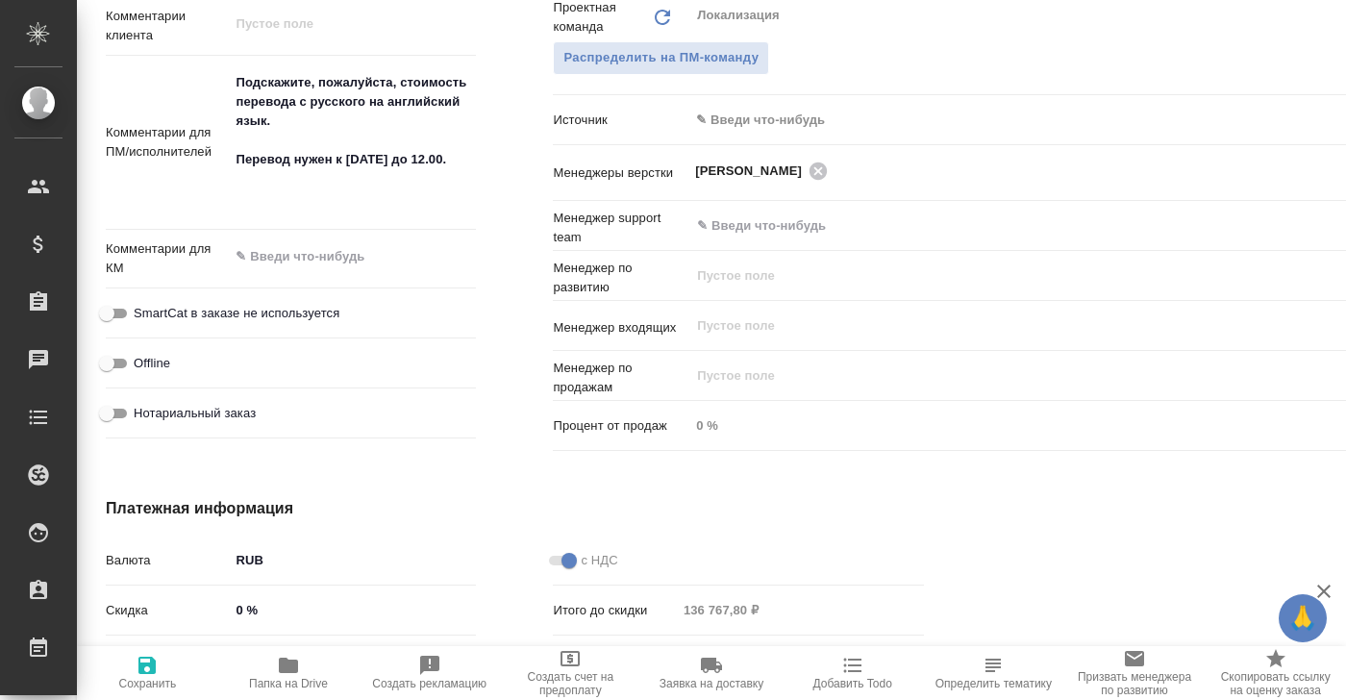
type input "Общество с ограниченной ответственностью «АЙ ЭЙЧ ПИАППЛАЕНСЕС СЕЙЛС»"
type textarea "x"
type input "Общество с ограниченной ответственностью «АЙ ЭЙЧ ПИАППЛАЕНСЕС СЕЙЛС»"
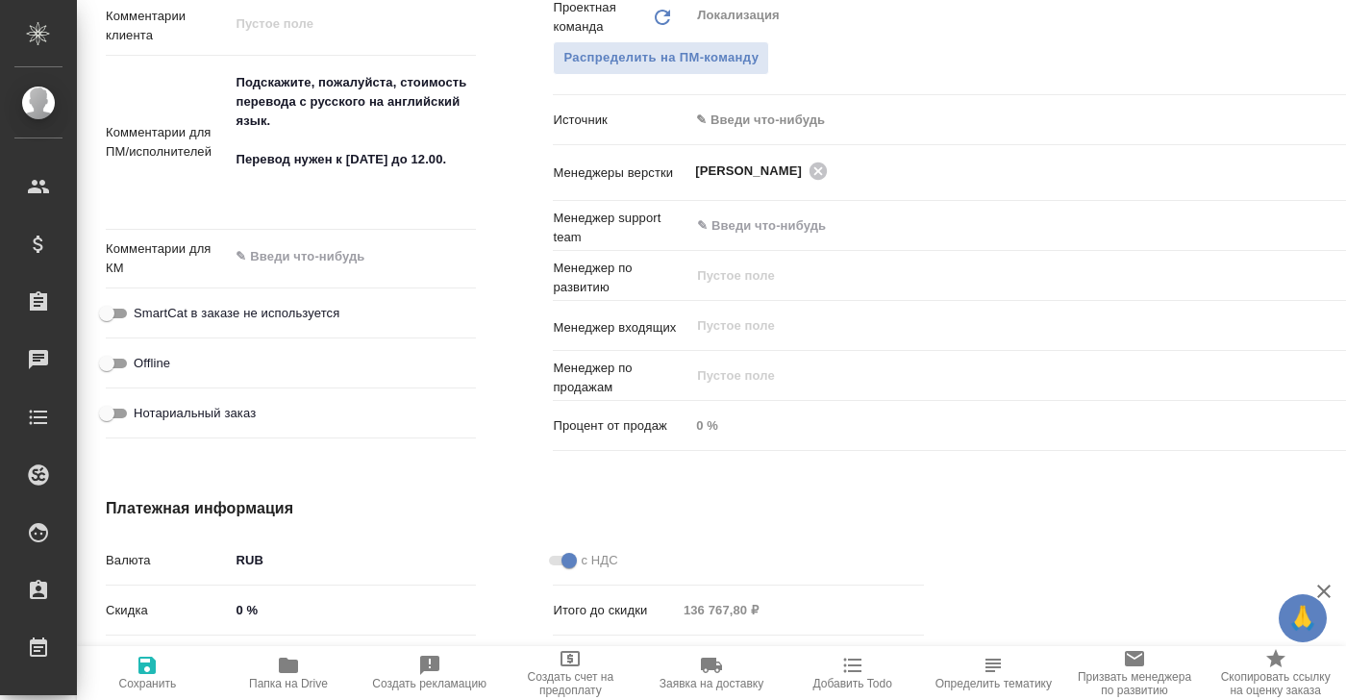
type textarea "x"
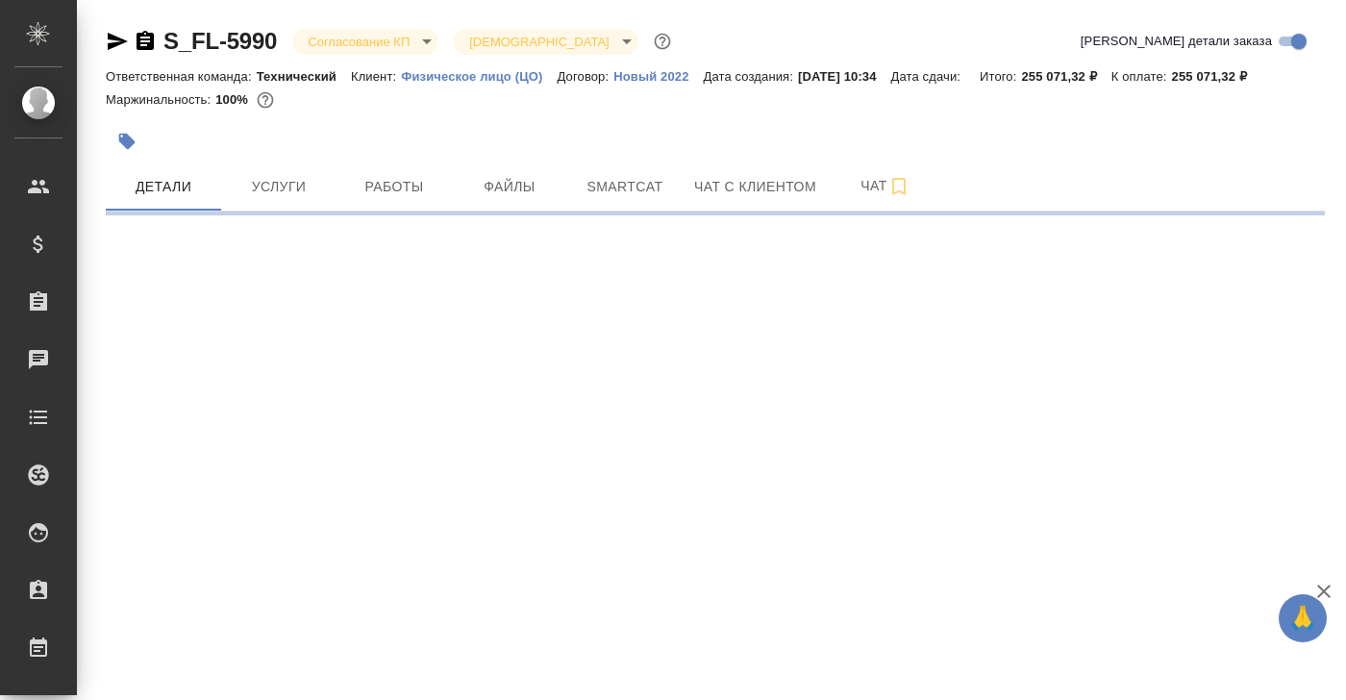
select select "RU"
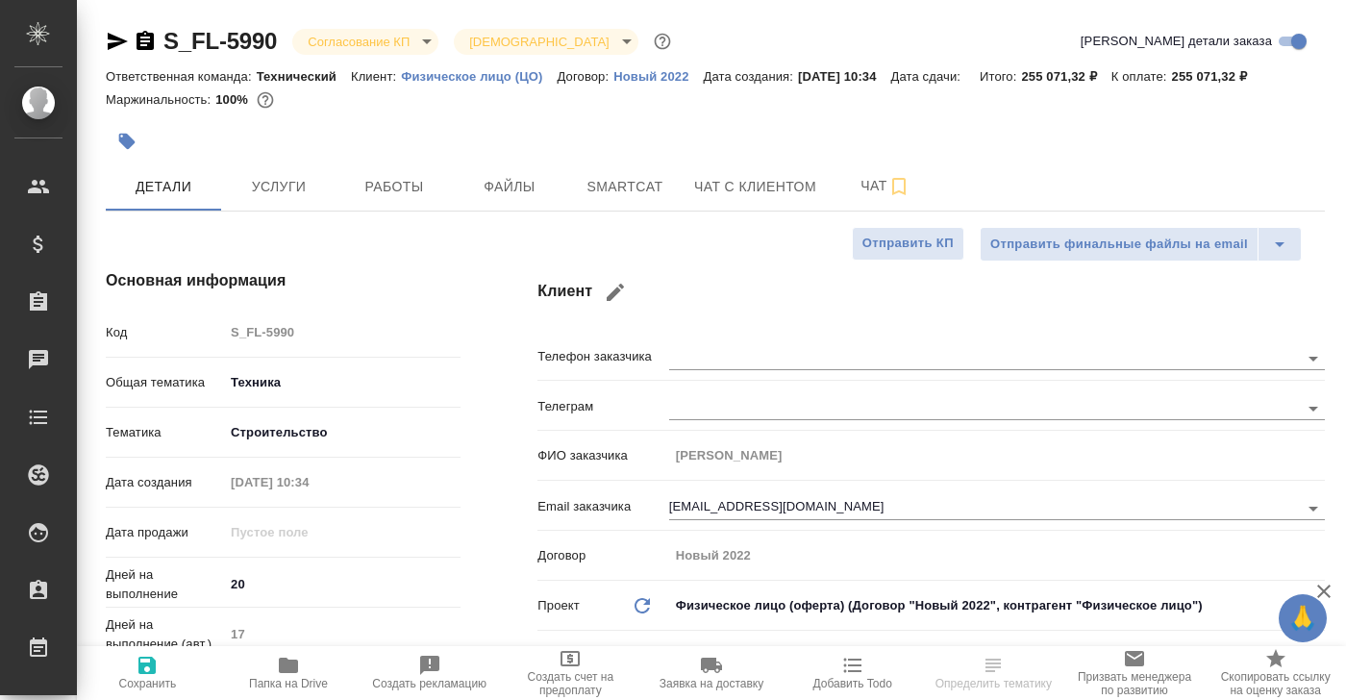
type textarea "x"
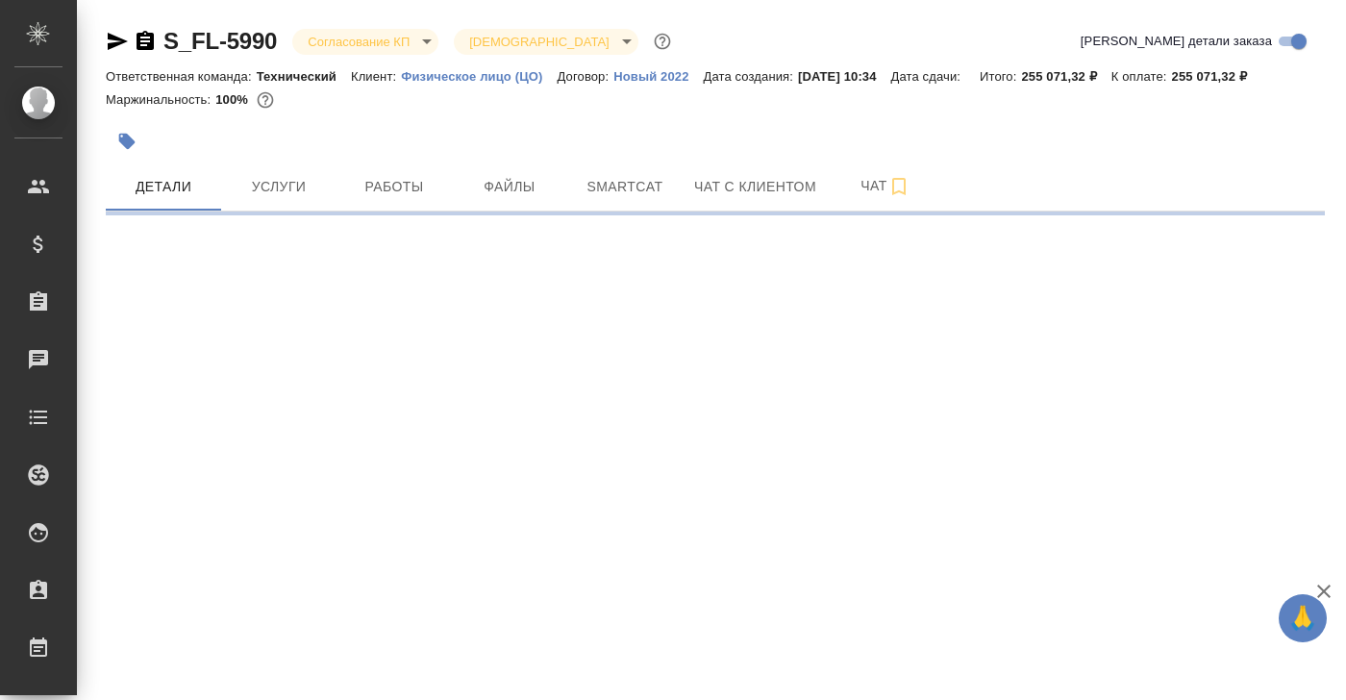
select select "RU"
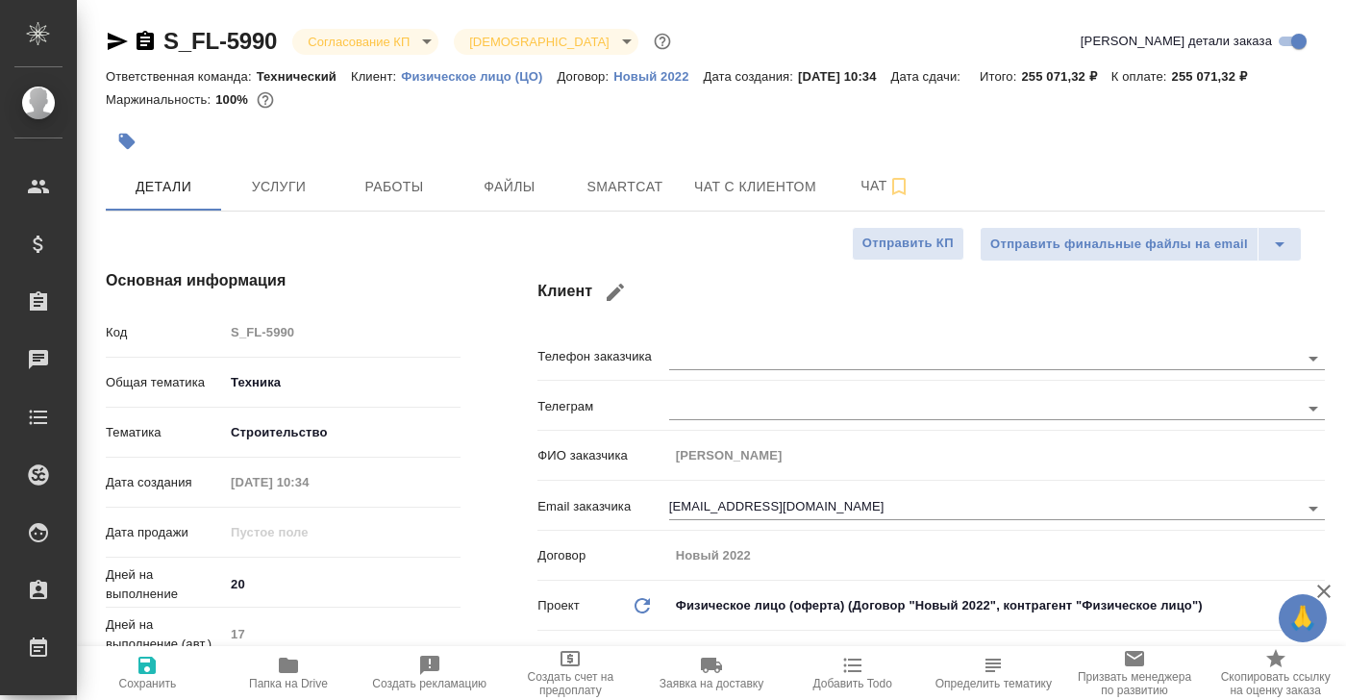
type textarea "x"
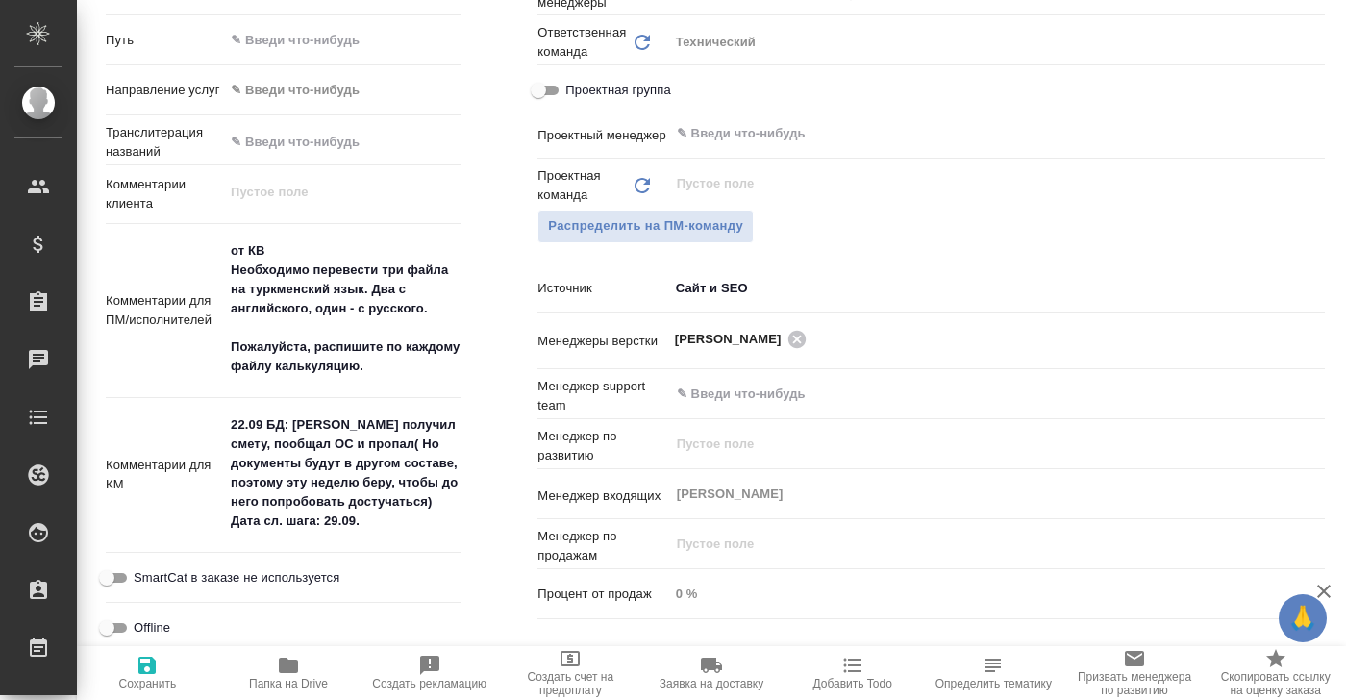
scroll to position [880, 0]
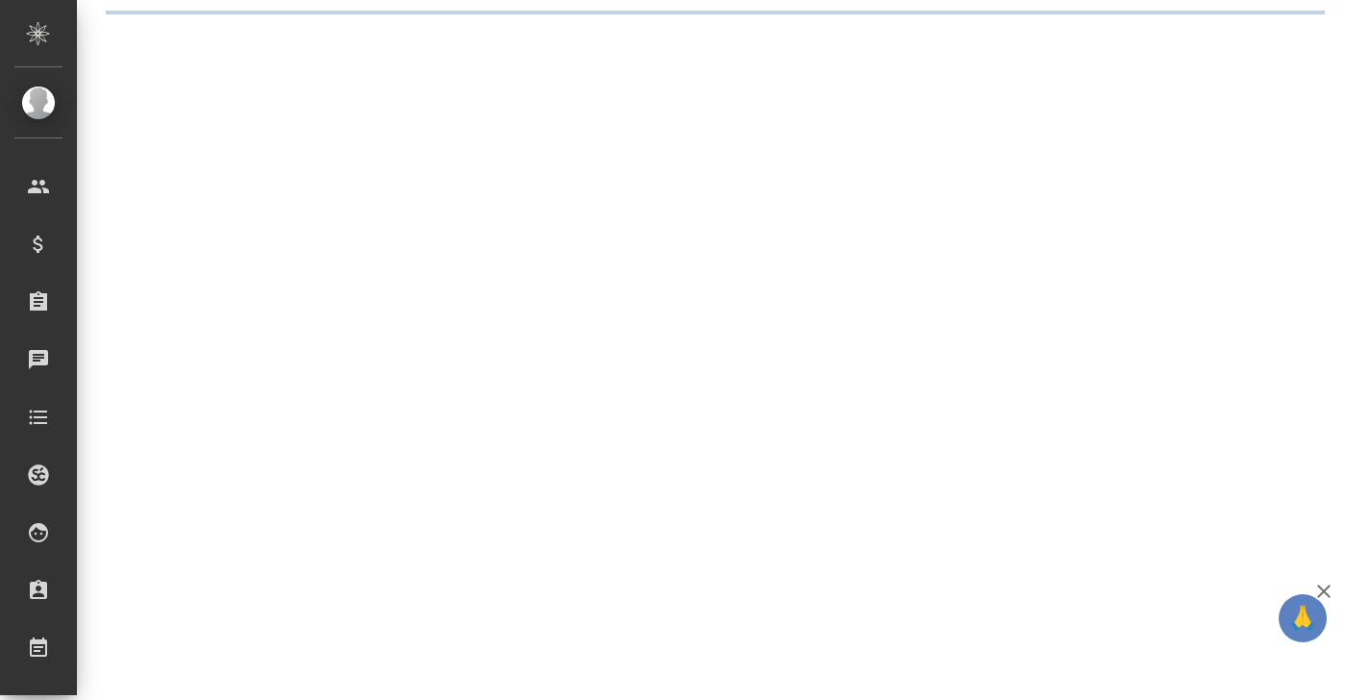
select select "RU"
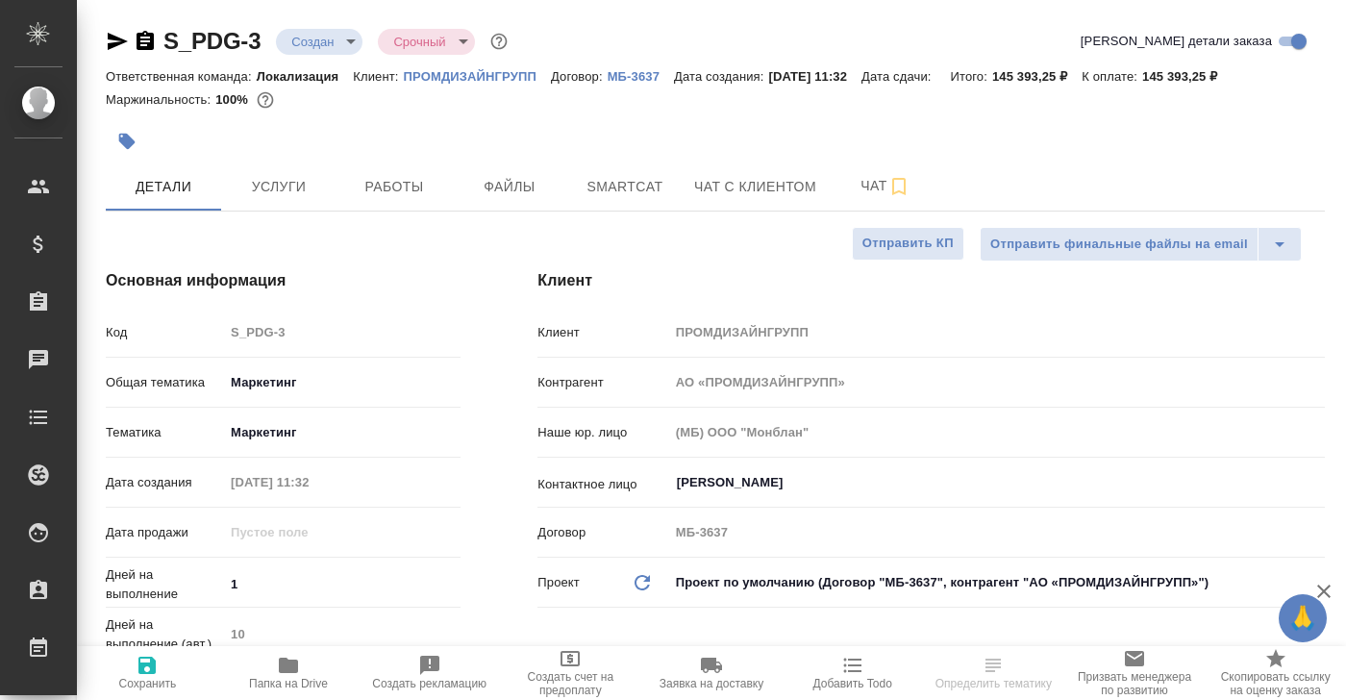
type textarea "x"
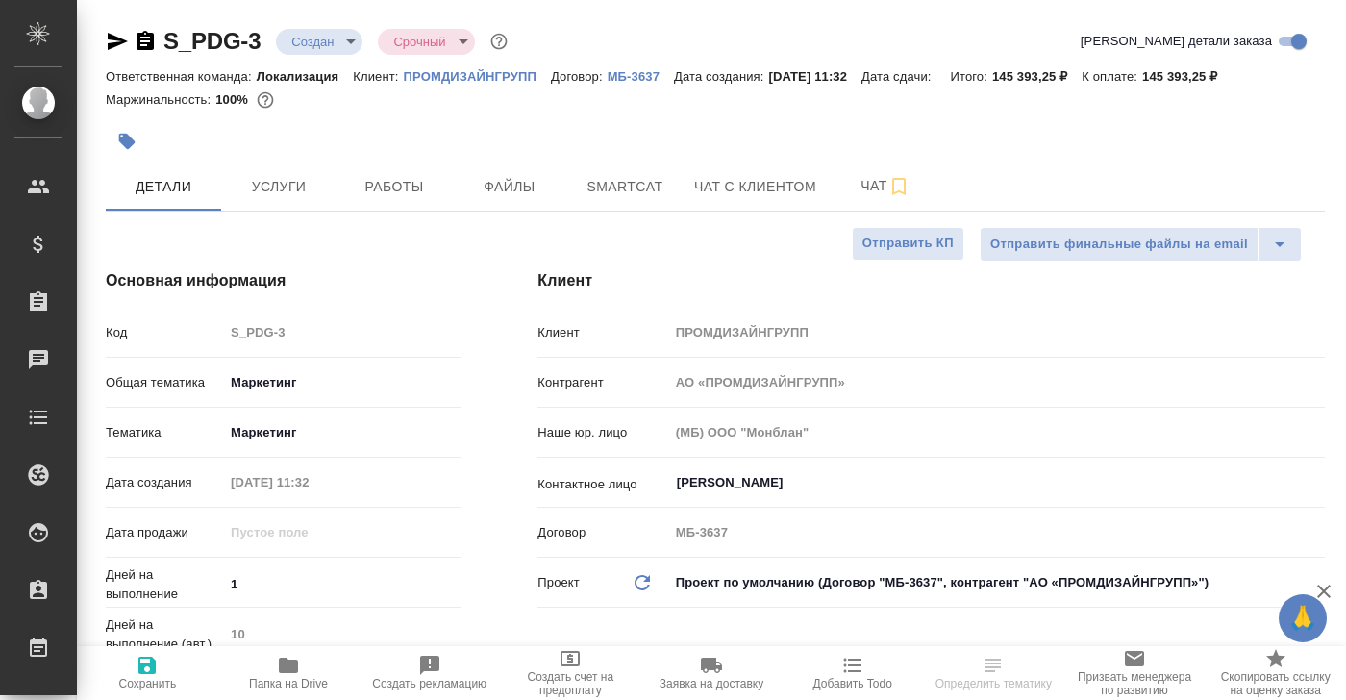
type textarea "x"
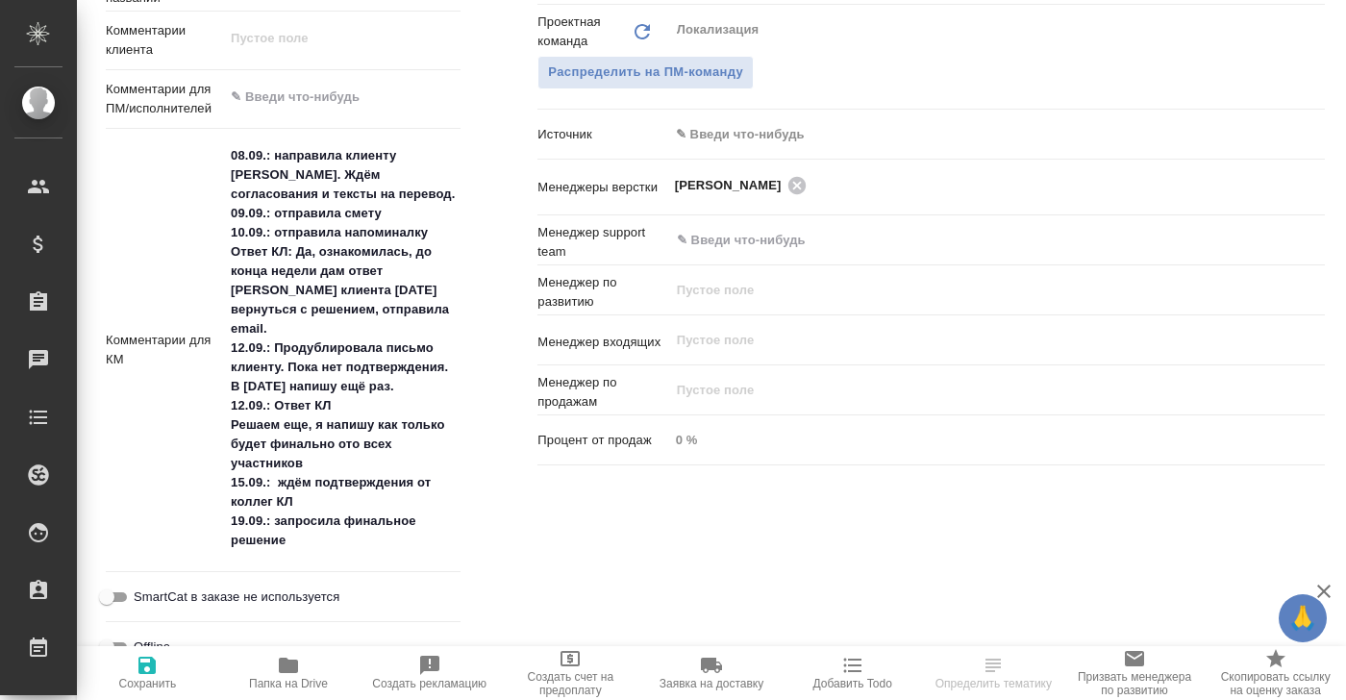
scroll to position [1039, 0]
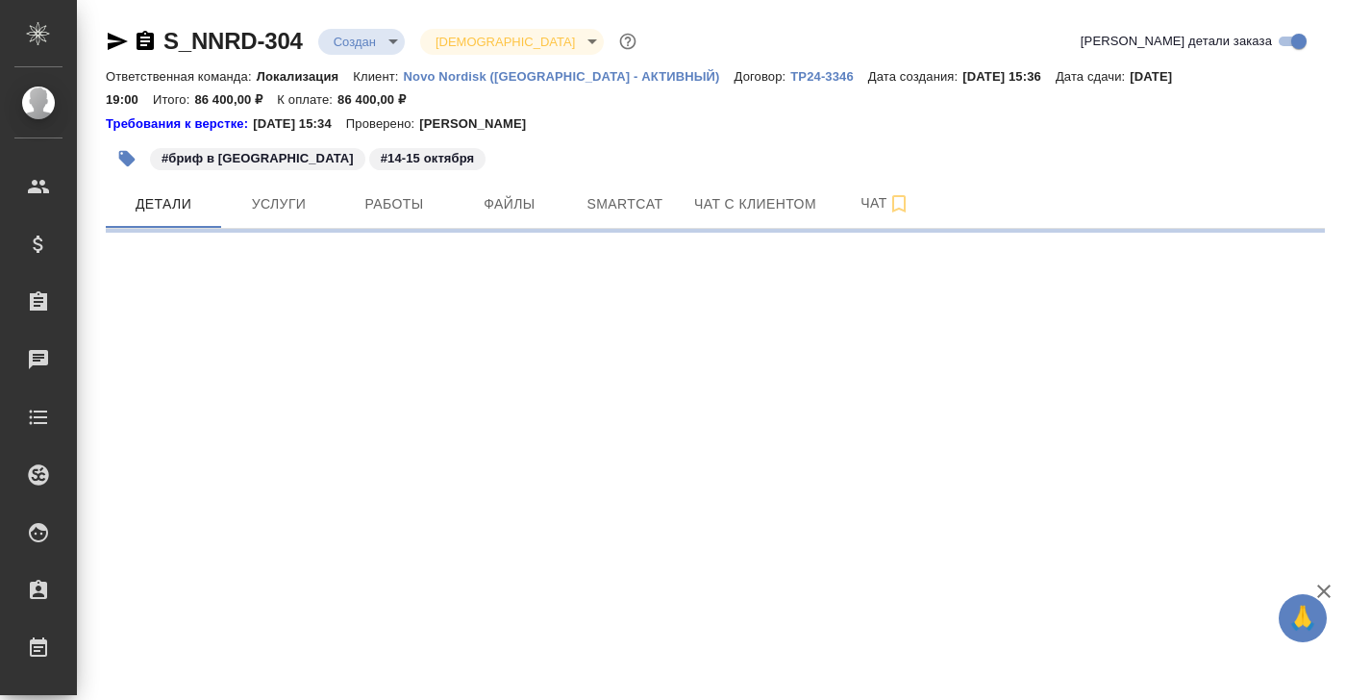
select select "RU"
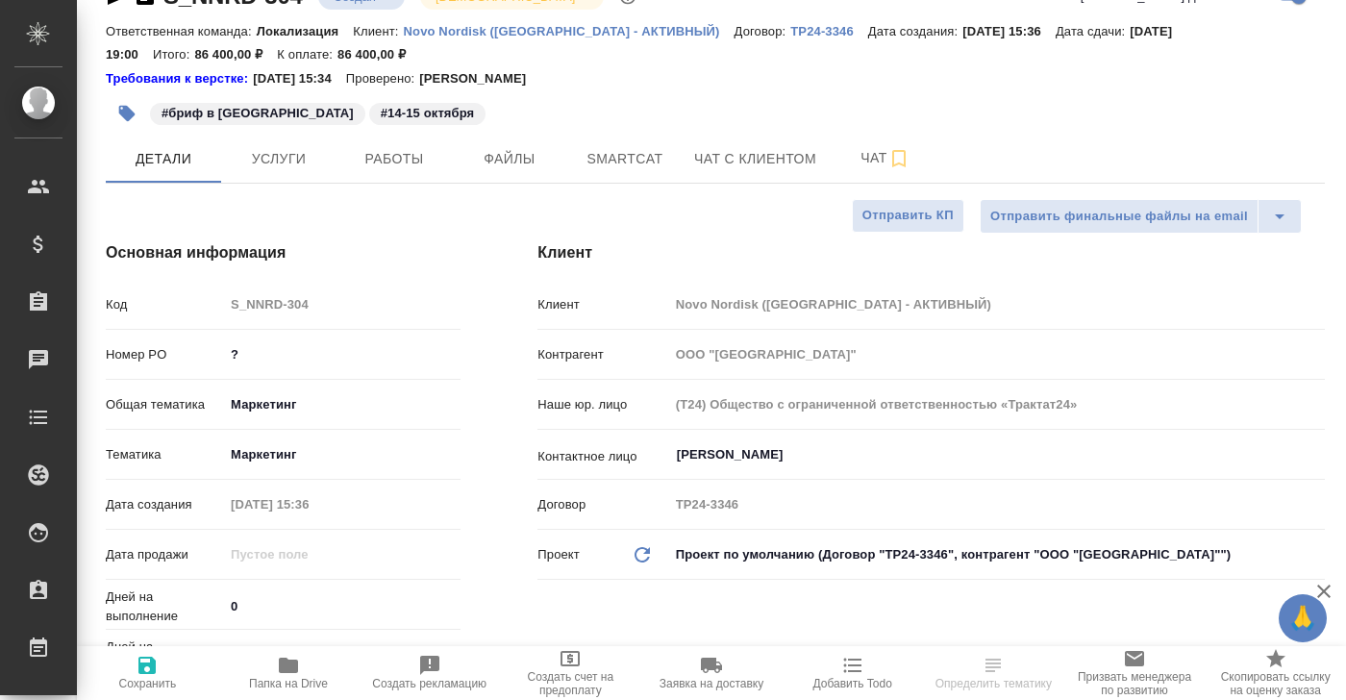
type textarea "x"
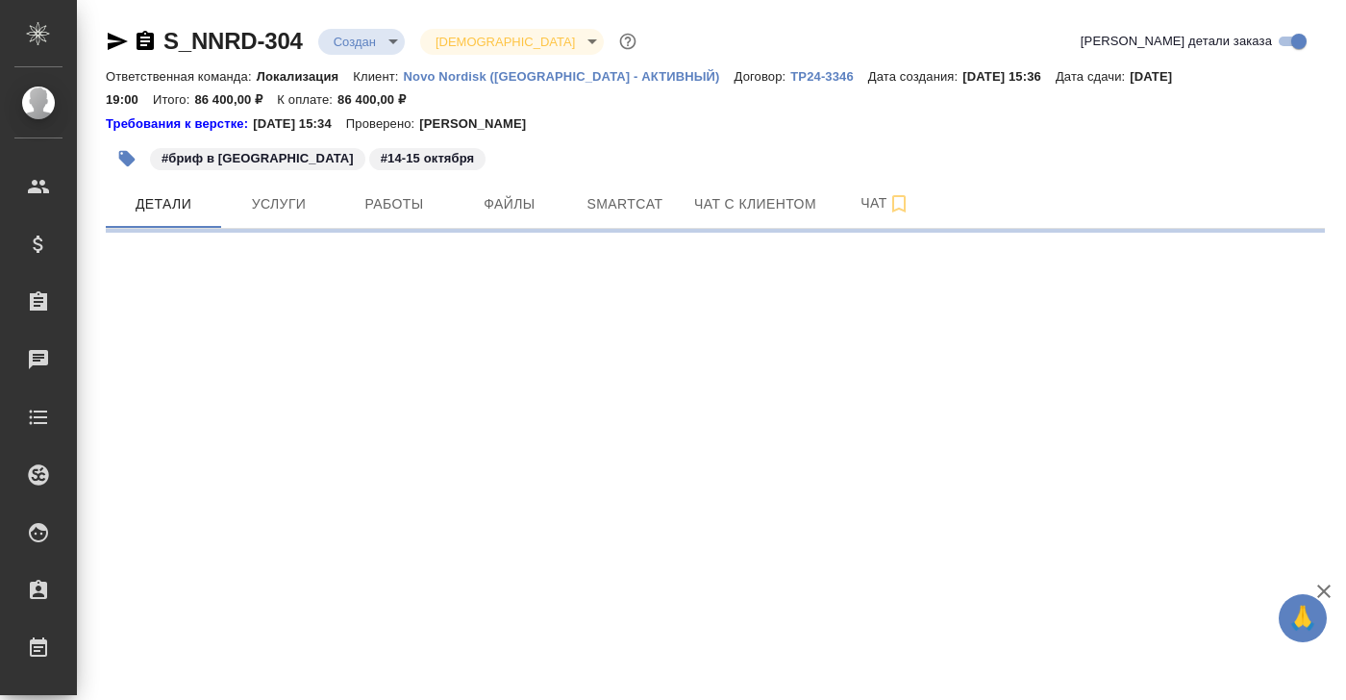
select select "RU"
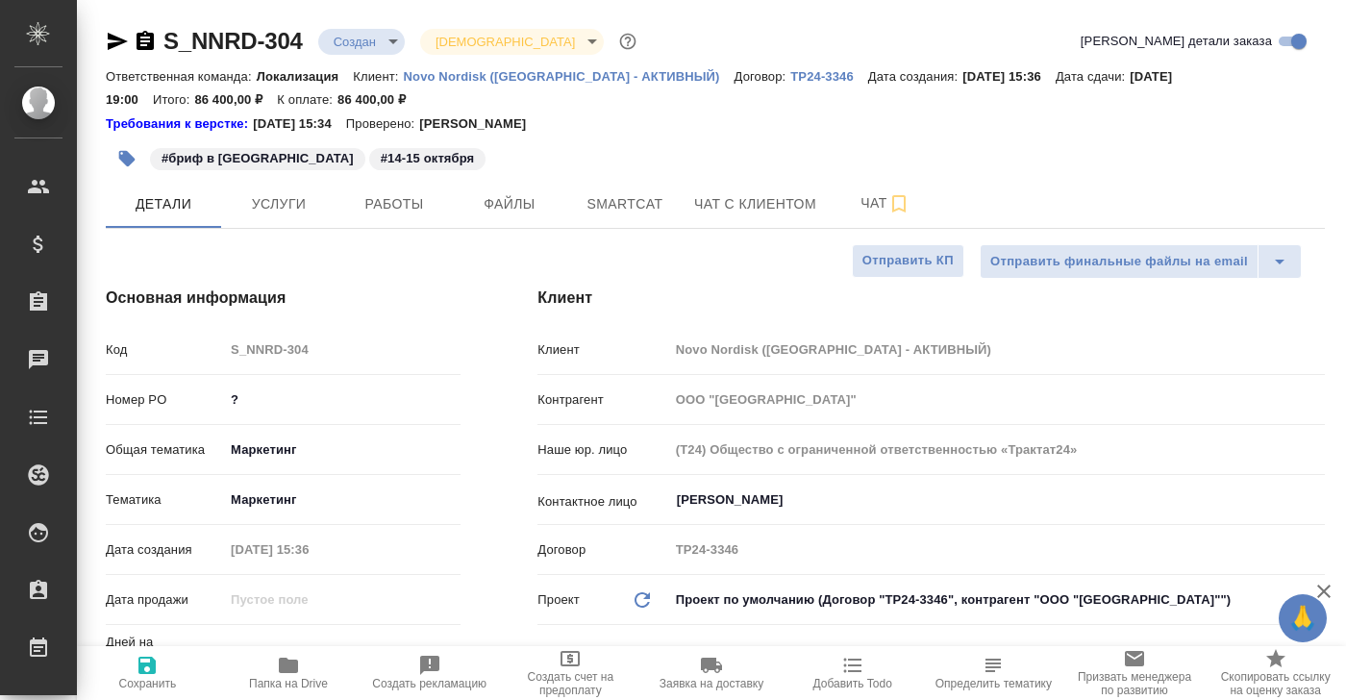
type textarea "x"
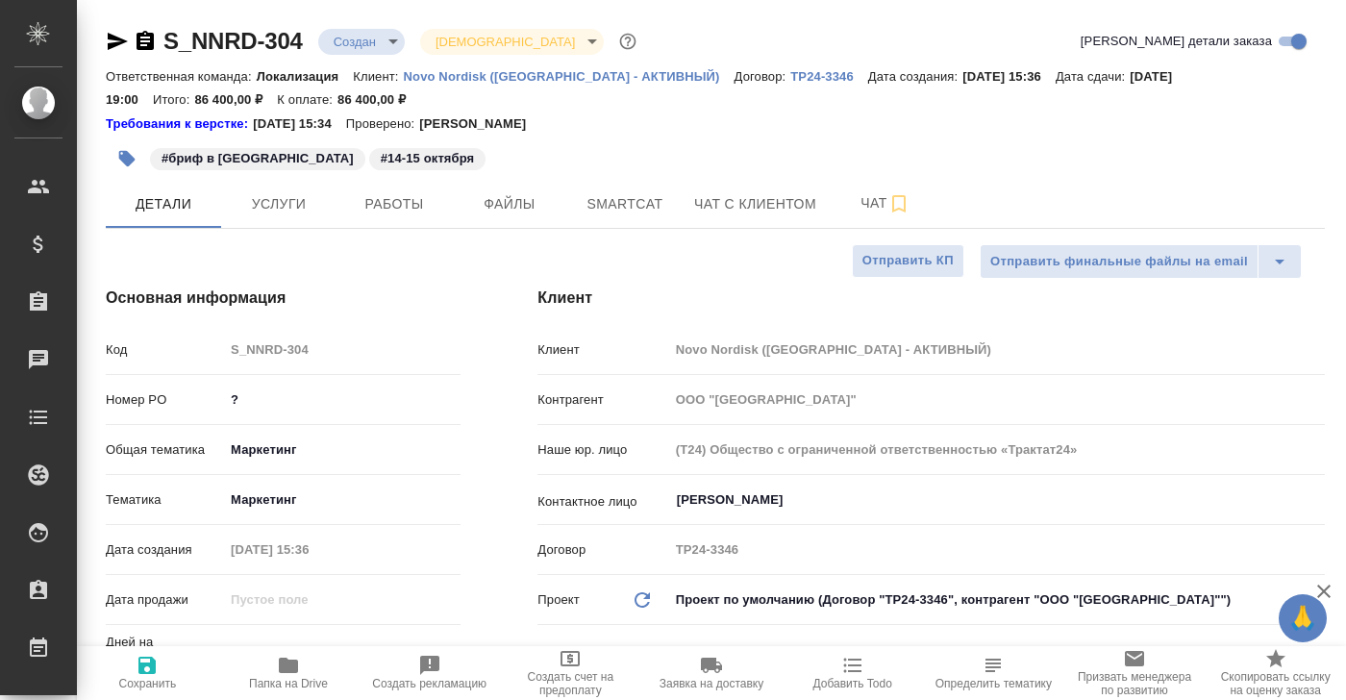
type textarea "x"
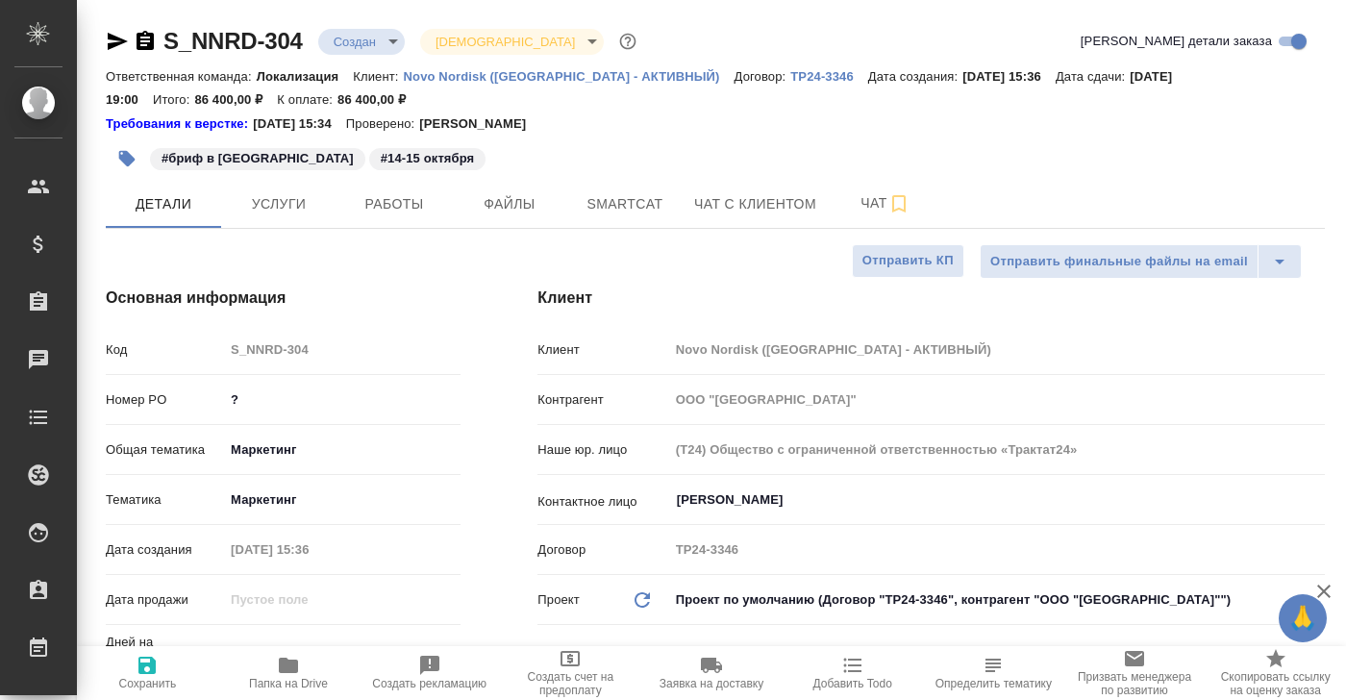
type textarea "x"
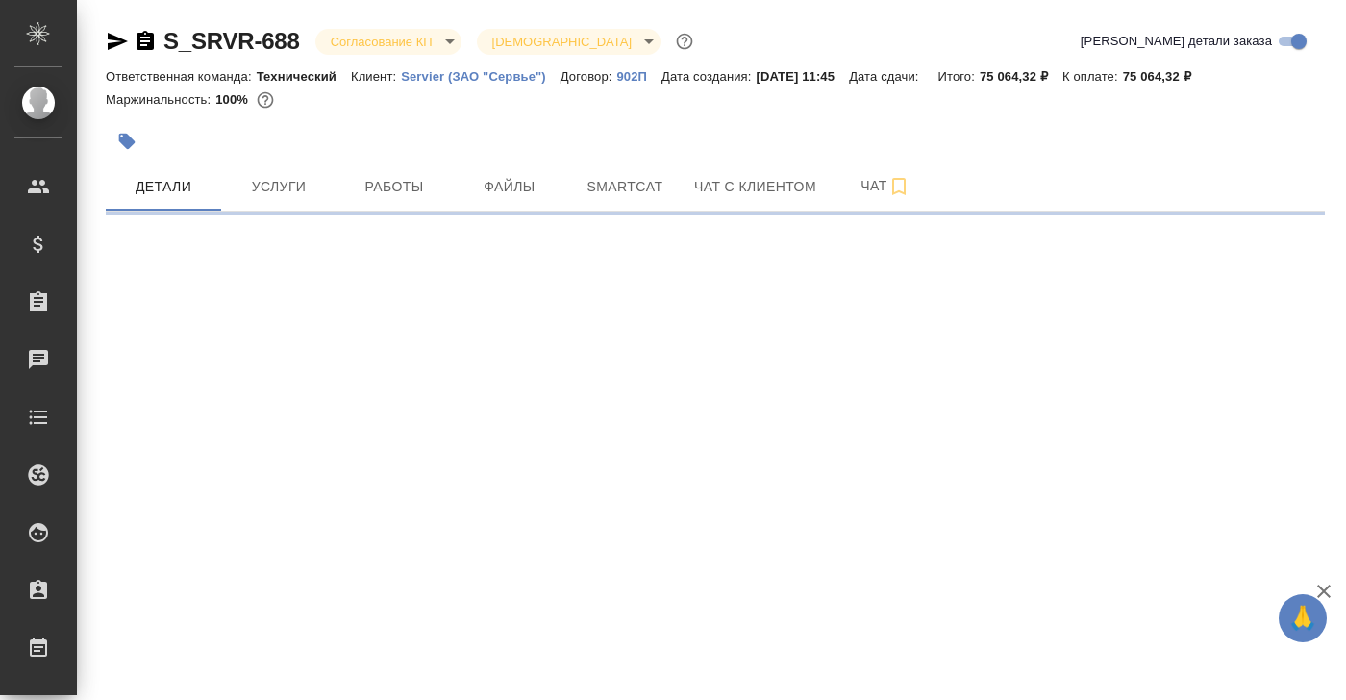
select select "RU"
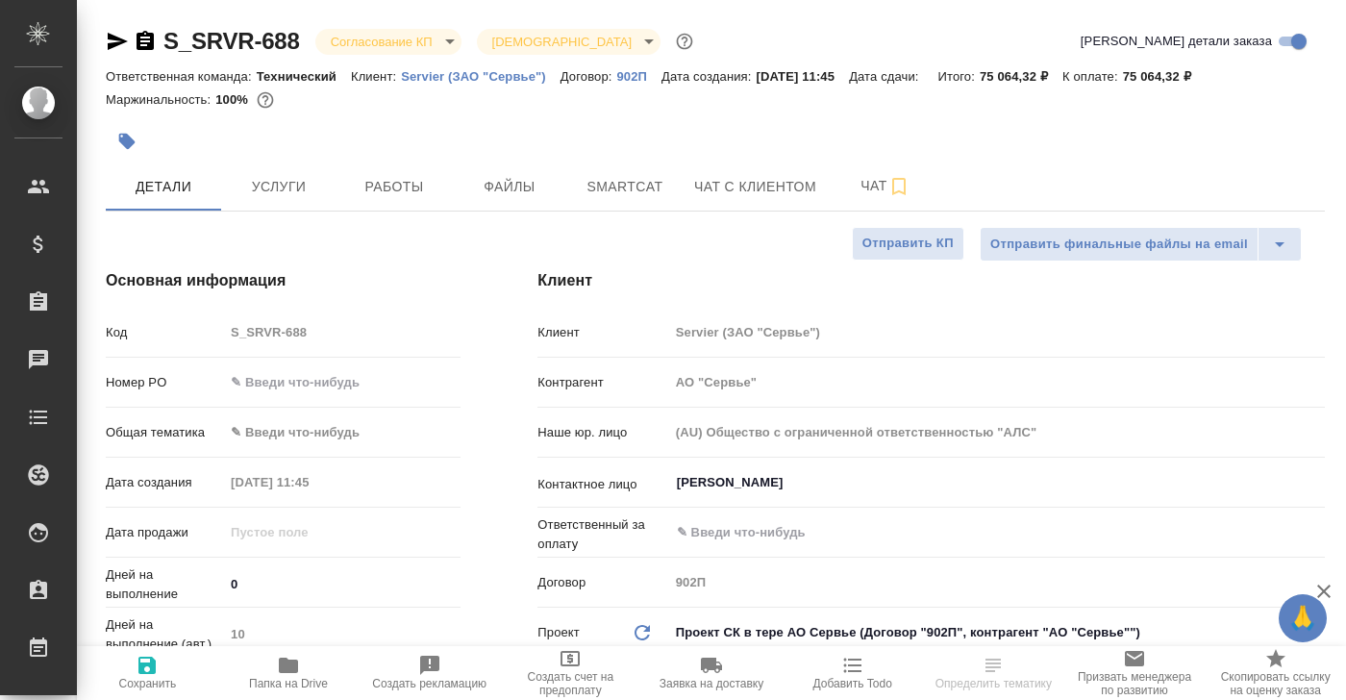
type textarea "x"
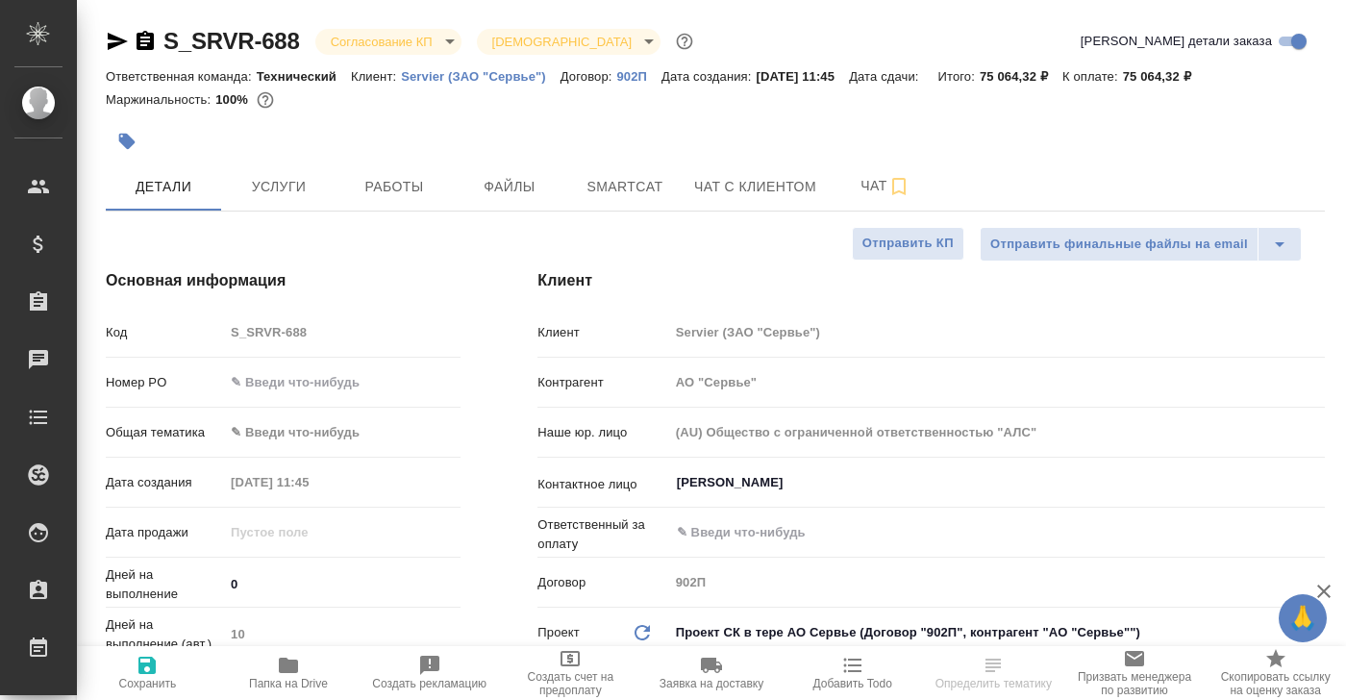
type textarea "x"
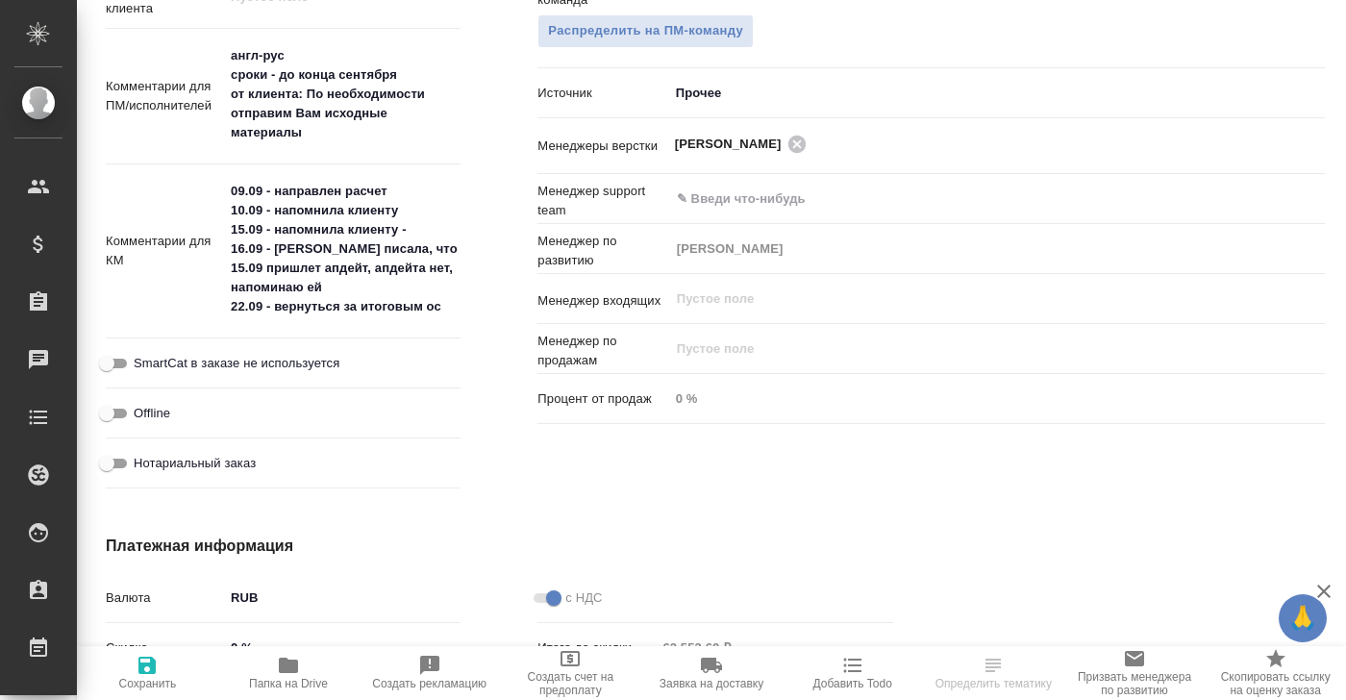
scroll to position [1089, 0]
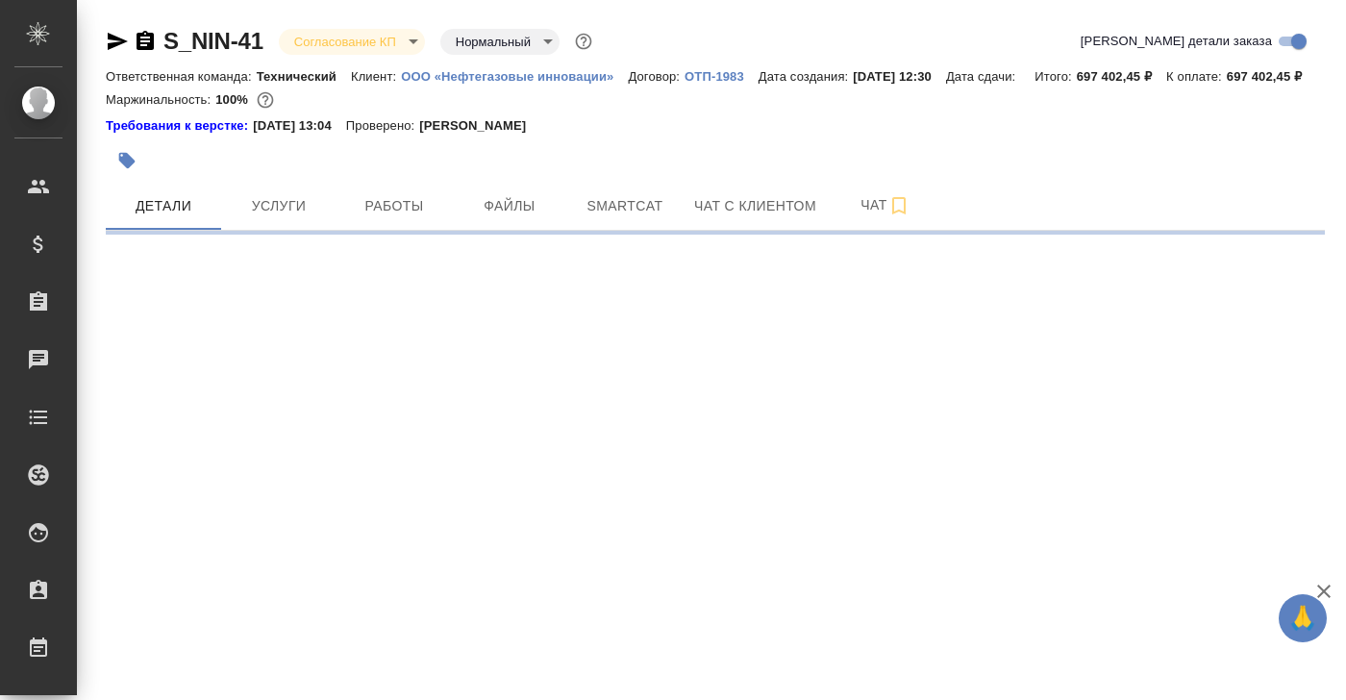
select select "RU"
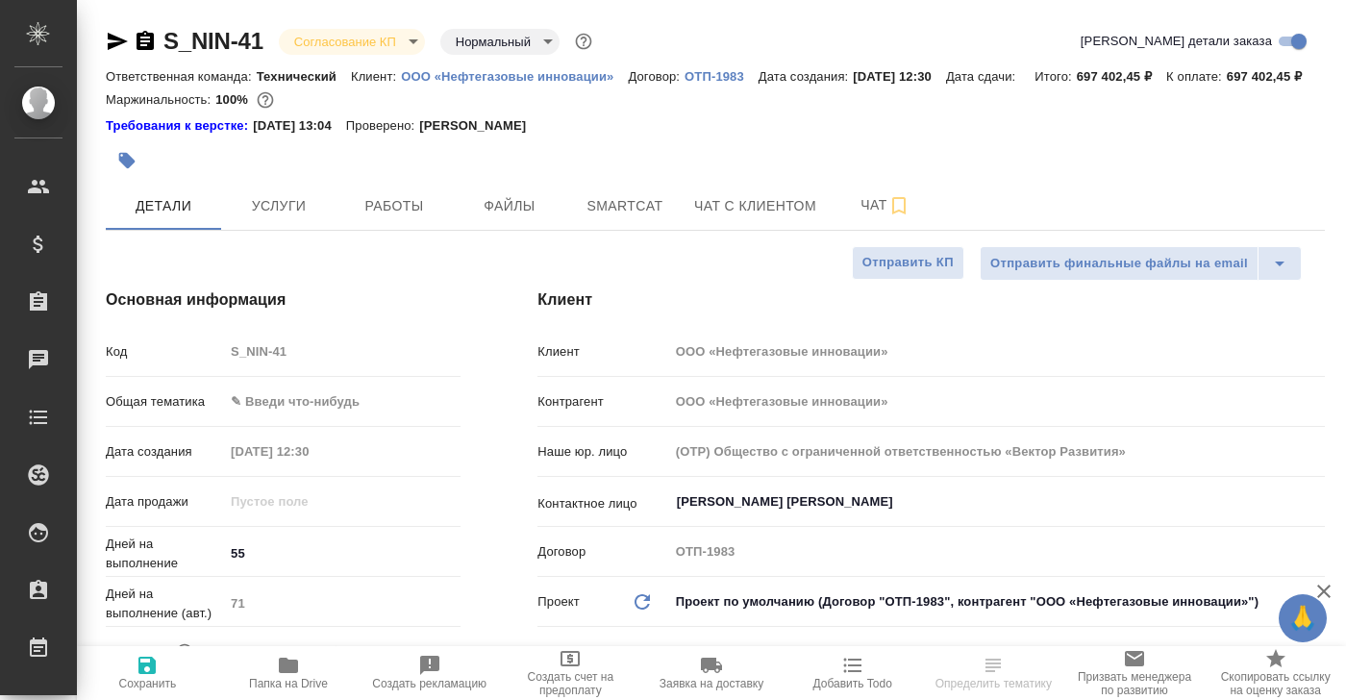
type textarea "x"
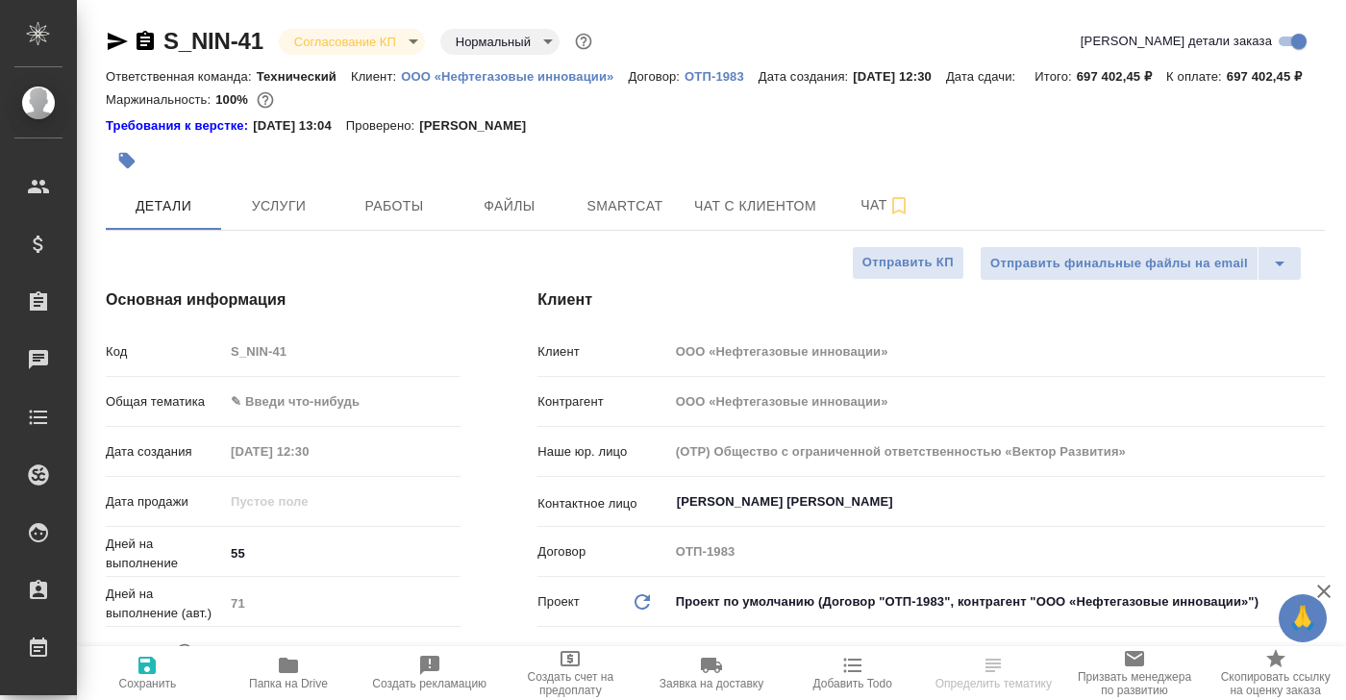
type textarea "x"
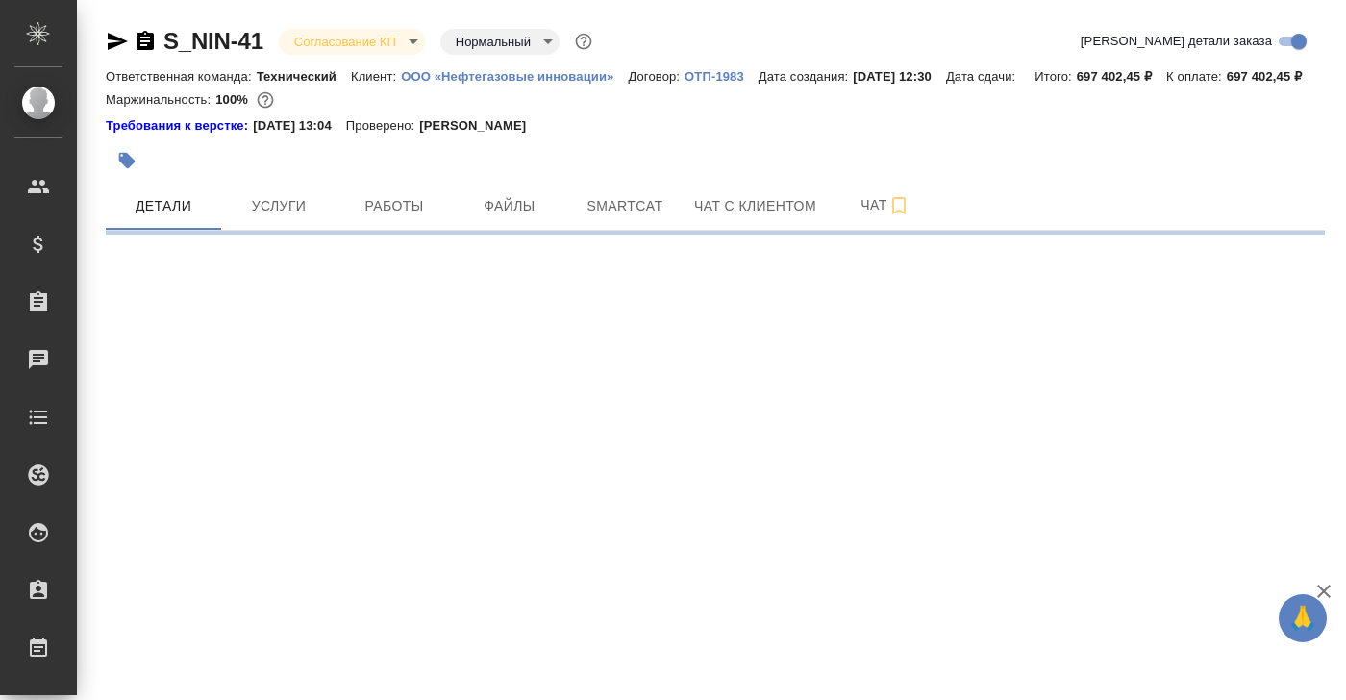
select select "RU"
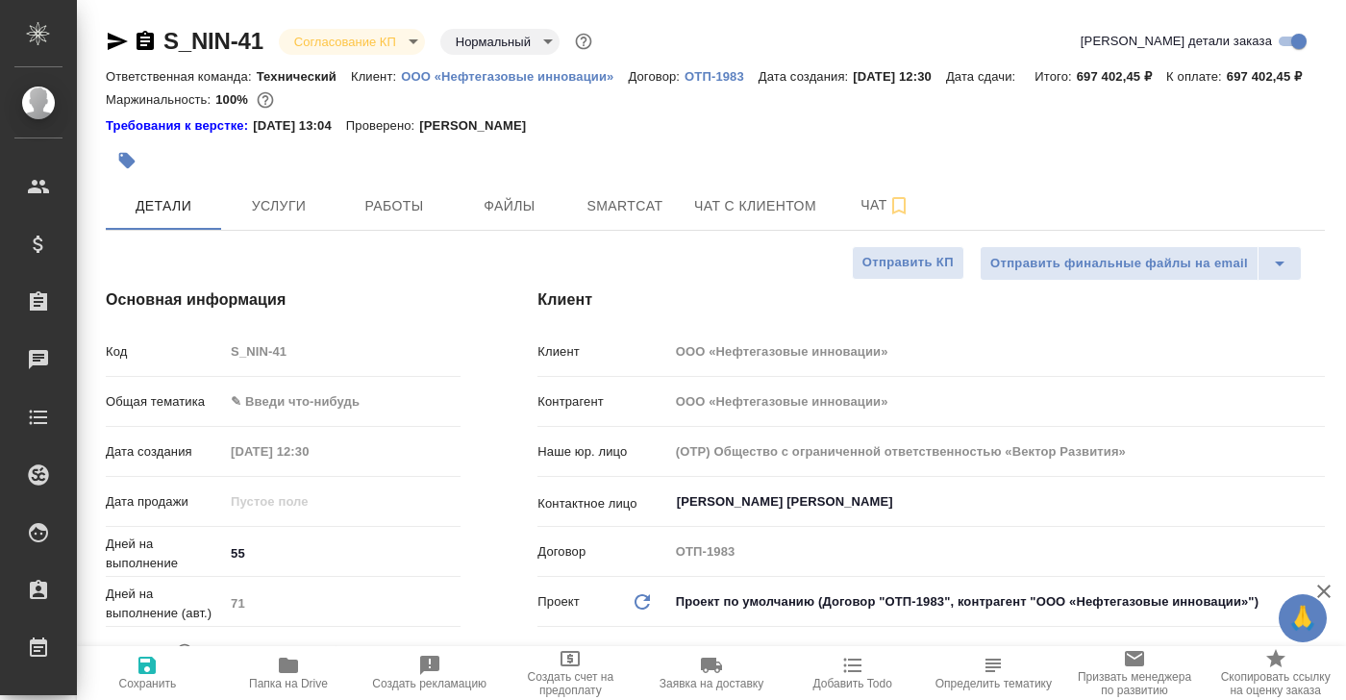
type textarea "x"
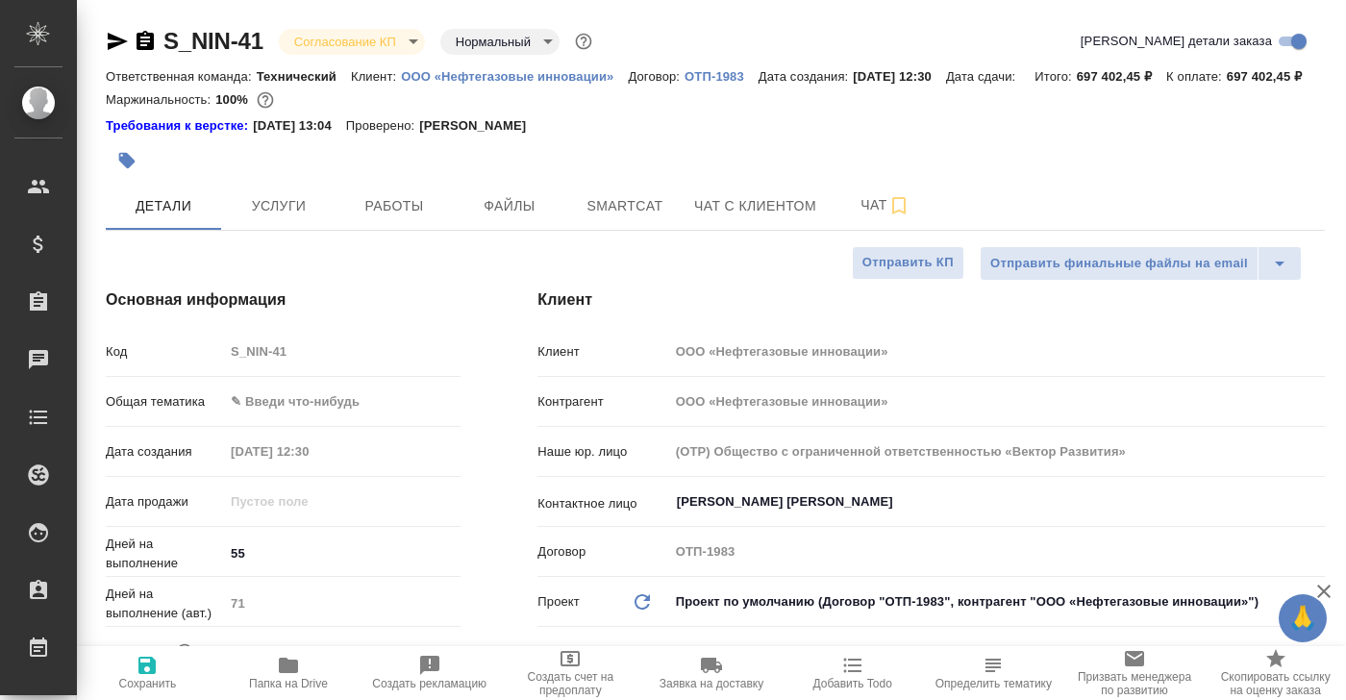
type textarea "x"
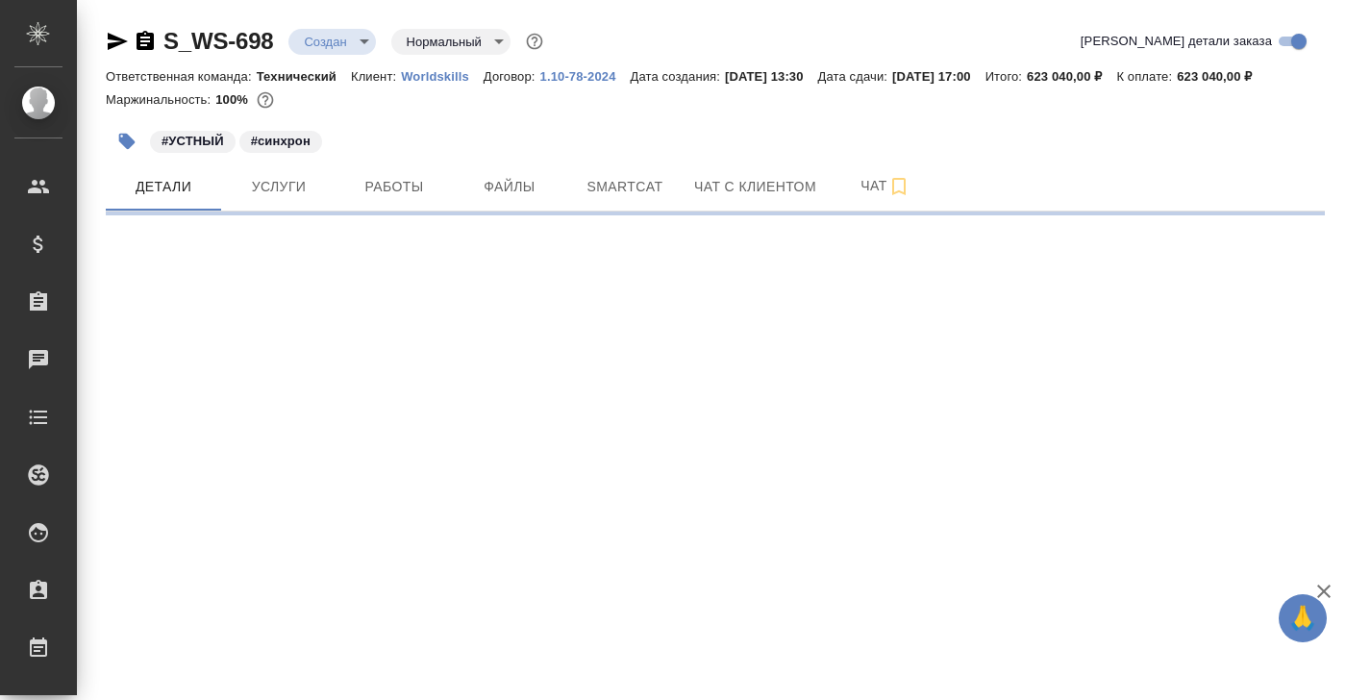
select select "RU"
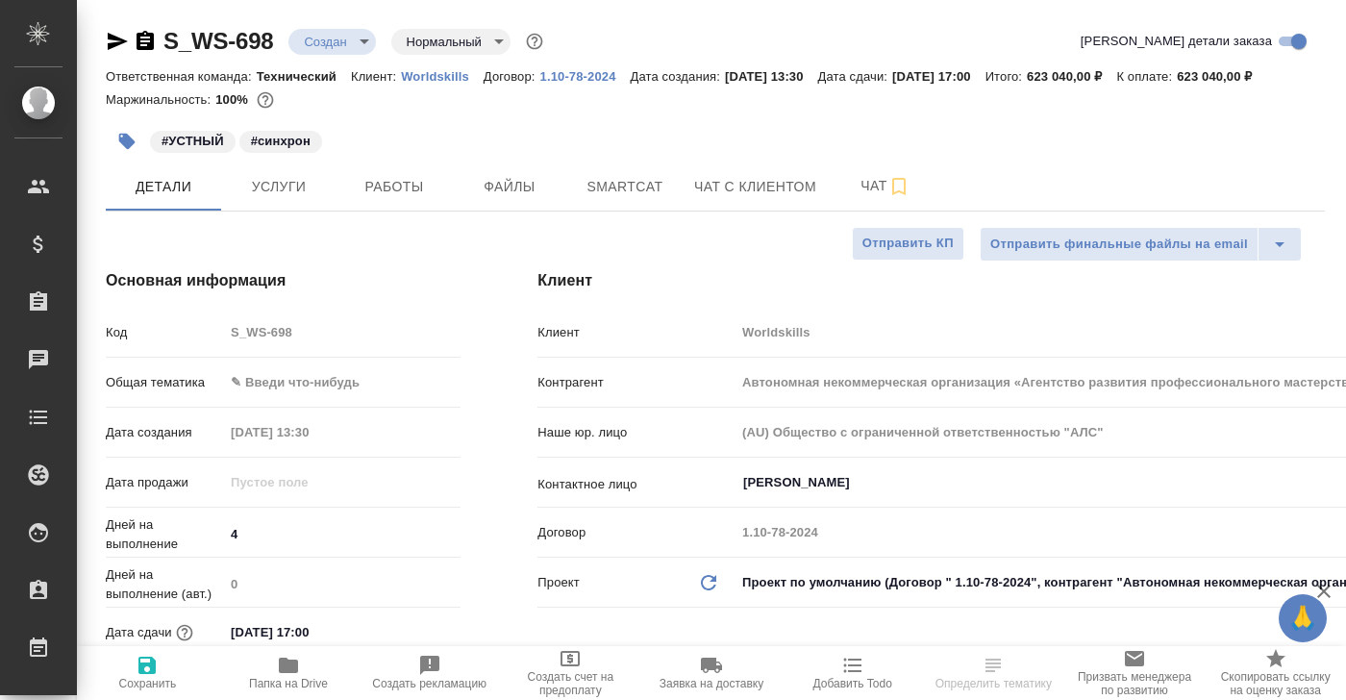
type textarea "x"
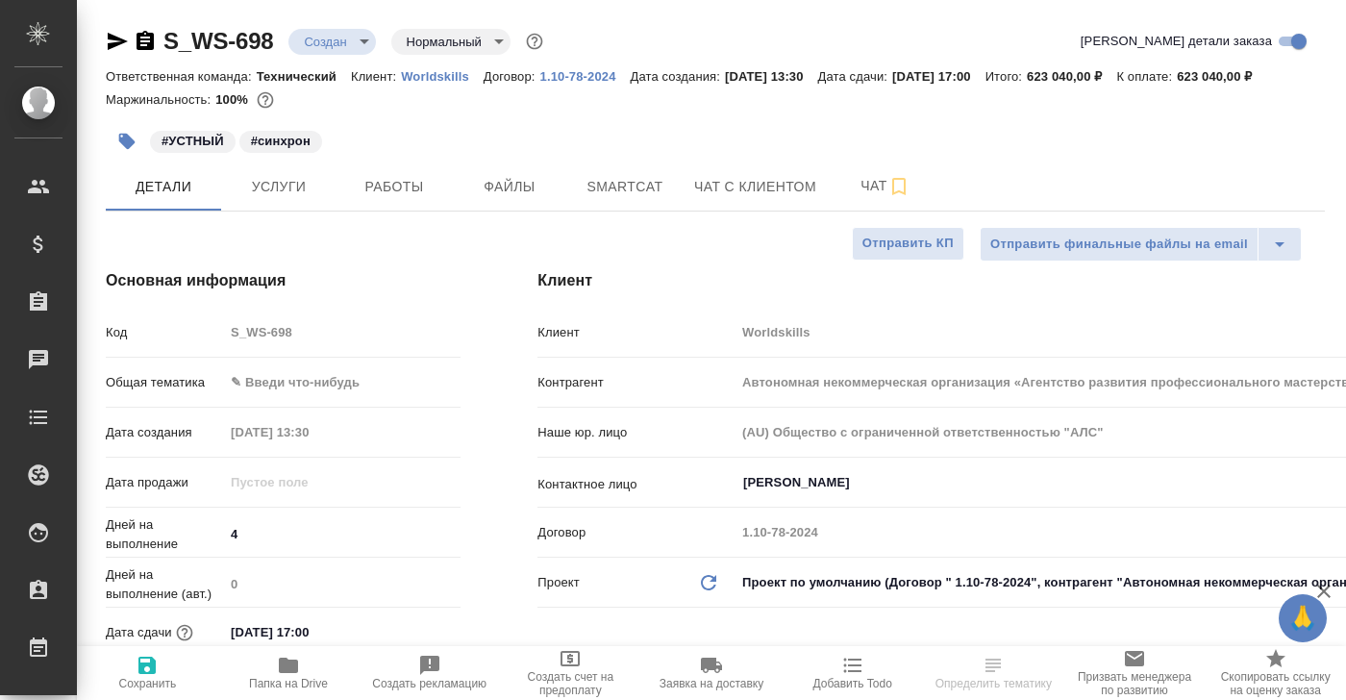
type textarea "x"
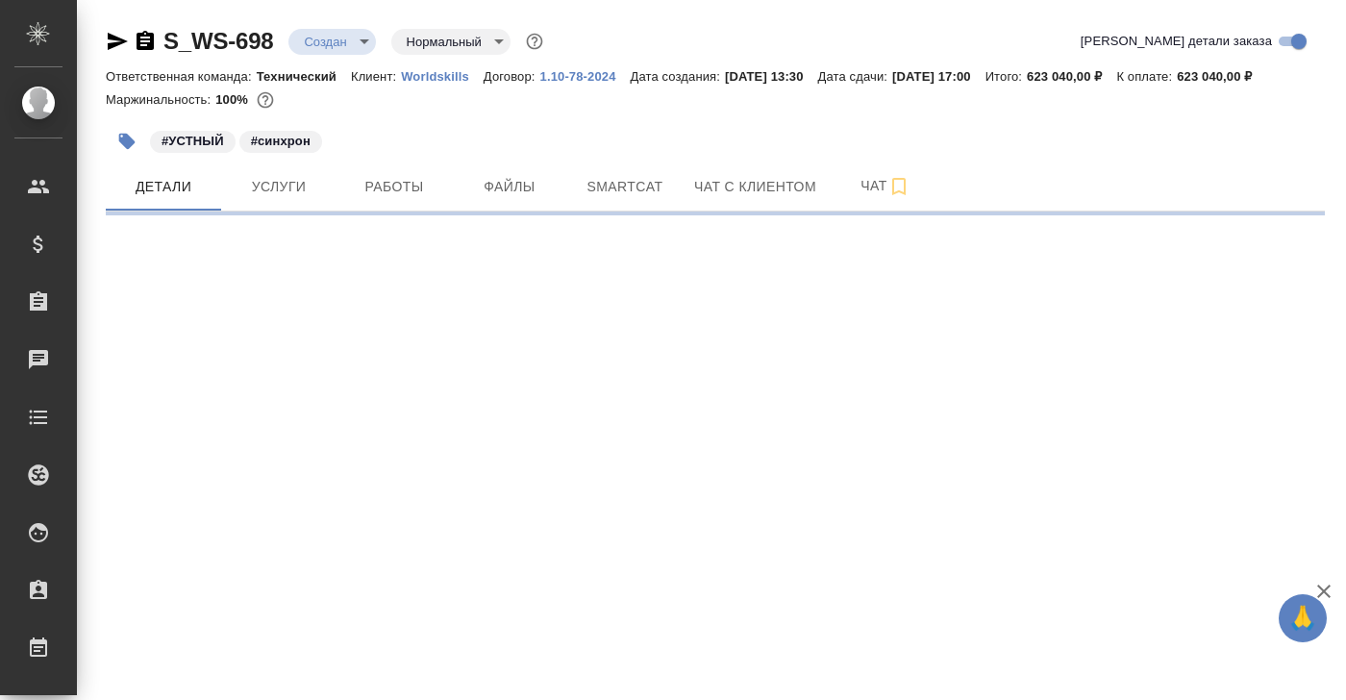
select select "RU"
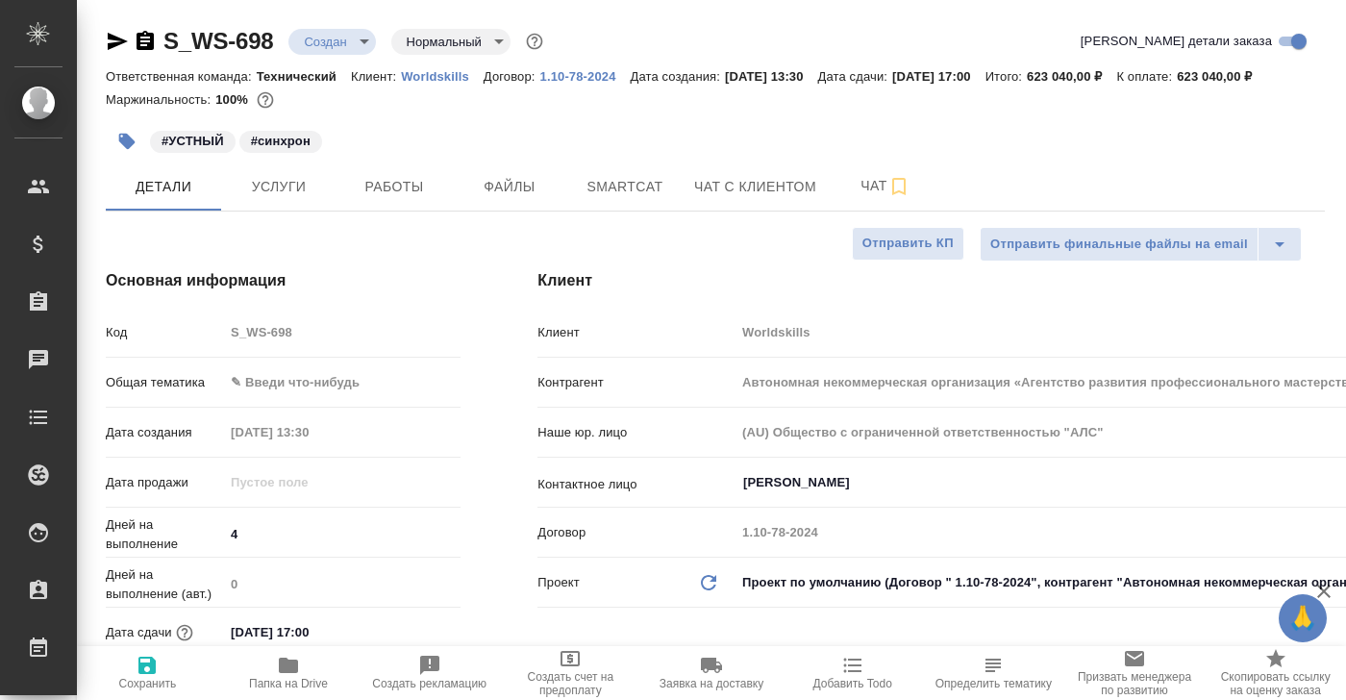
type textarea "x"
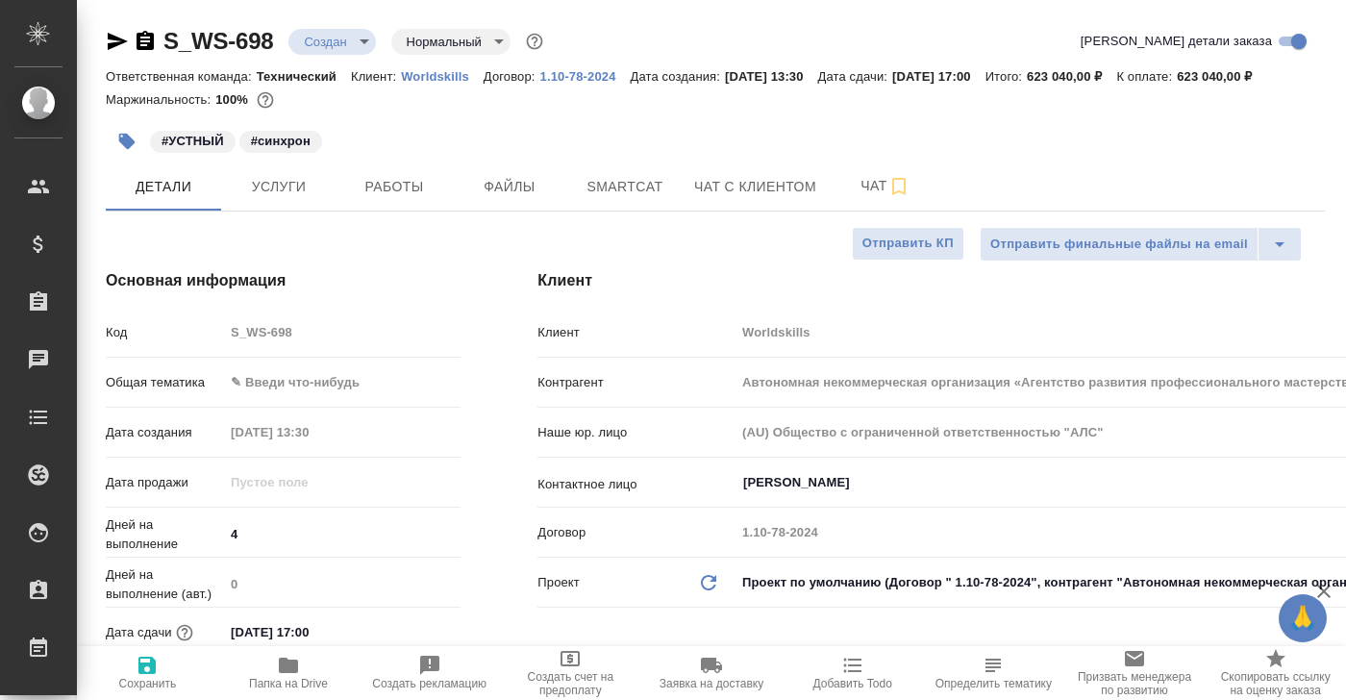
type textarea "x"
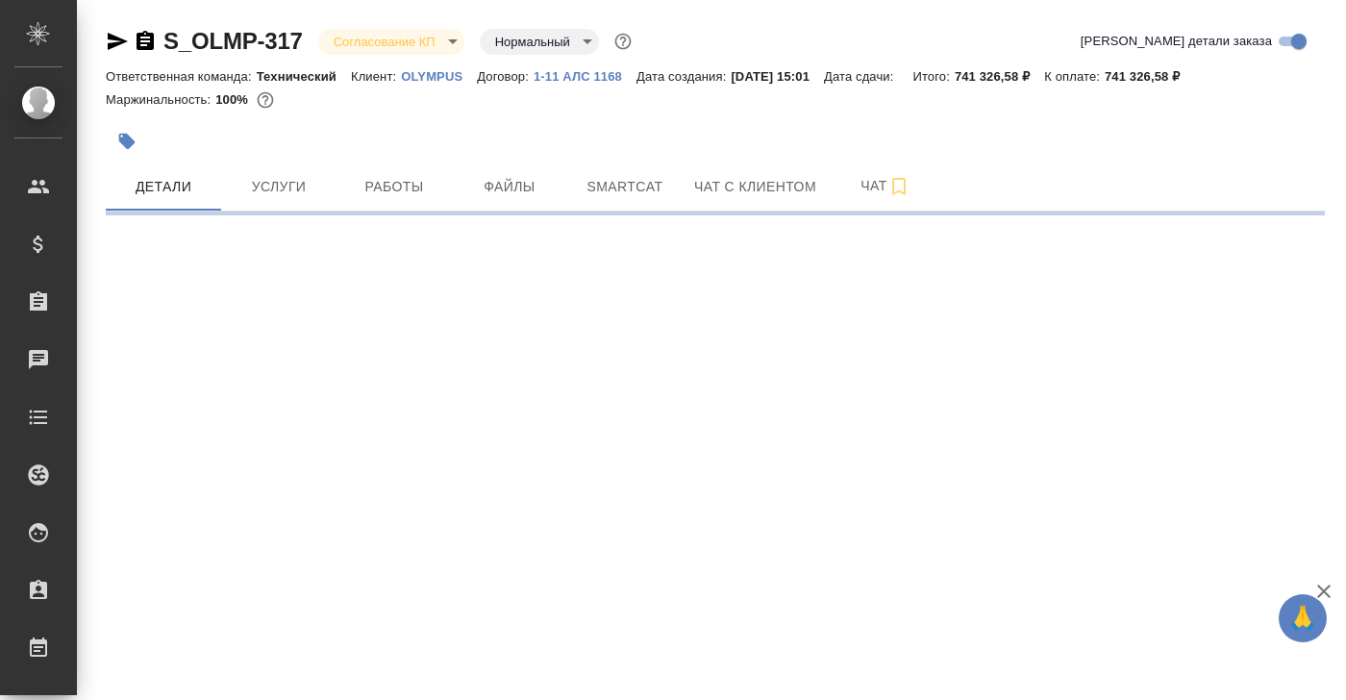
select select "RU"
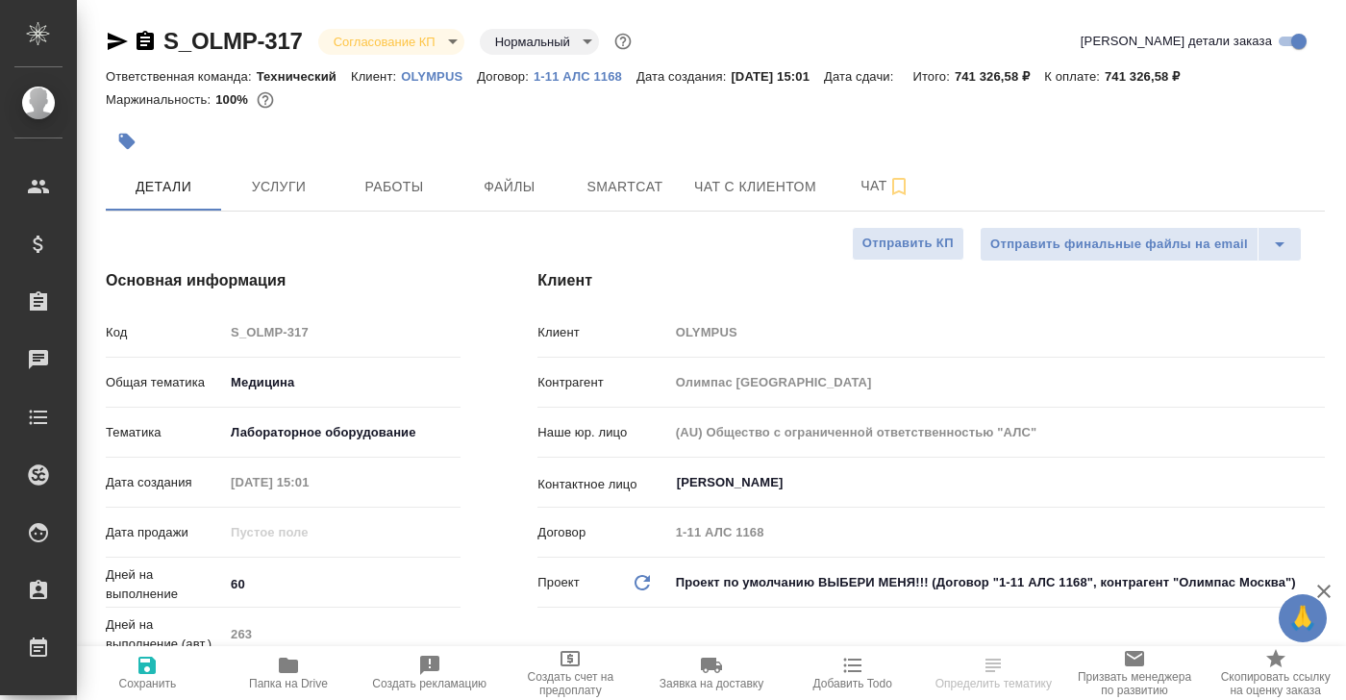
type textarea "x"
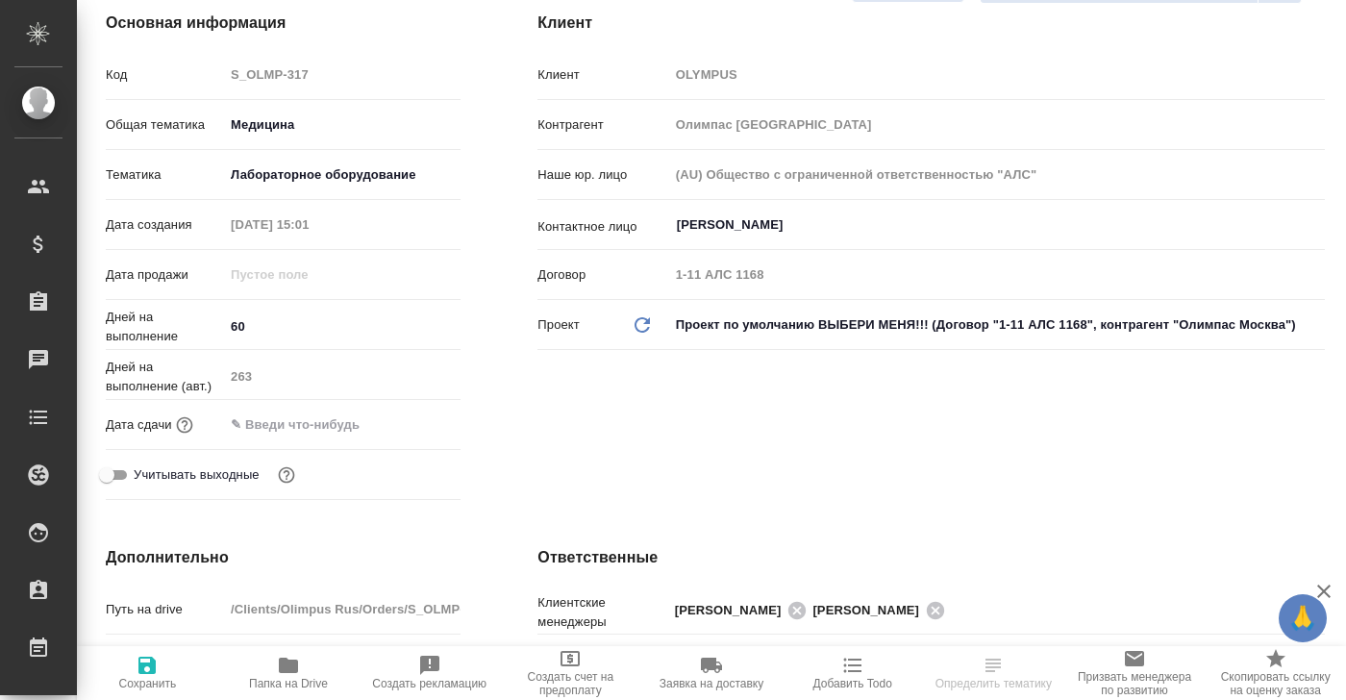
type textarea "x"
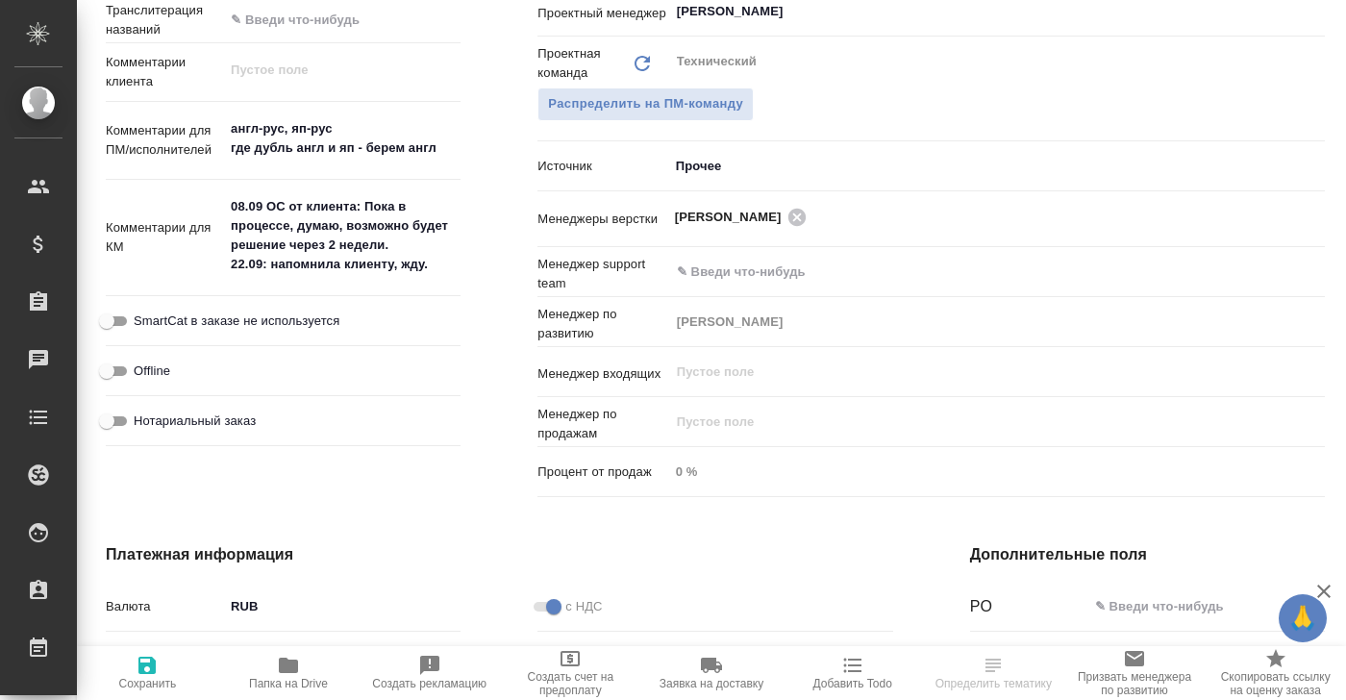
scroll to position [1006, 0]
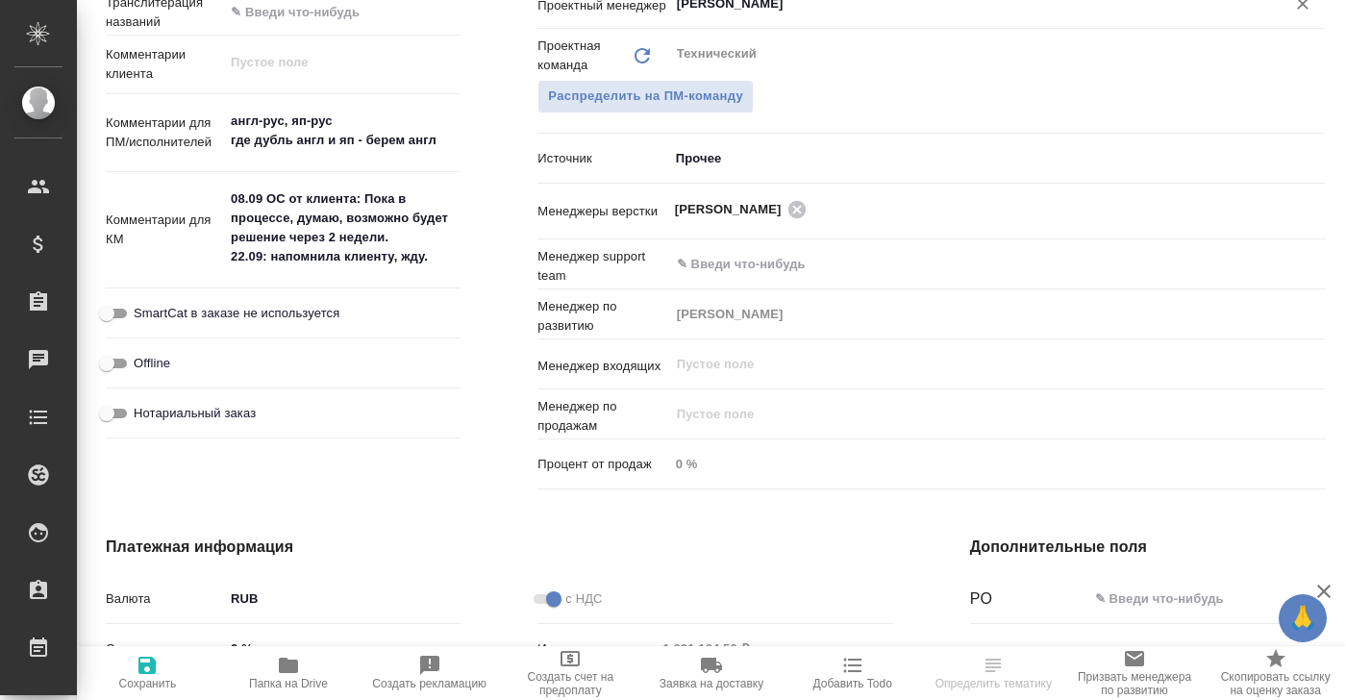
type textarea "x"
select select "RU"
type textarea "x"
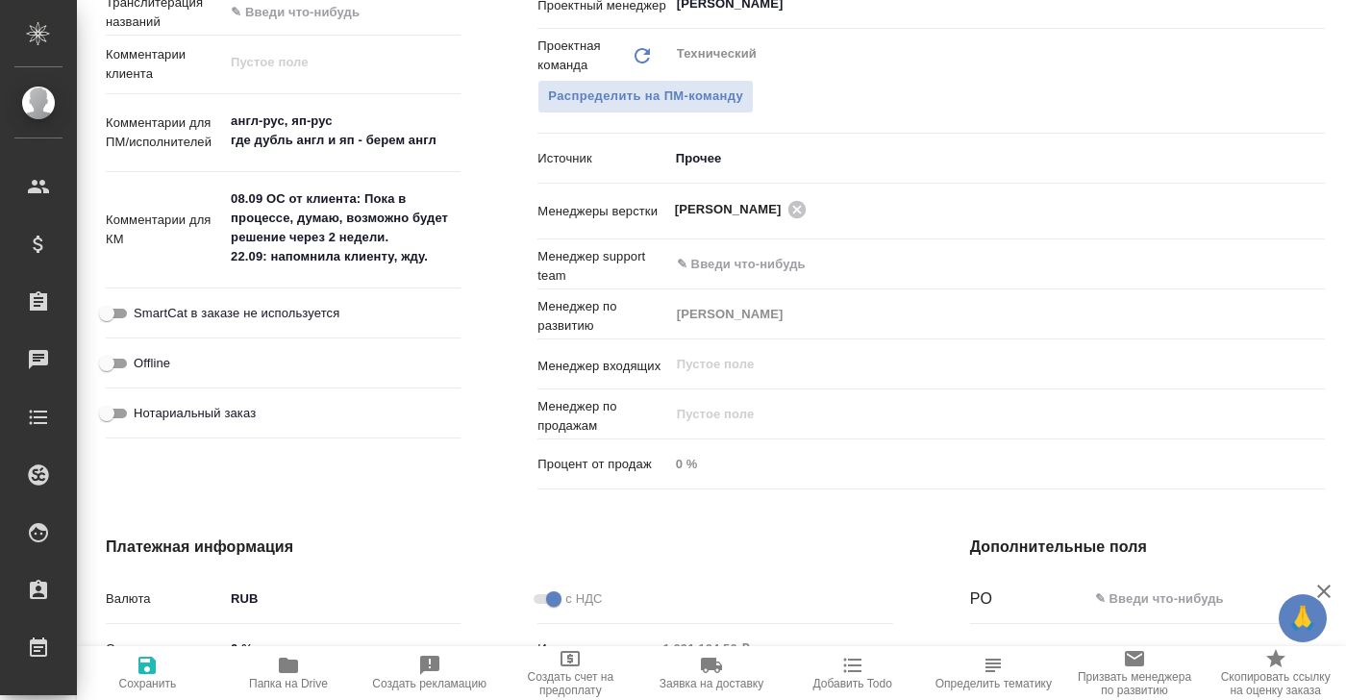
type textarea "x"
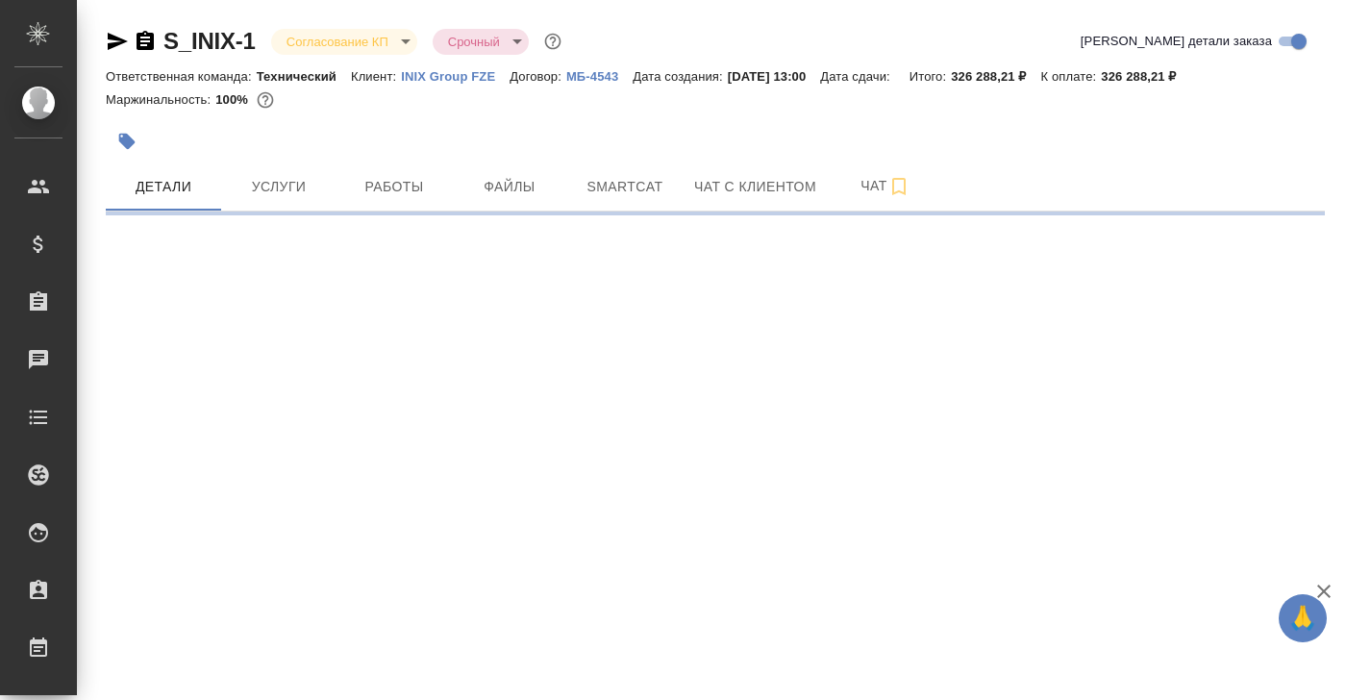
select select "RU"
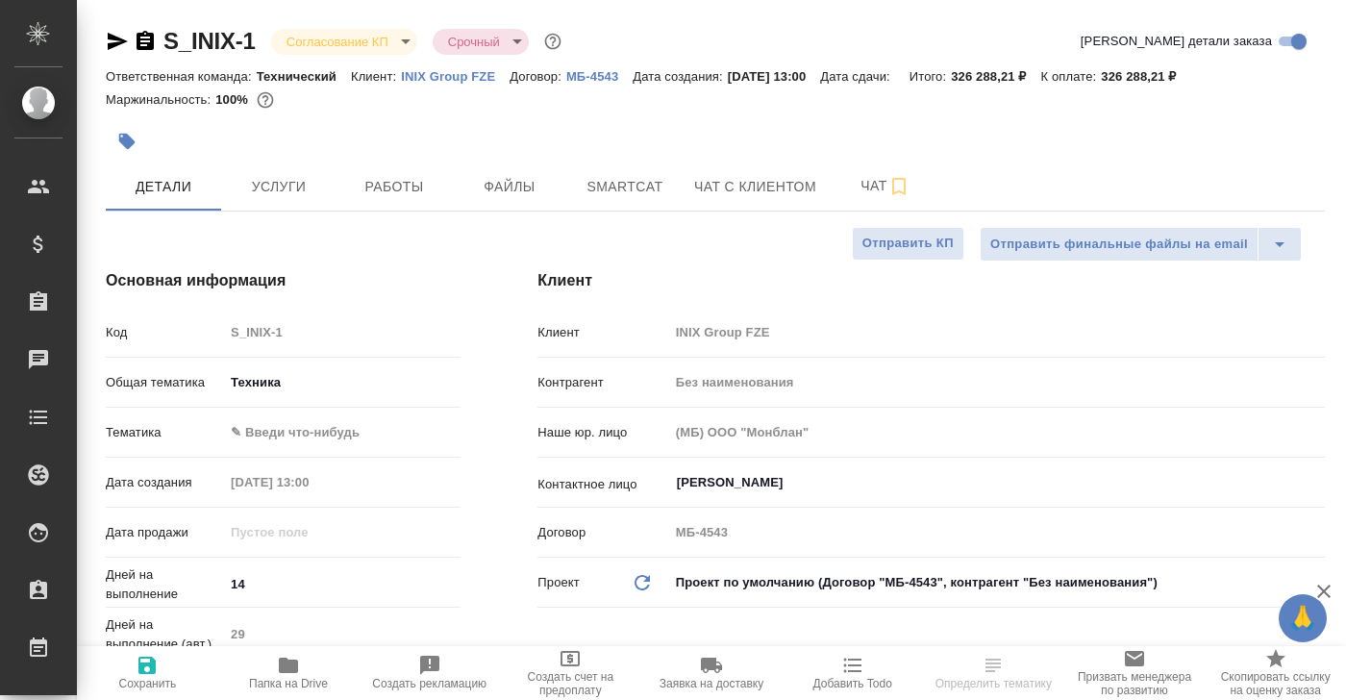
type textarea "x"
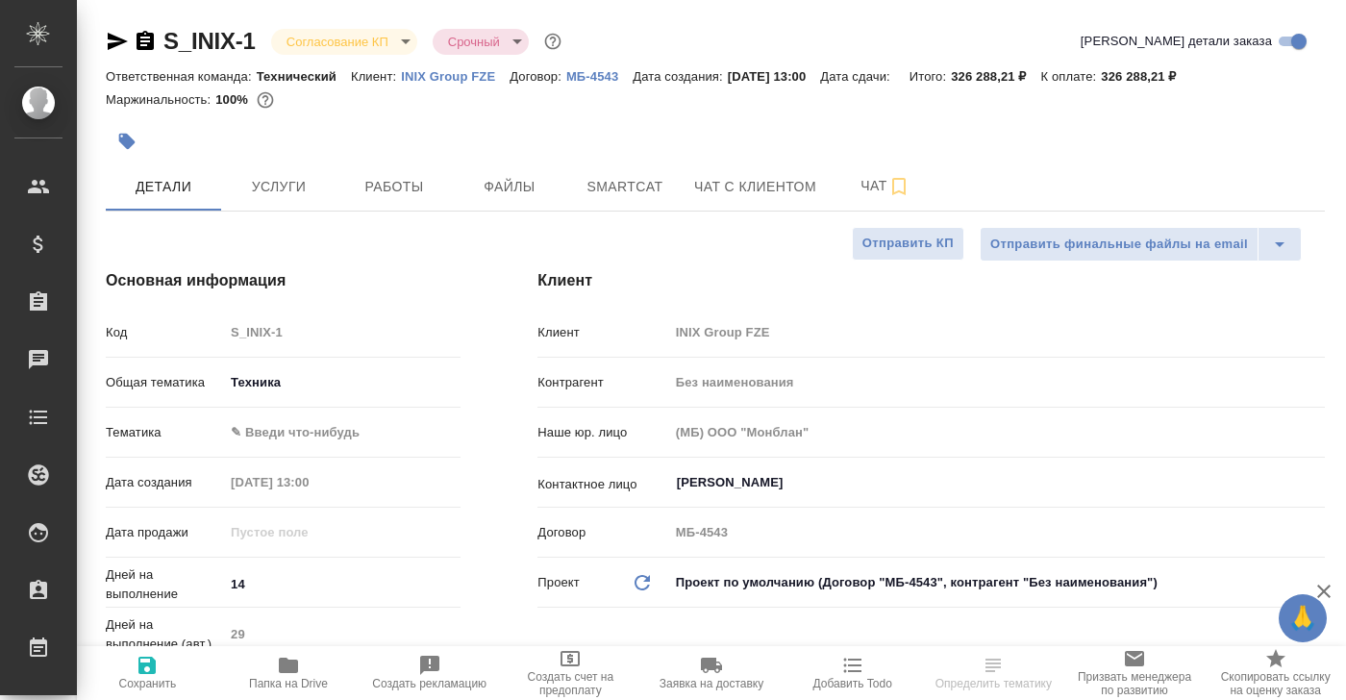
type textarea "x"
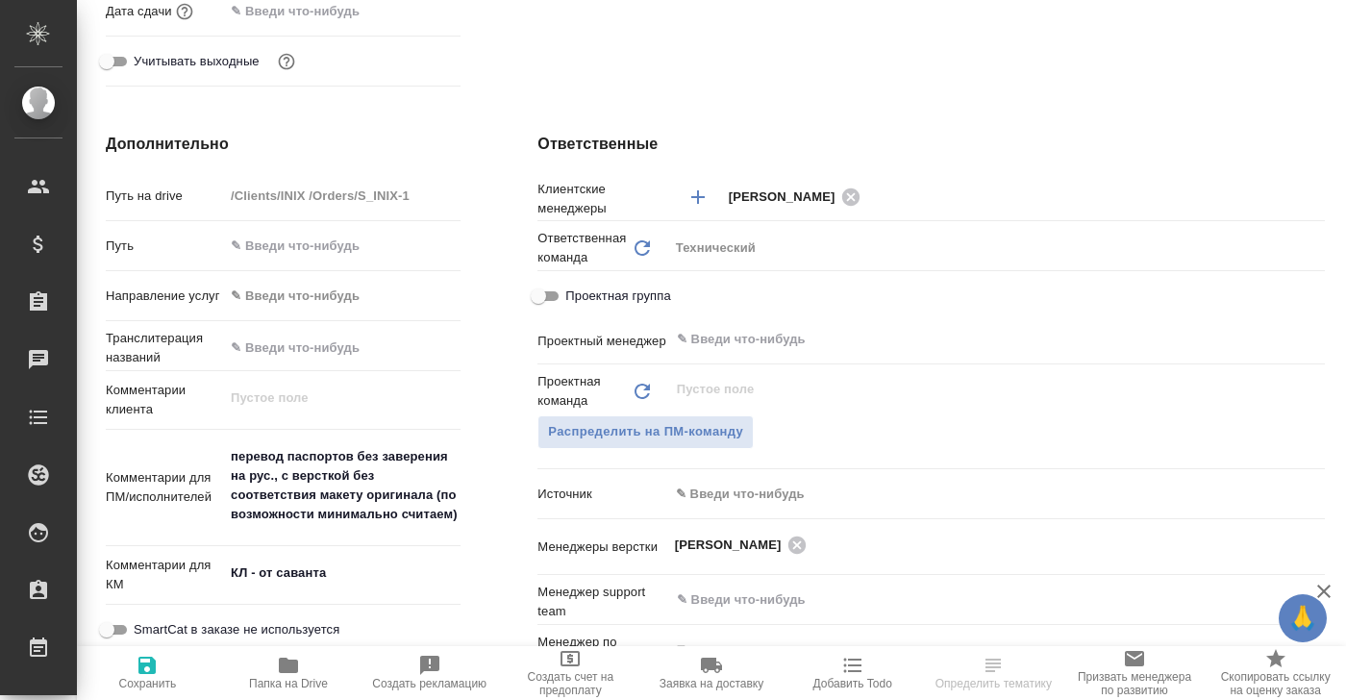
scroll to position [909, 0]
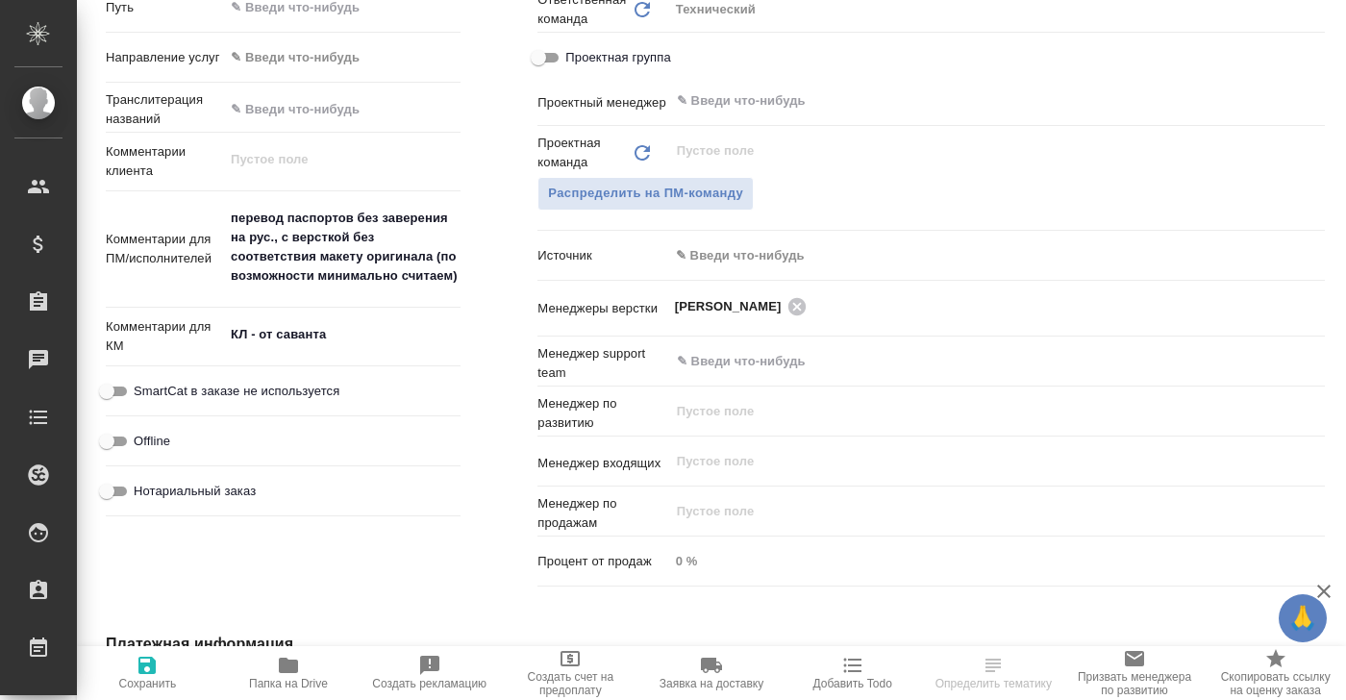
type textarea "x"
select select "RU"
type textarea "x"
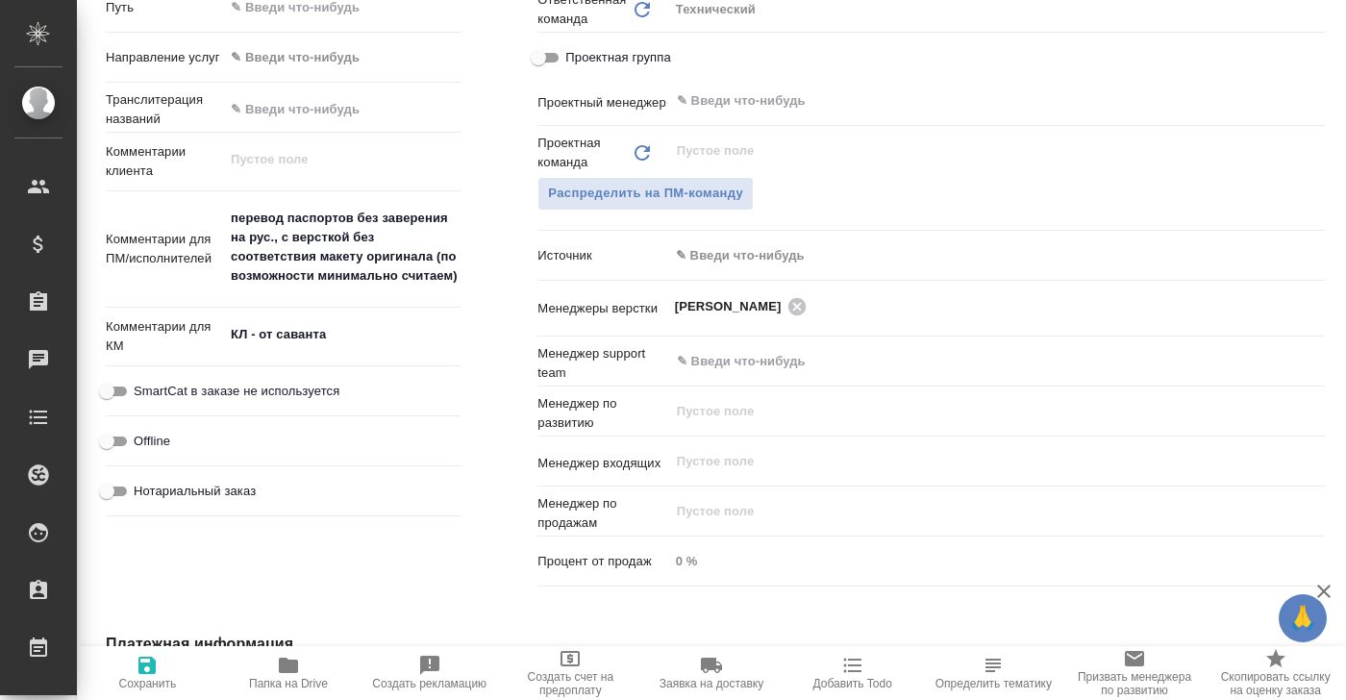
type textarea "x"
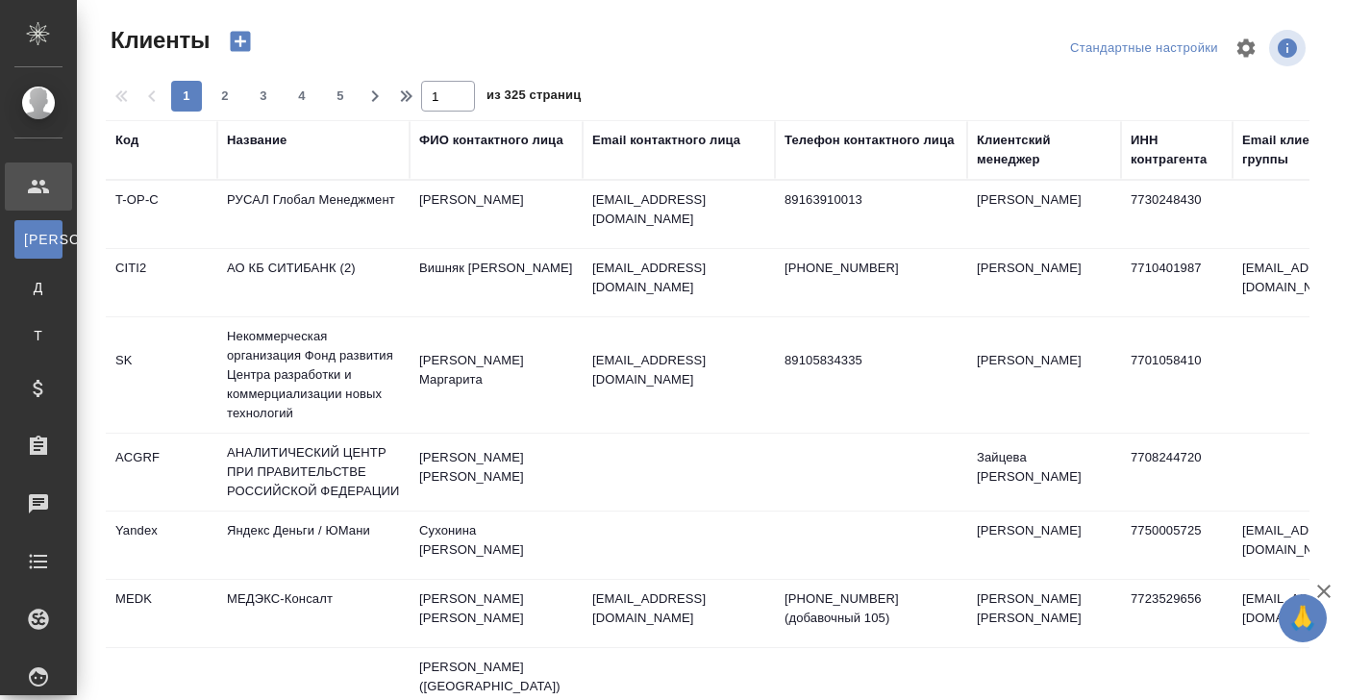
select select "RU"
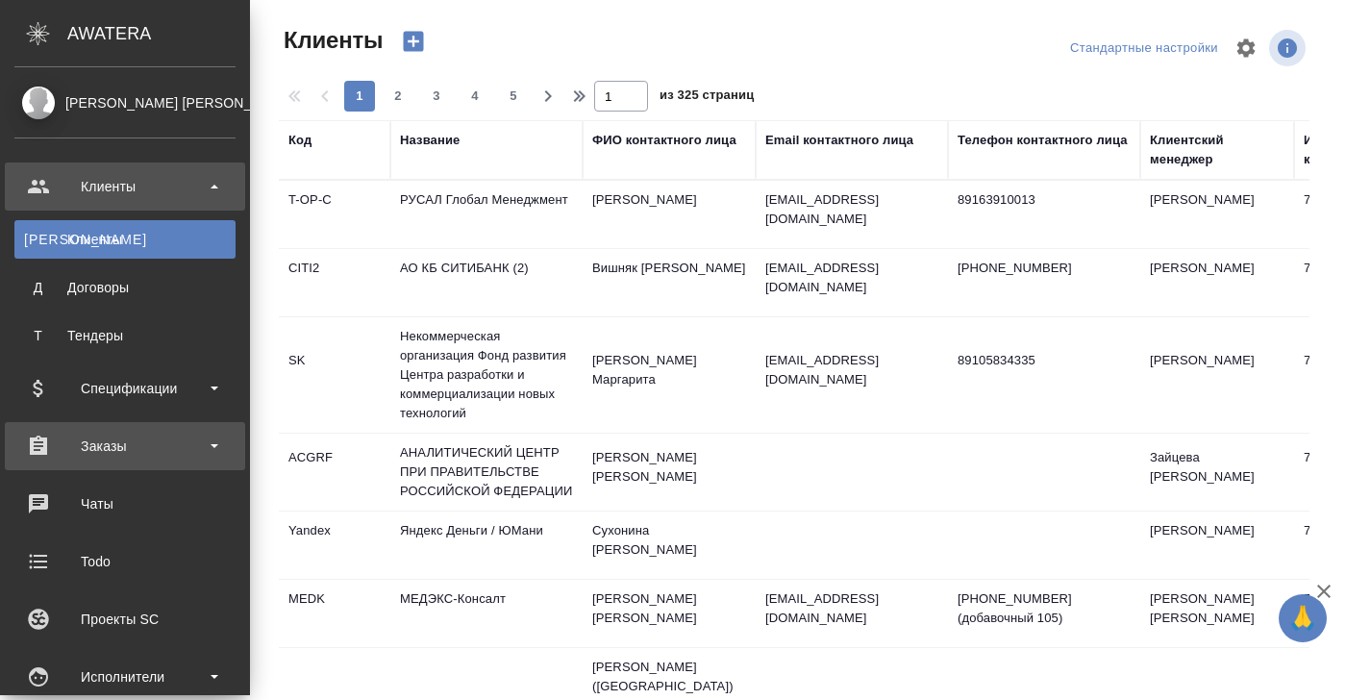
click at [105, 458] on div "Заказы" at bounding box center [124, 446] width 221 height 29
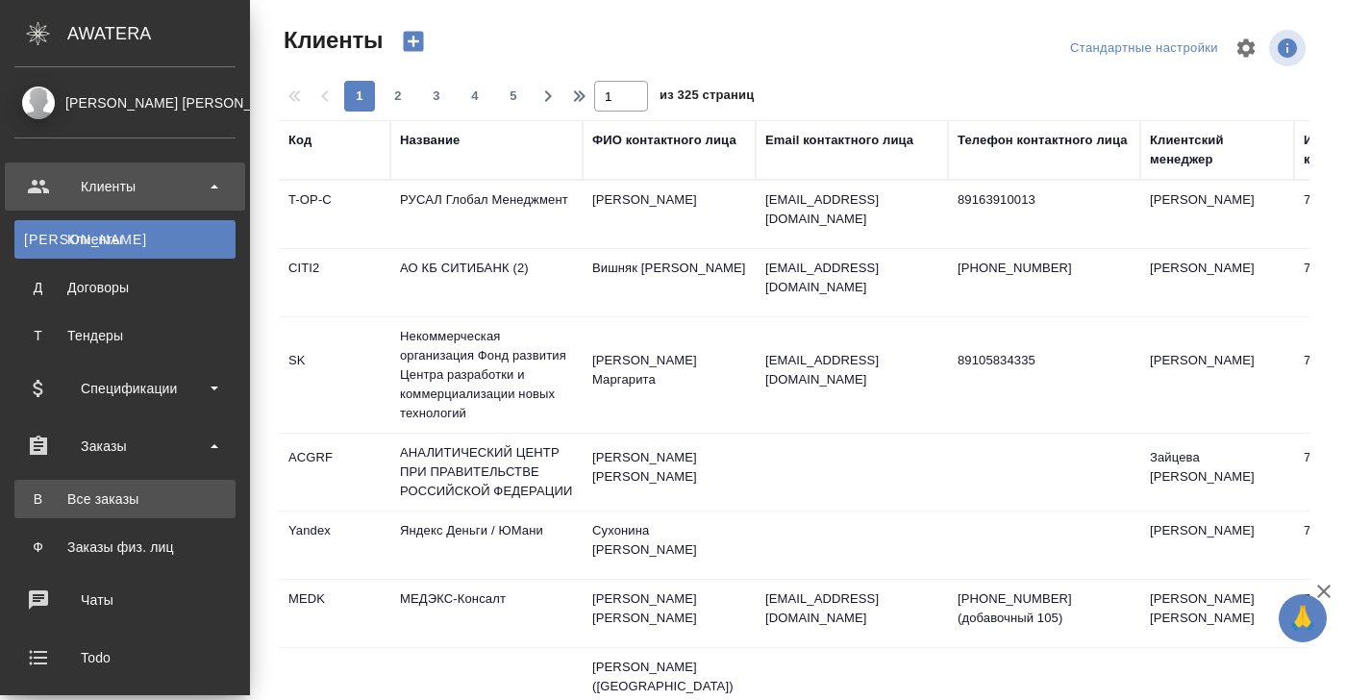
click at [102, 489] on div "Все заказы" at bounding box center [125, 498] width 202 height 19
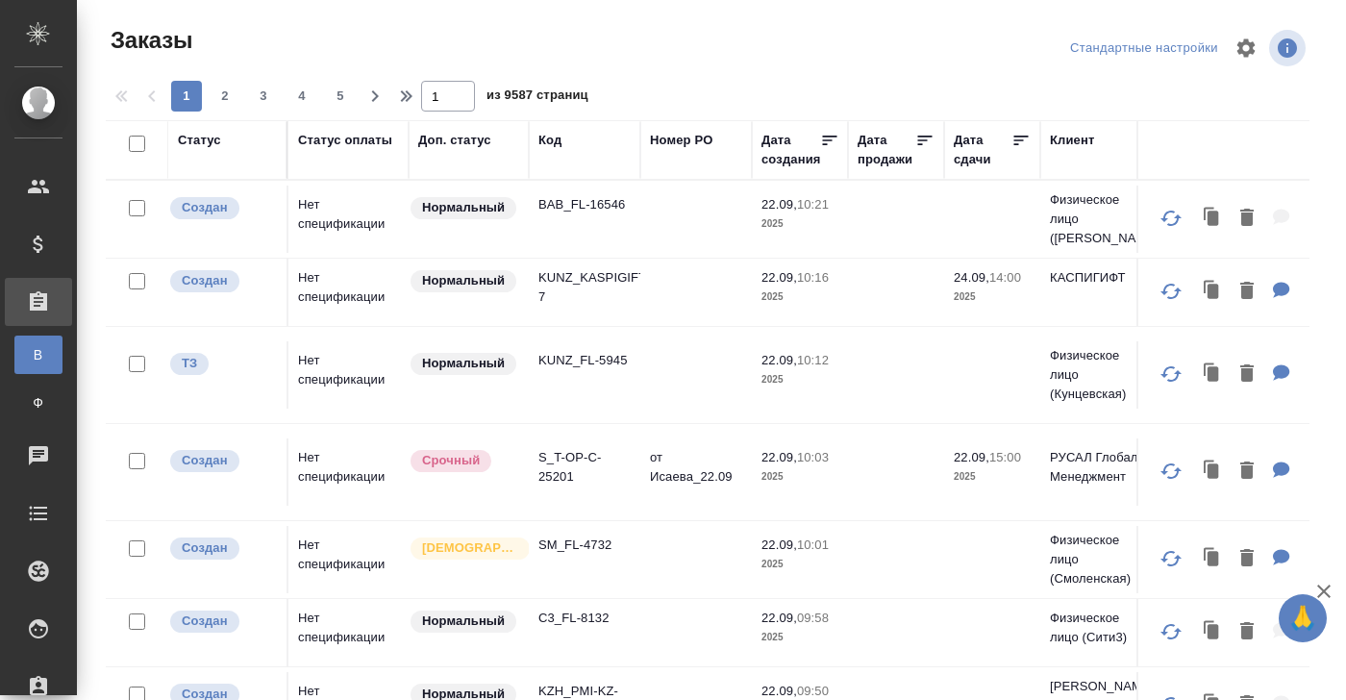
click at [555, 141] on div "Код" at bounding box center [549, 140] width 23 height 19
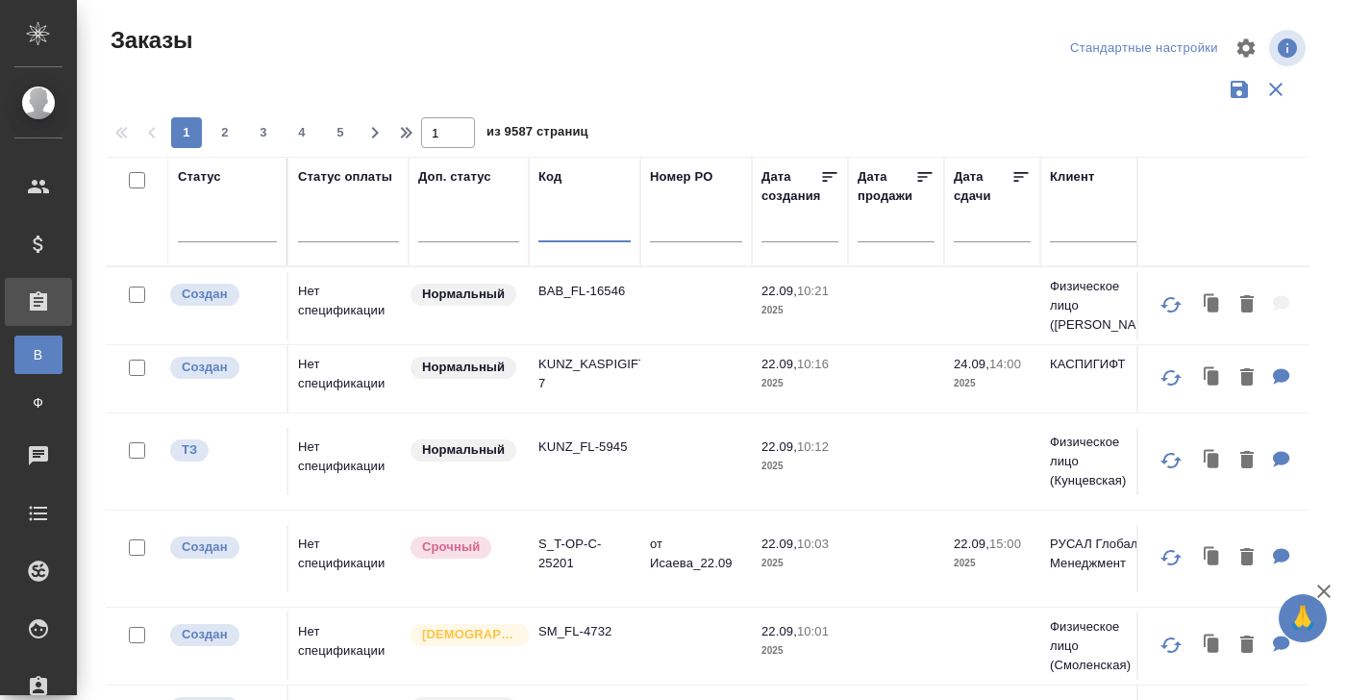
click at [553, 238] on input "text" at bounding box center [584, 230] width 92 height 24
paste input "S_WHIRL-81"
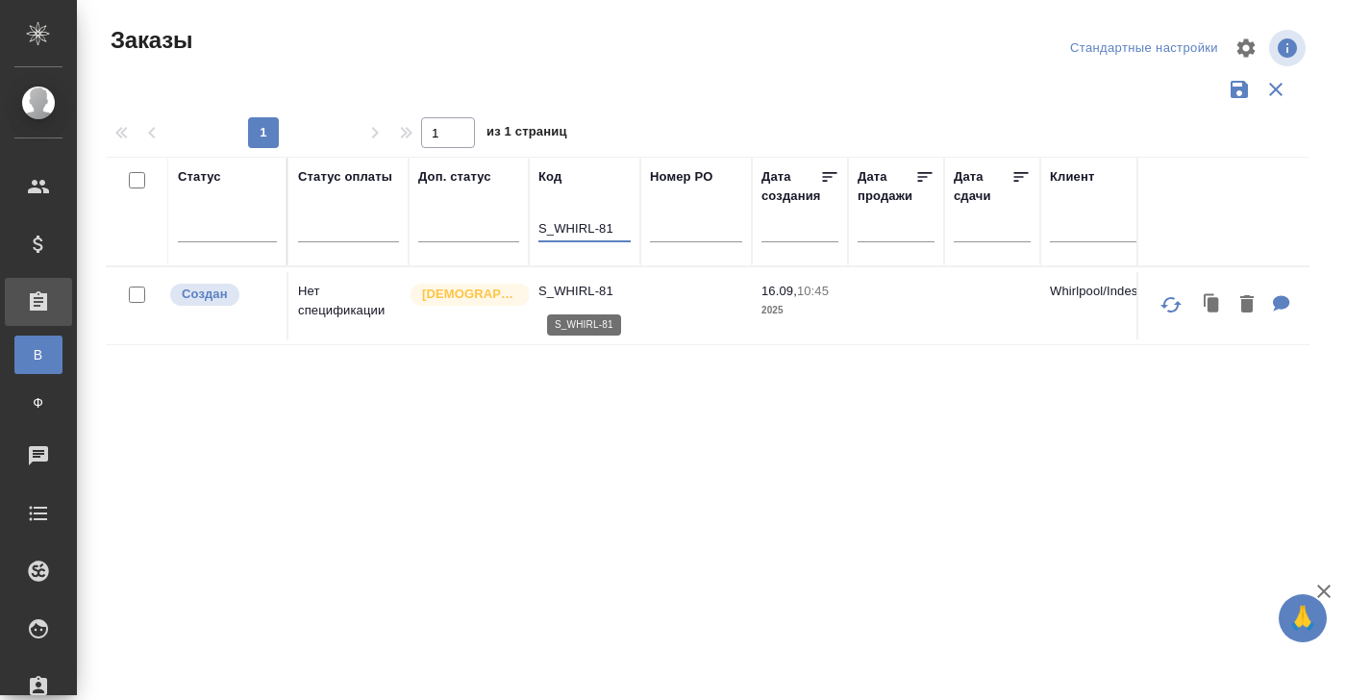
click at [584, 292] on p "S_WHIRL-81" at bounding box center [584, 291] width 92 height 19
drag, startPoint x: 615, startPoint y: 229, endPoint x: 484, endPoint y: 229, distance: 130.7
paste input "NNRD-304"
type input "S_NNRD-304"
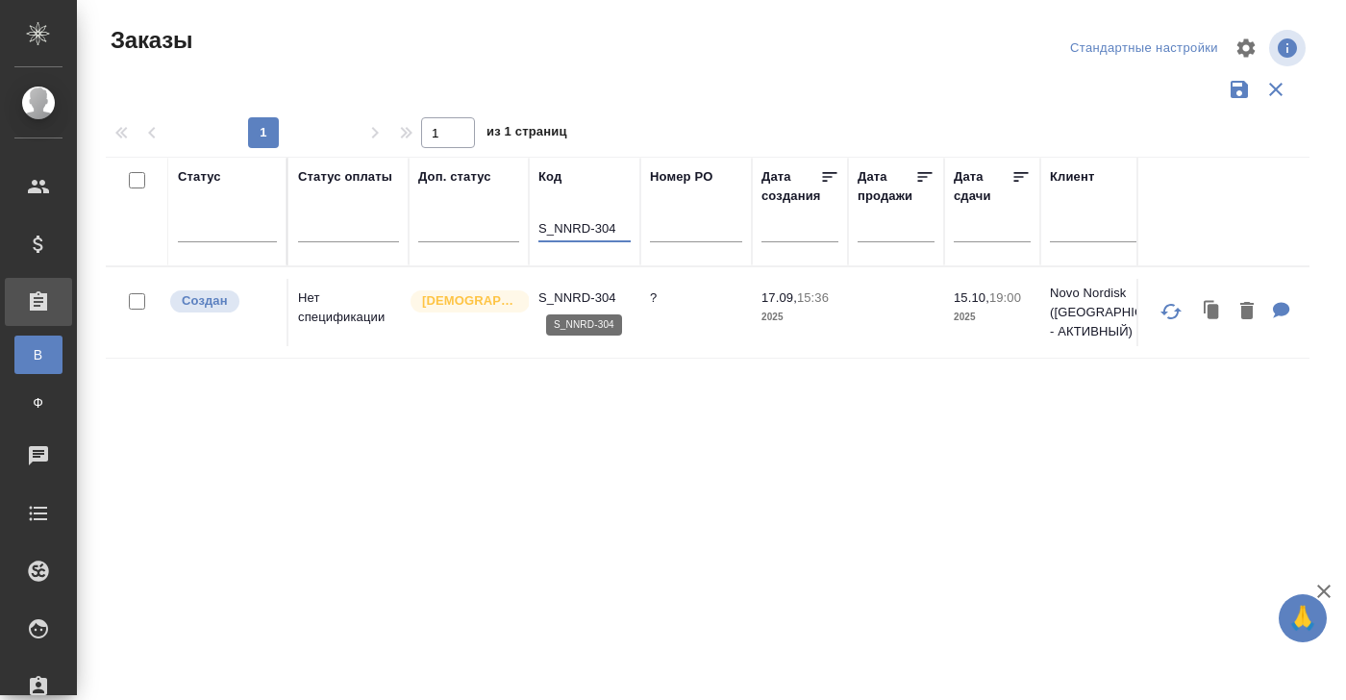
click at [574, 291] on p "S_NNRD-304" at bounding box center [584, 297] width 92 height 19
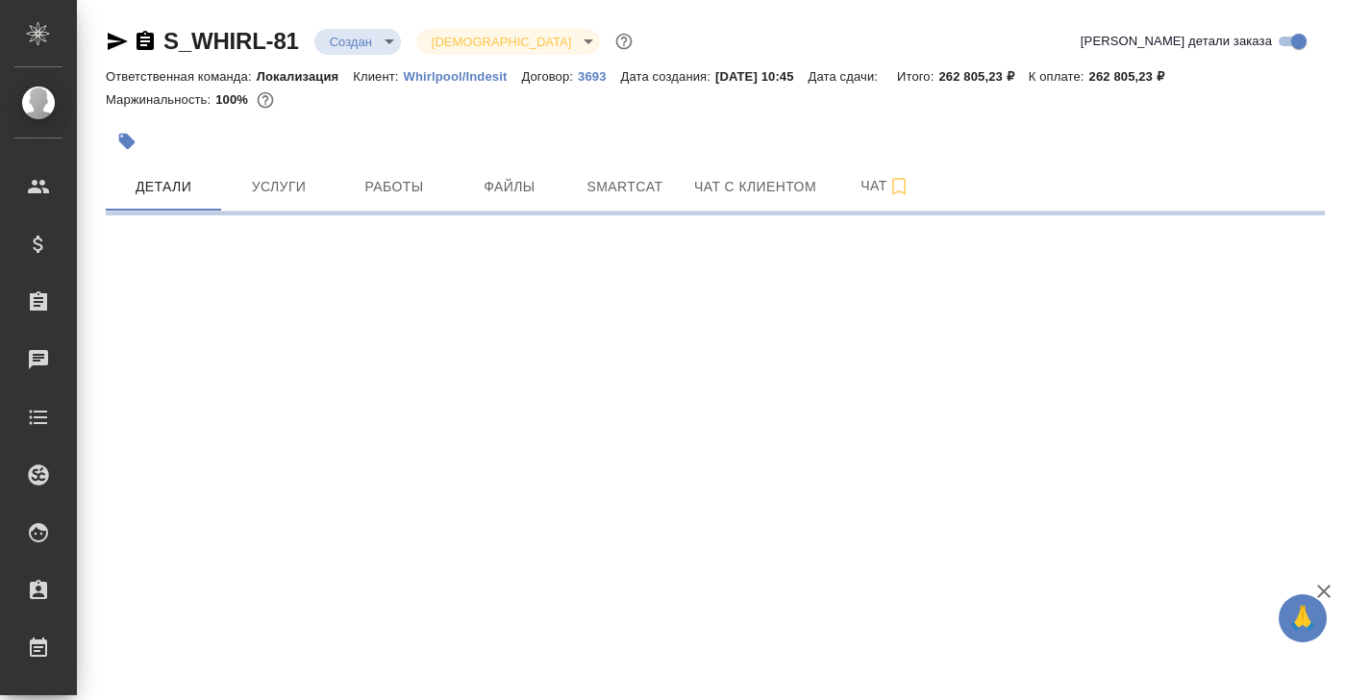
select select "RU"
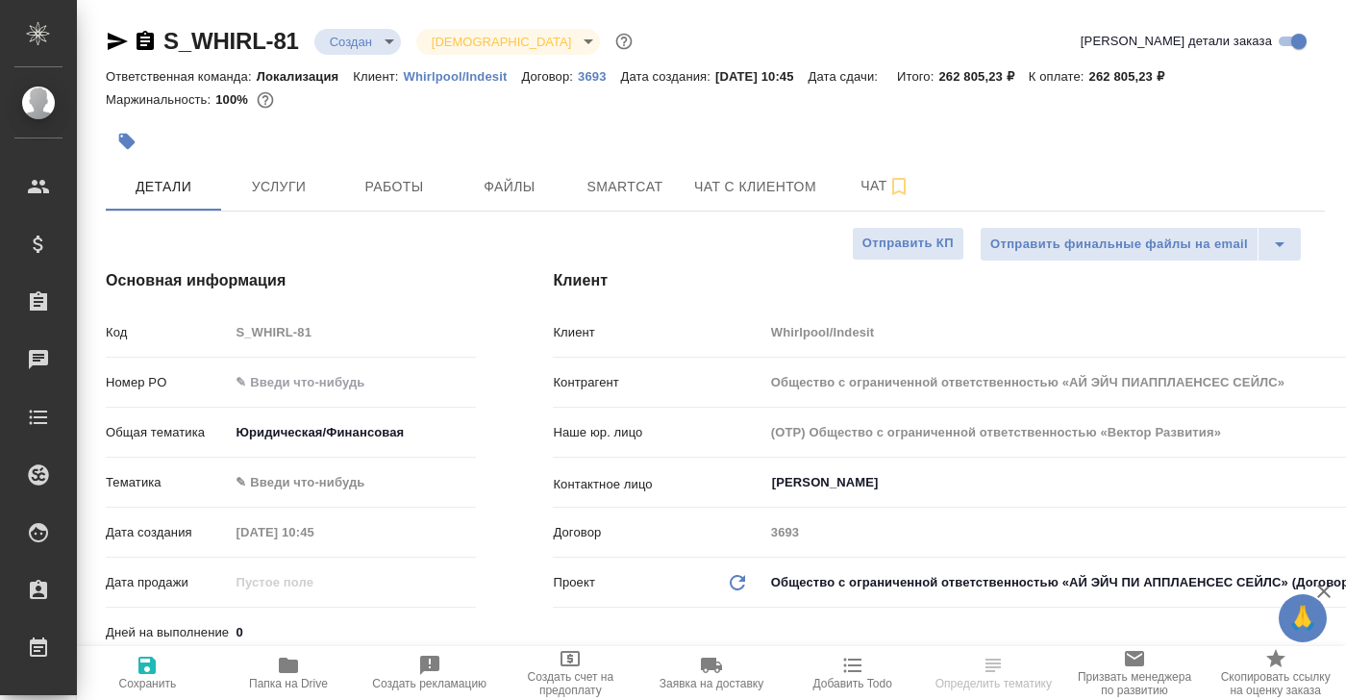
type textarea "x"
type input "Общество с ограниченной ответственностью «АЙ ЭЙЧ ПИАППЛАЕНСЕС СЕЙЛС»"
type textarea "x"
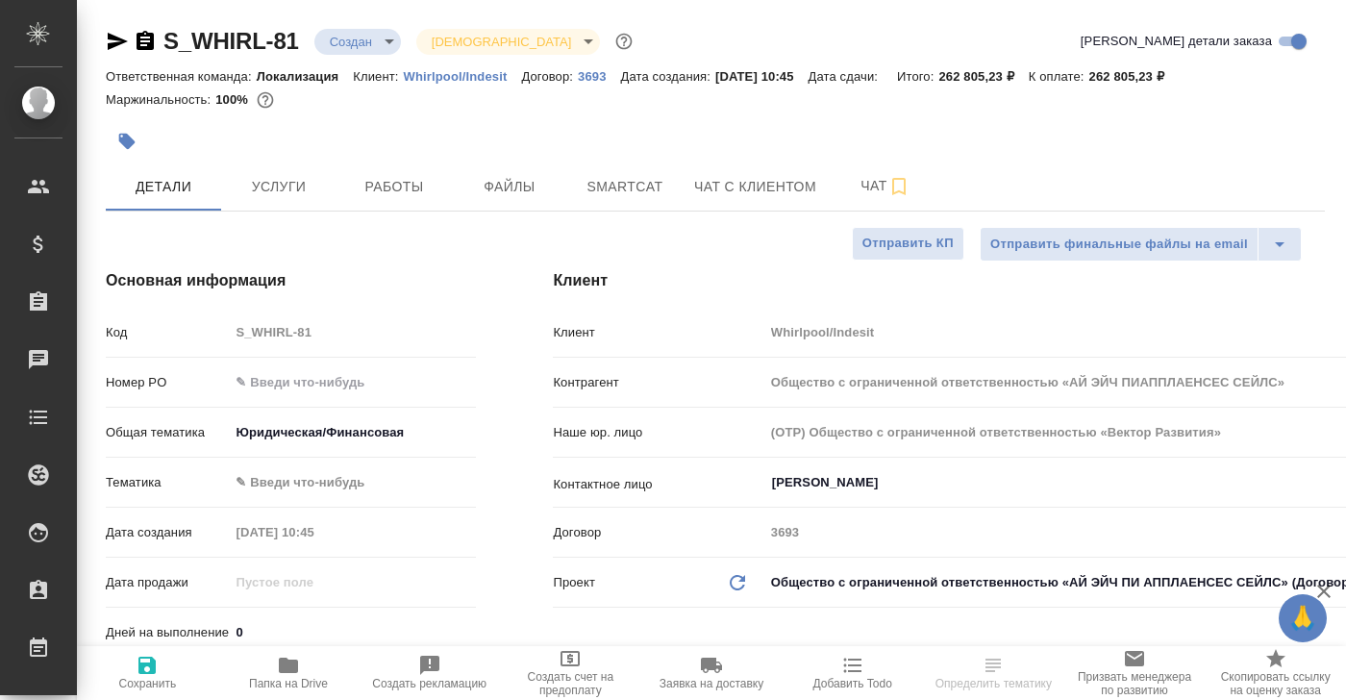
type textarea "x"
type input "Общество с ограниченной ответственностью «АЙ ЭЙЧ ПИАППЛАЕНСЕС СЕЙЛС»"
type textarea "x"
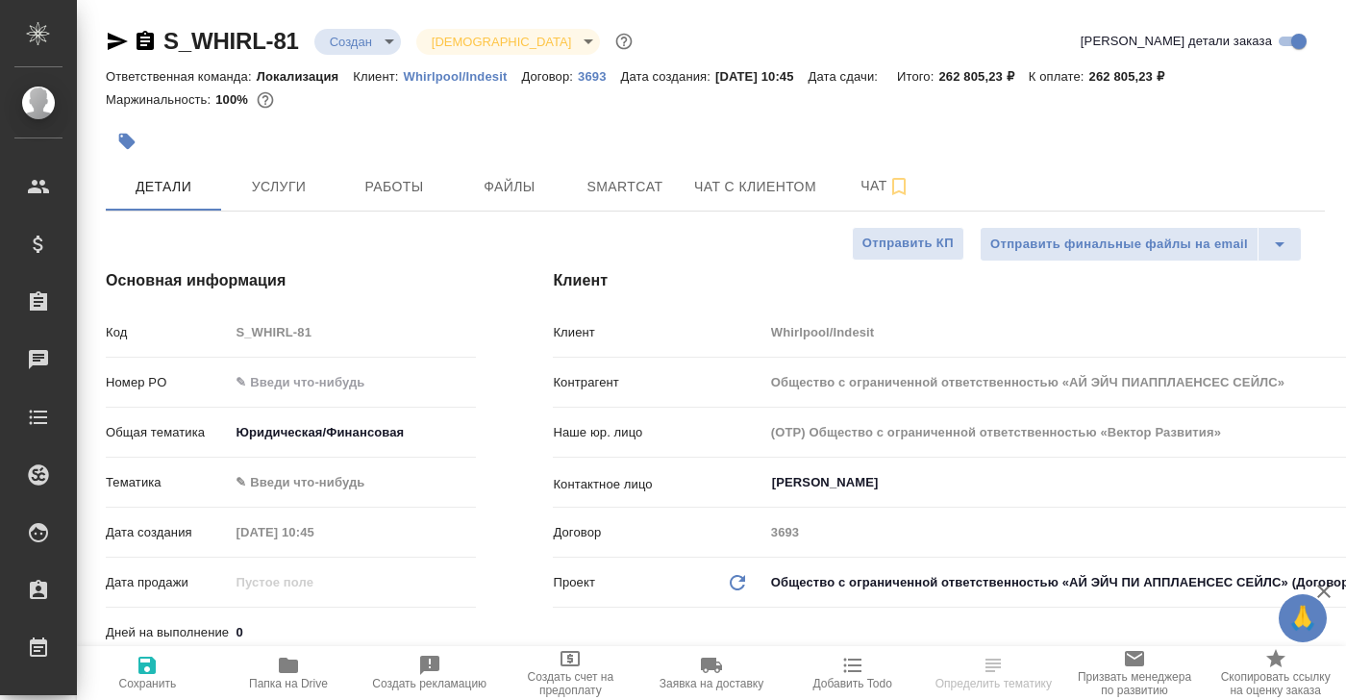
type textarea "x"
select select "RU"
type input "Общество с ограниченной ответственностью «АЙ ЭЙЧ ПИАППЛАЕНСЕС СЕЙЛС»"
type textarea "x"
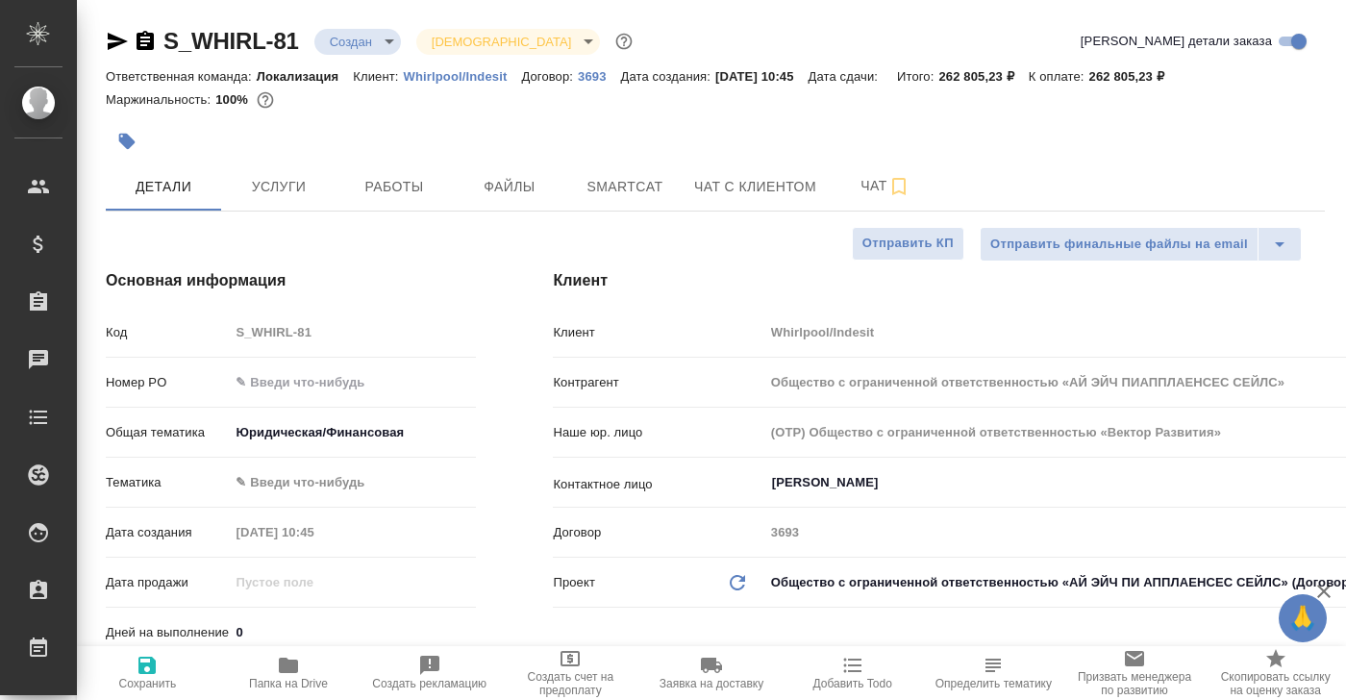
type textarea "x"
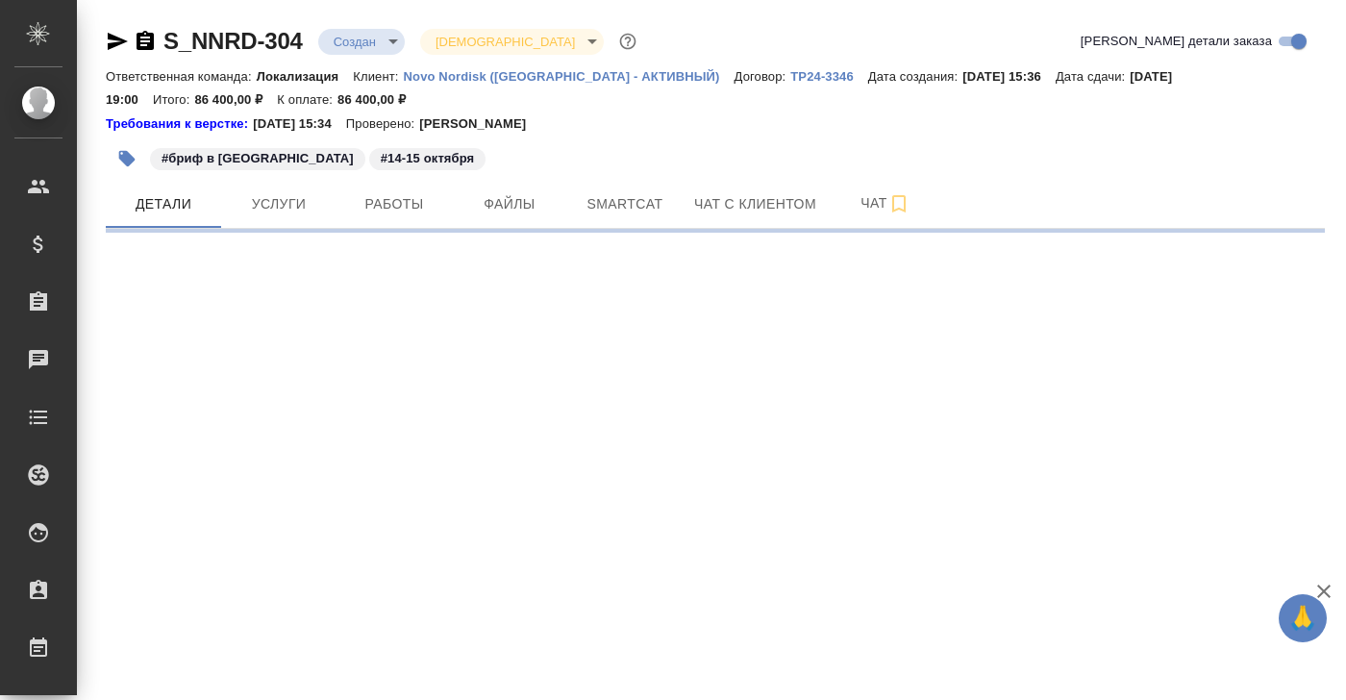
select select "RU"
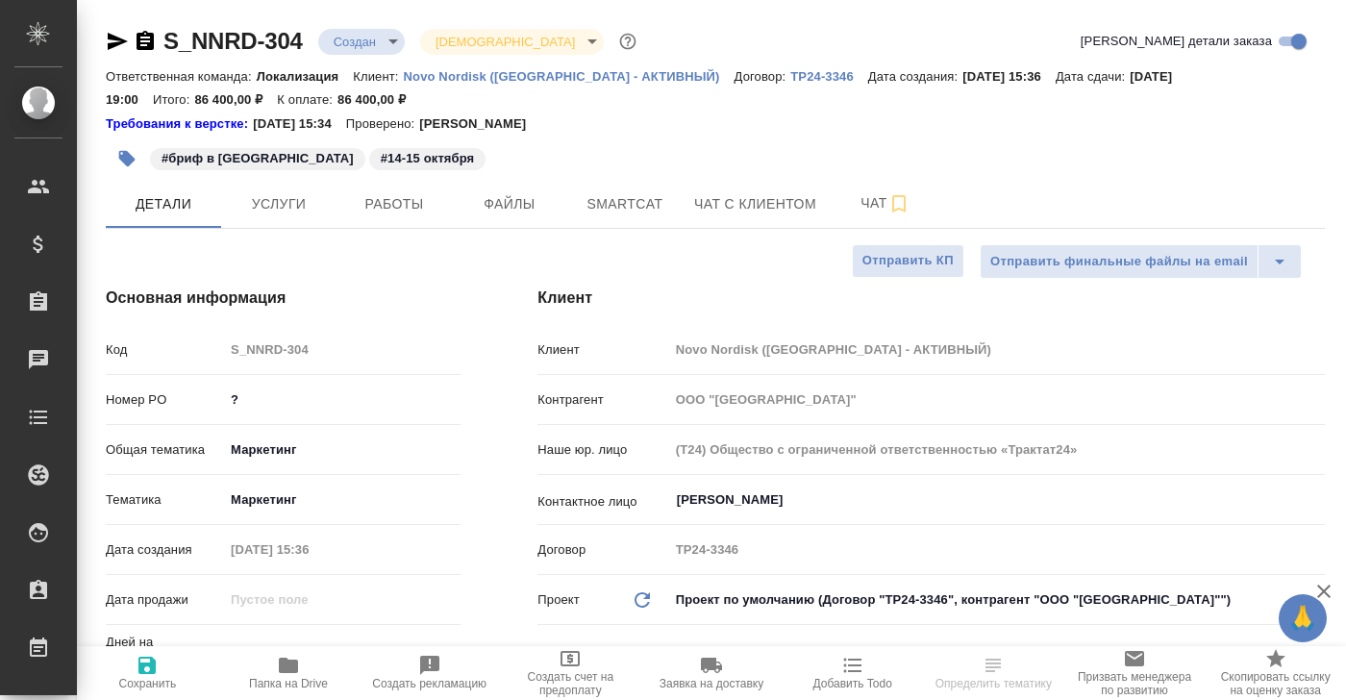
type textarea "x"
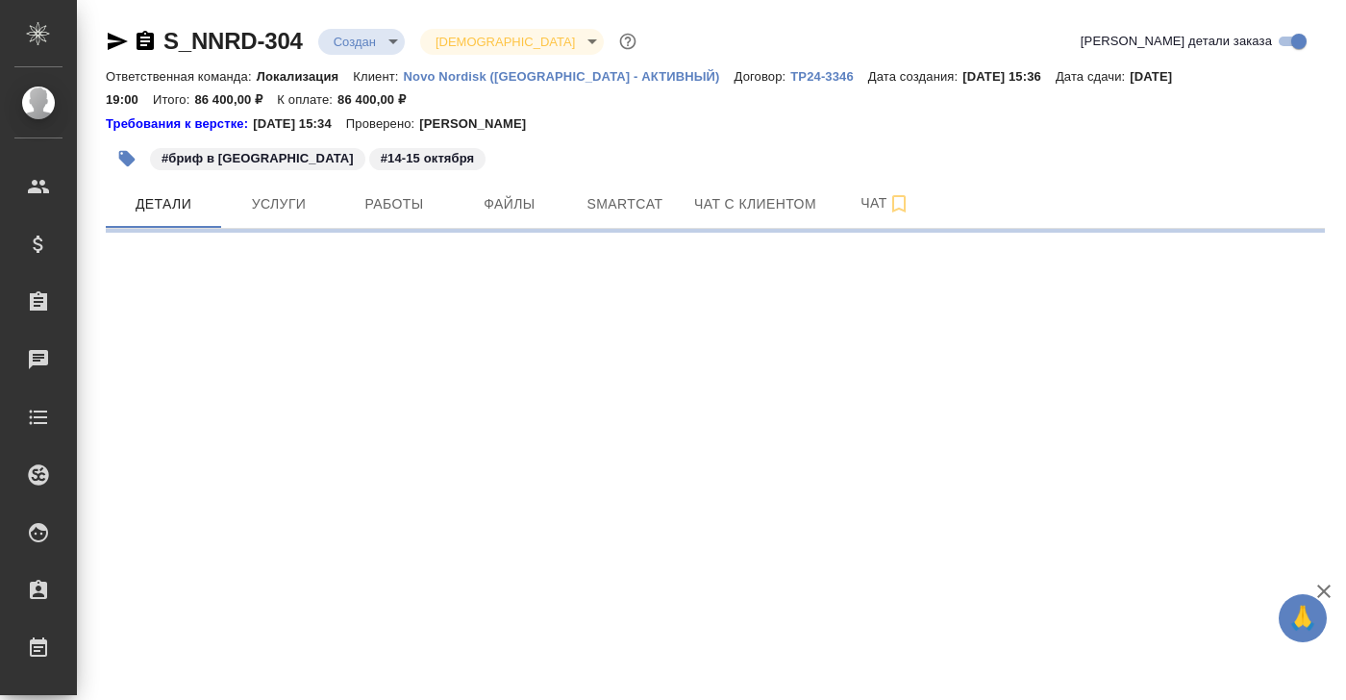
select select "RU"
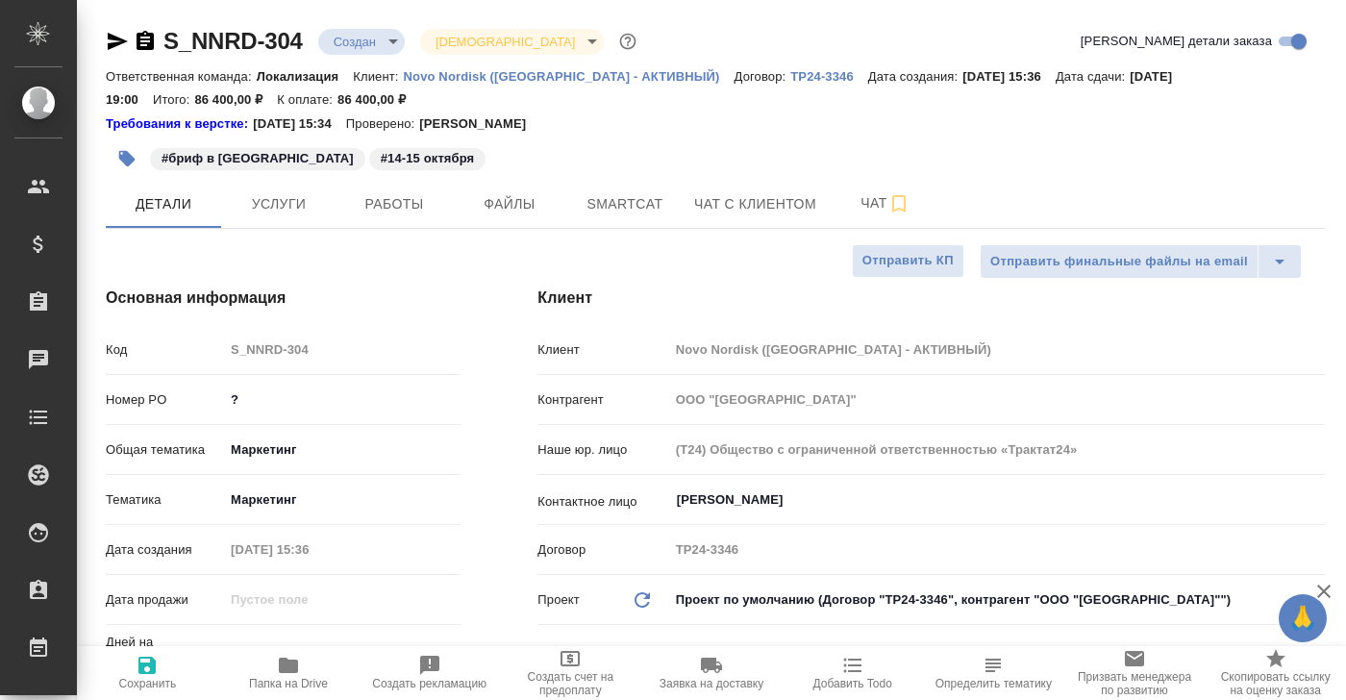
type textarea "x"
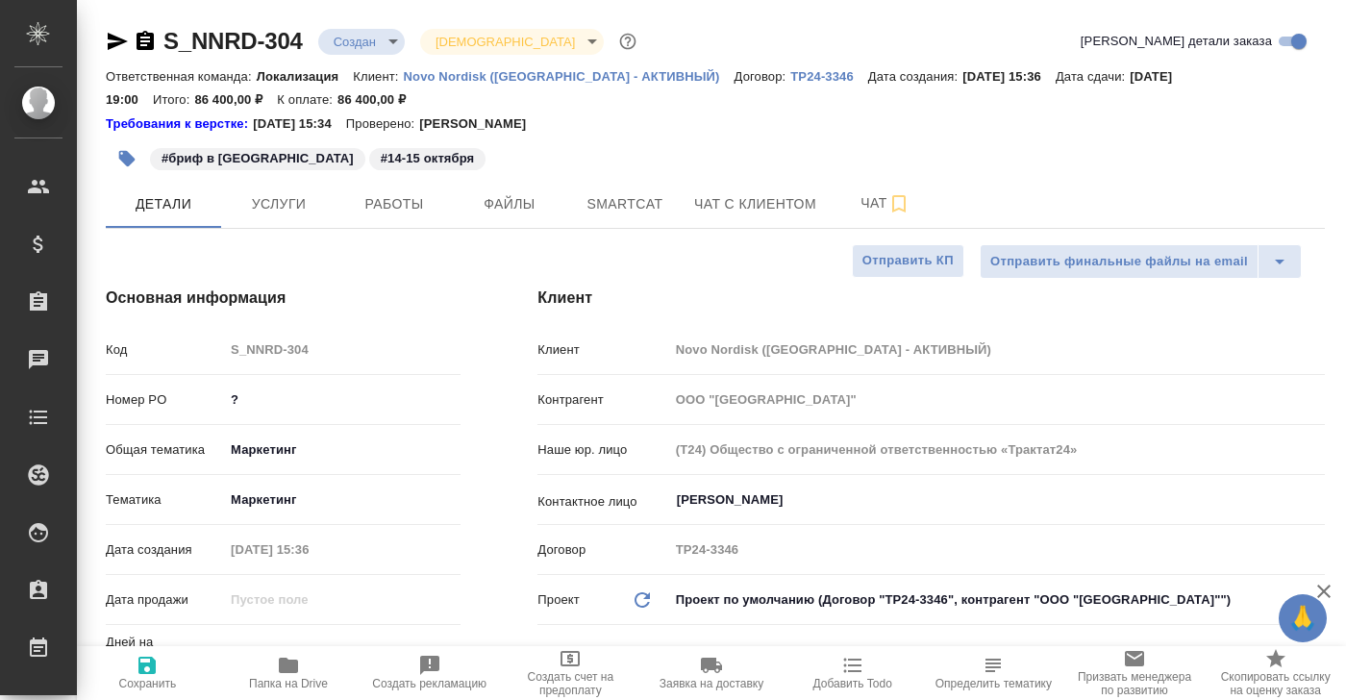
type textarea "x"
